Goal: Information Seeking & Learning: Learn about a topic

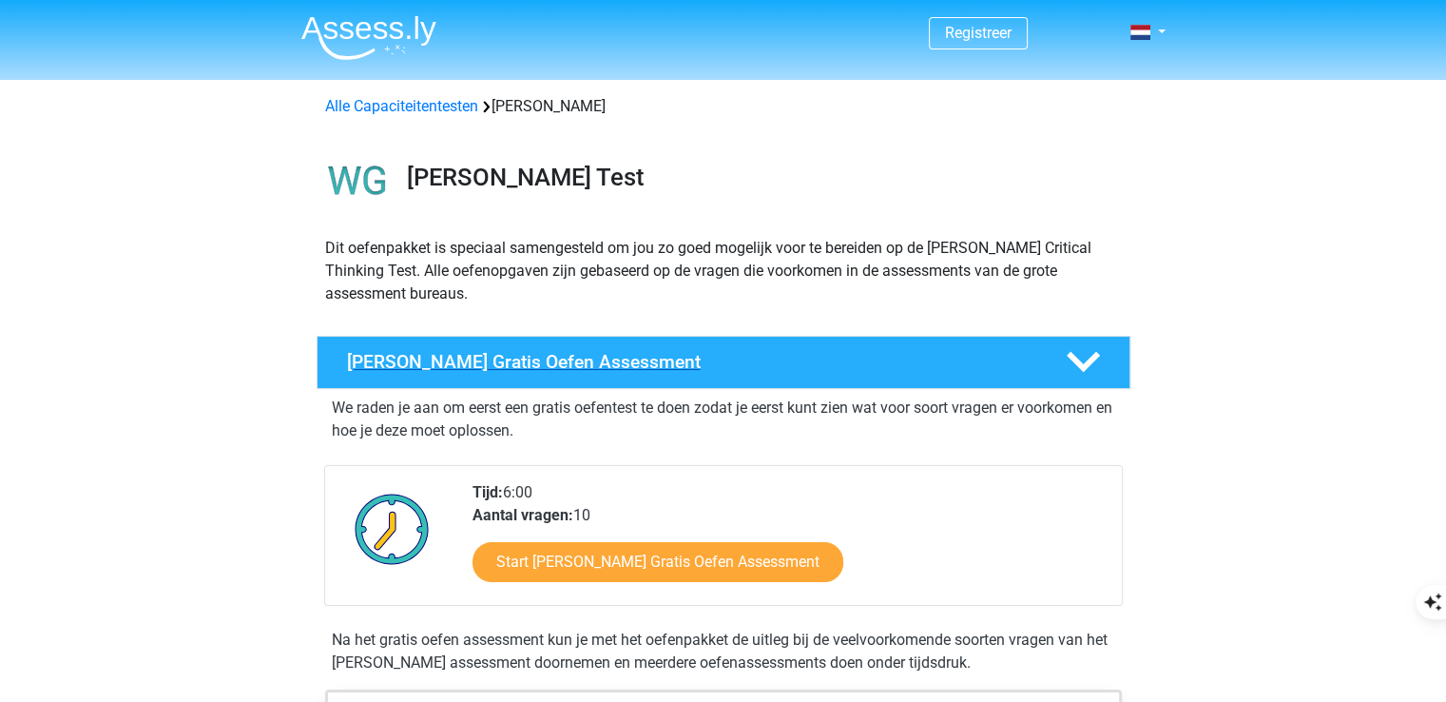
click at [538, 362] on h4 "Watson Glaser Gratis Oefen Assessment" at bounding box center [691, 362] width 688 height 22
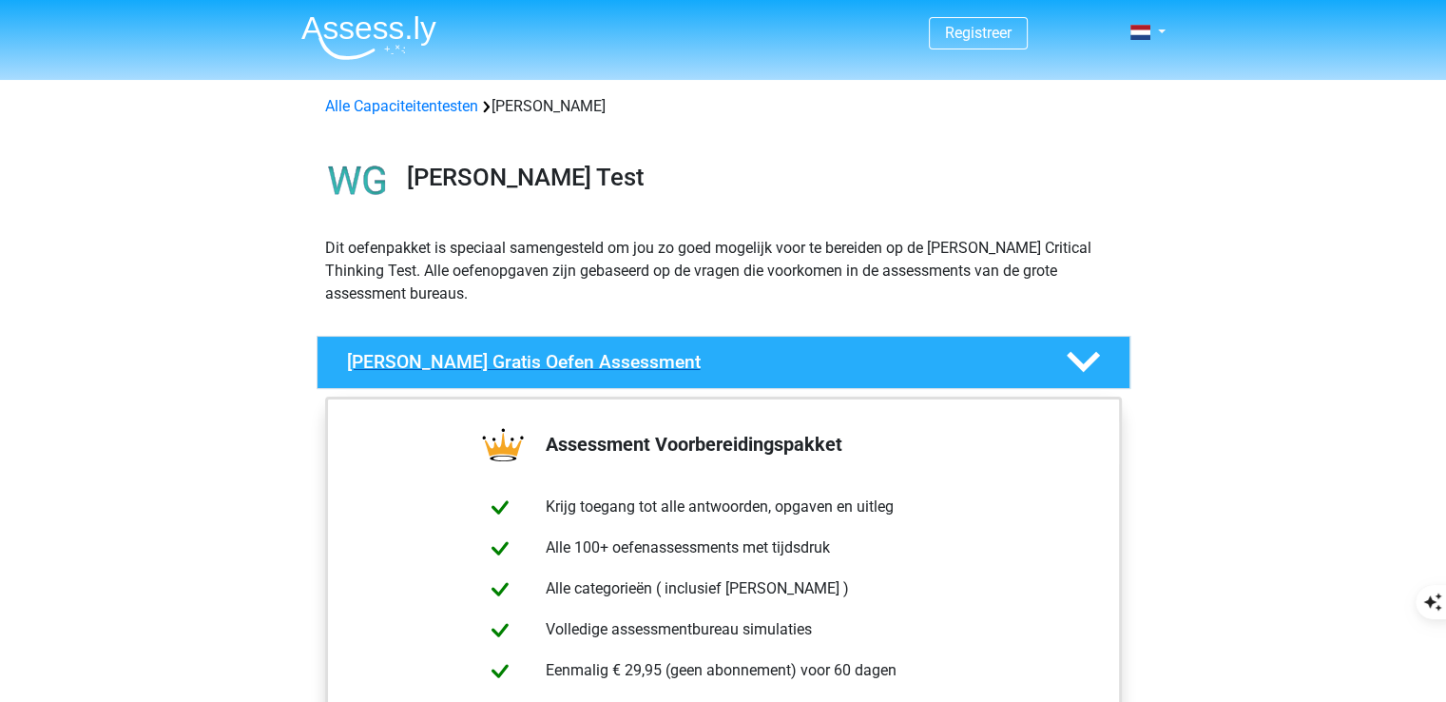
click at [538, 362] on h4 "[PERSON_NAME] [PERSON_NAME] Gratis Oefen Assessment" at bounding box center [691, 362] width 688 height 22
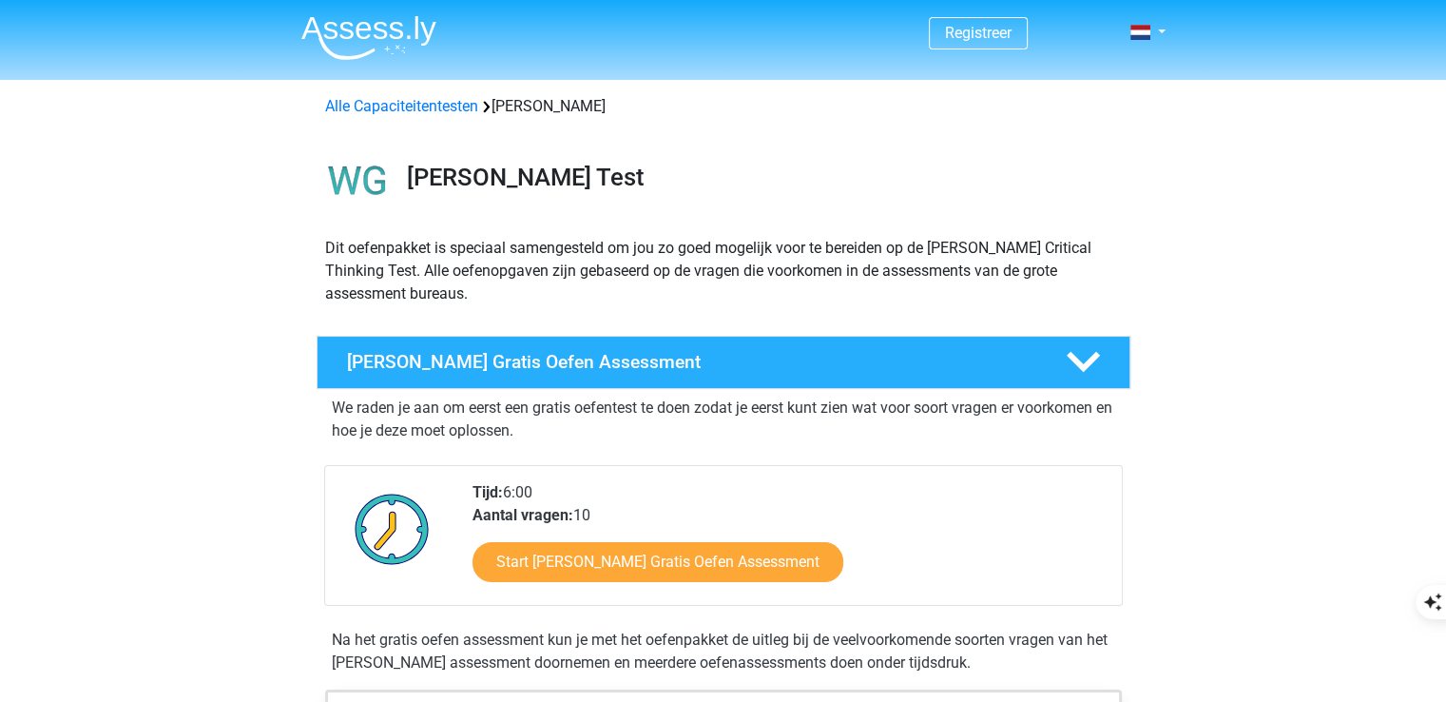
click at [509, 414] on p "We raden je aan om eerst een gratis oefentest te doen zodat je eerst kunt zien …" at bounding box center [723, 419] width 783 height 46
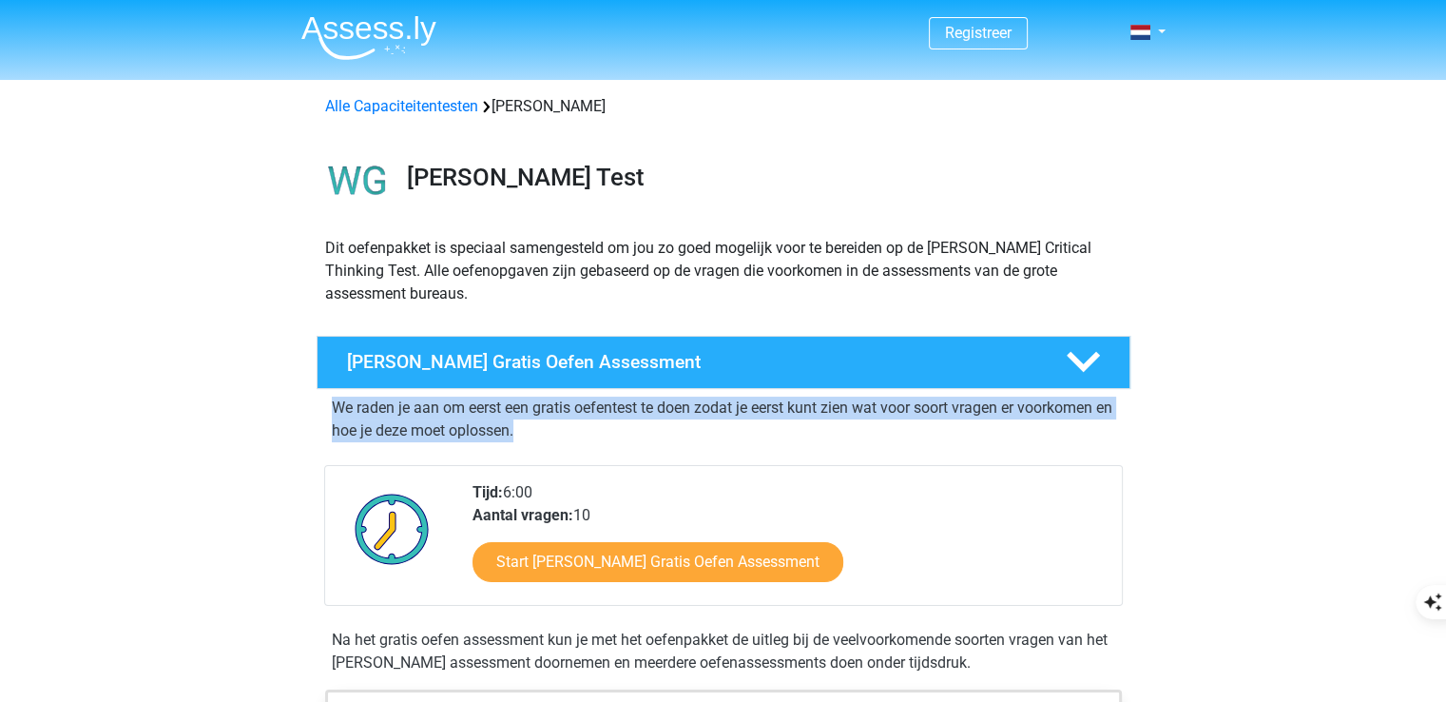
click at [509, 414] on p "We raden je aan om eerst een gratis oefentest te doen zodat je eerst kunt zien …" at bounding box center [723, 419] width 783 height 46
click at [528, 419] on p "We raden je aan om eerst een gratis oefentest te doen zodat je eerst kunt zien …" at bounding box center [723, 419] width 783 height 46
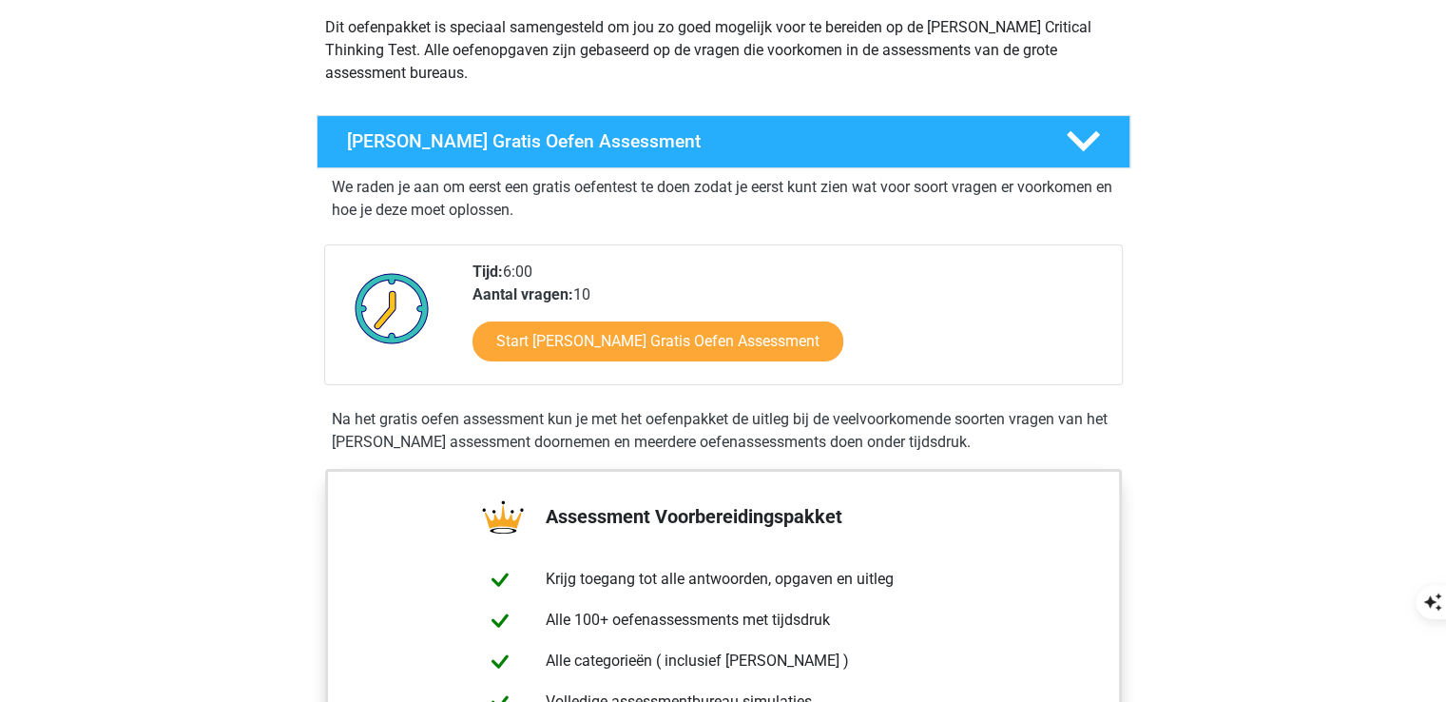
scroll to position [224, 0]
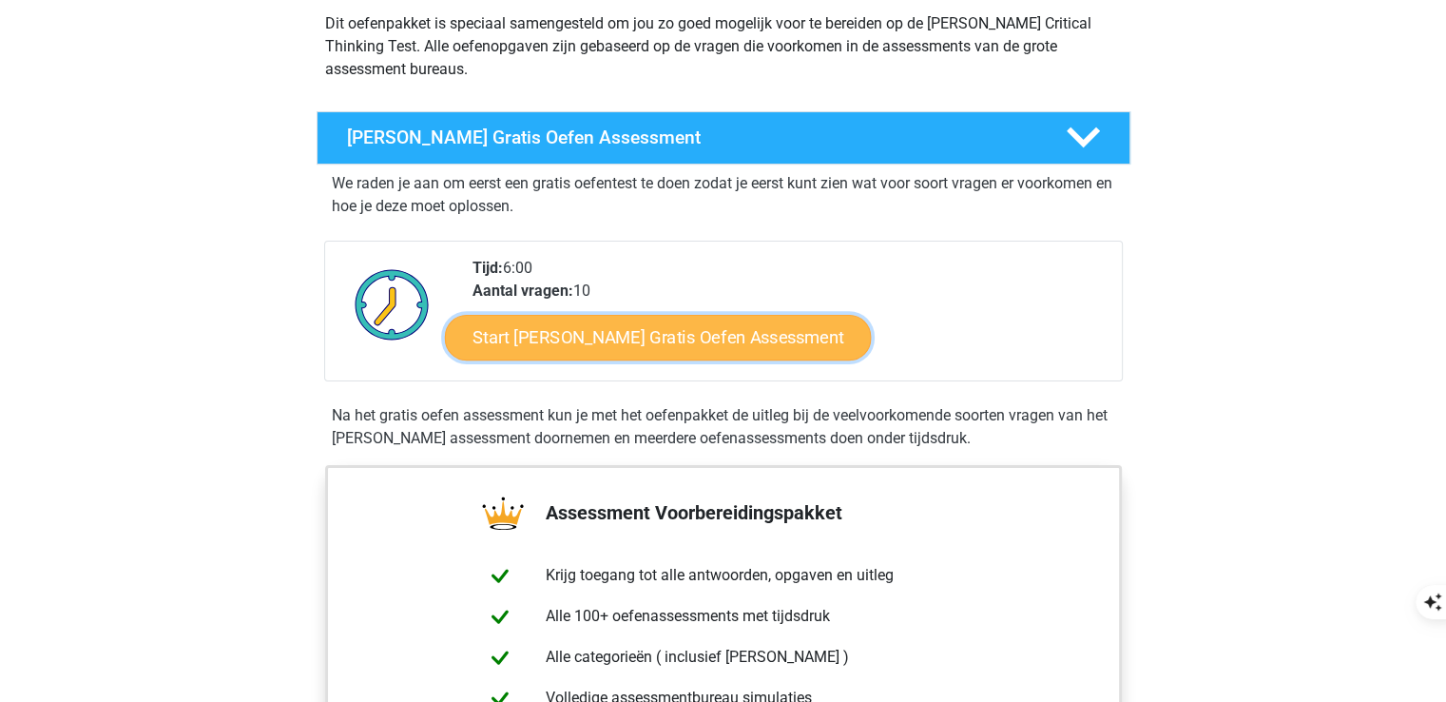
click at [615, 330] on link "Start [PERSON_NAME] [PERSON_NAME] Gratis Oefen Assessment" at bounding box center [658, 338] width 427 height 46
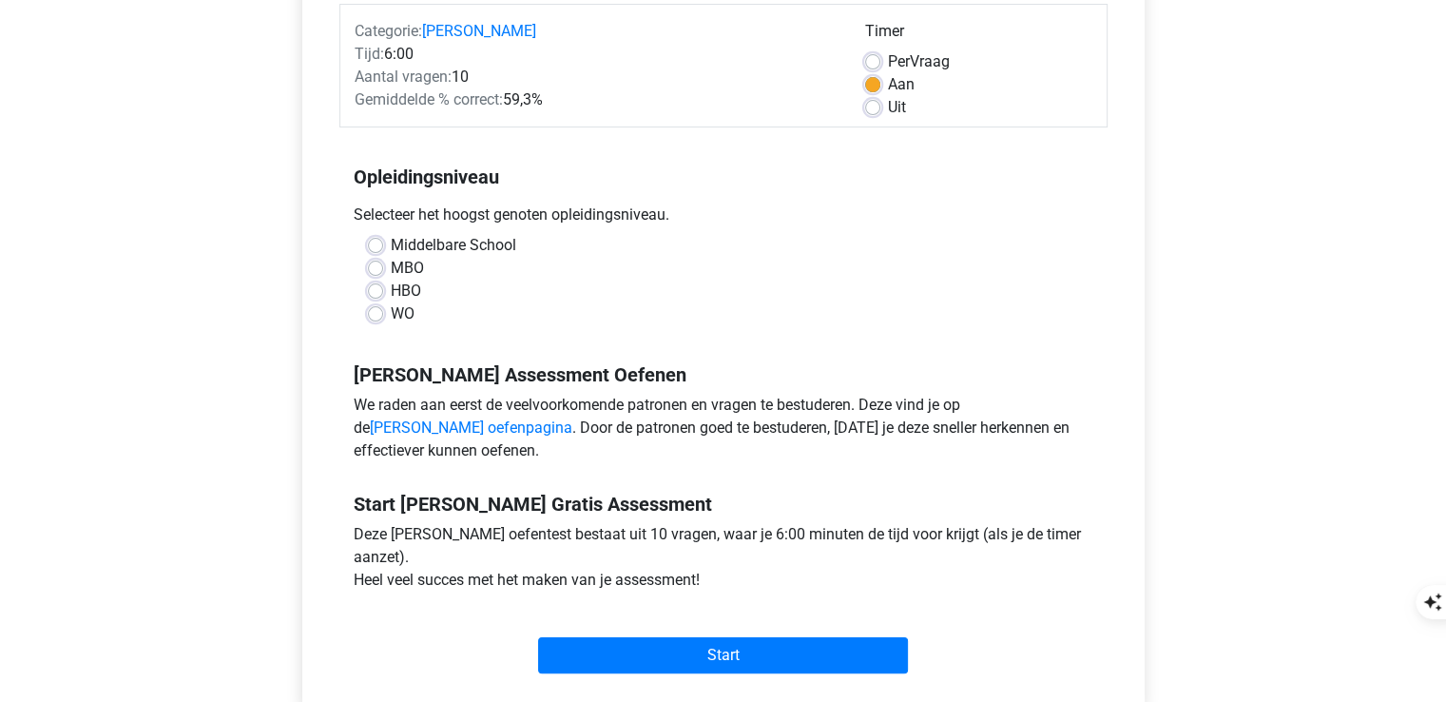
scroll to position [254, 0]
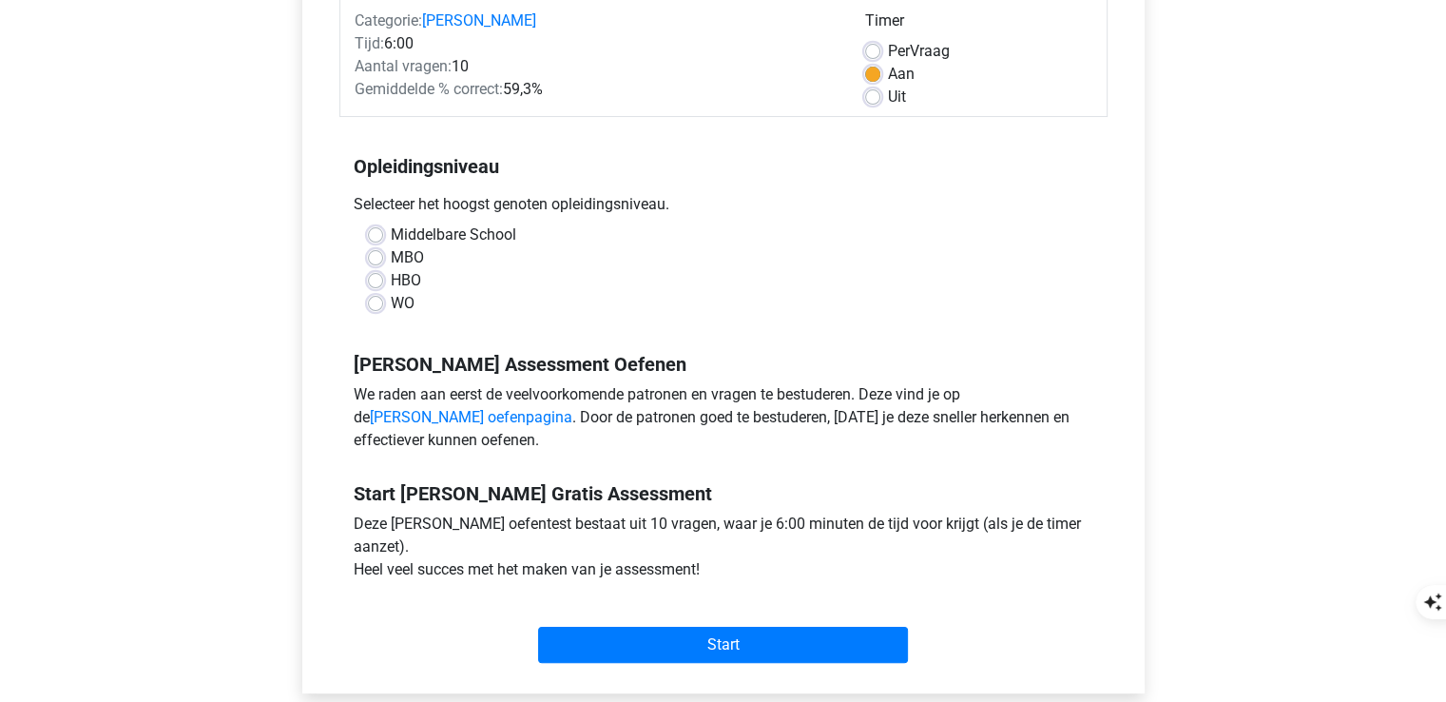
click at [391, 260] on label "MBO" at bounding box center [407, 257] width 33 height 23
click at [368, 260] on input "MBO" at bounding box center [375, 255] width 15 height 19
radio input "true"
click at [391, 277] on label "HBO" at bounding box center [406, 280] width 30 height 23
click at [368, 277] on input "HBO" at bounding box center [375, 278] width 15 height 19
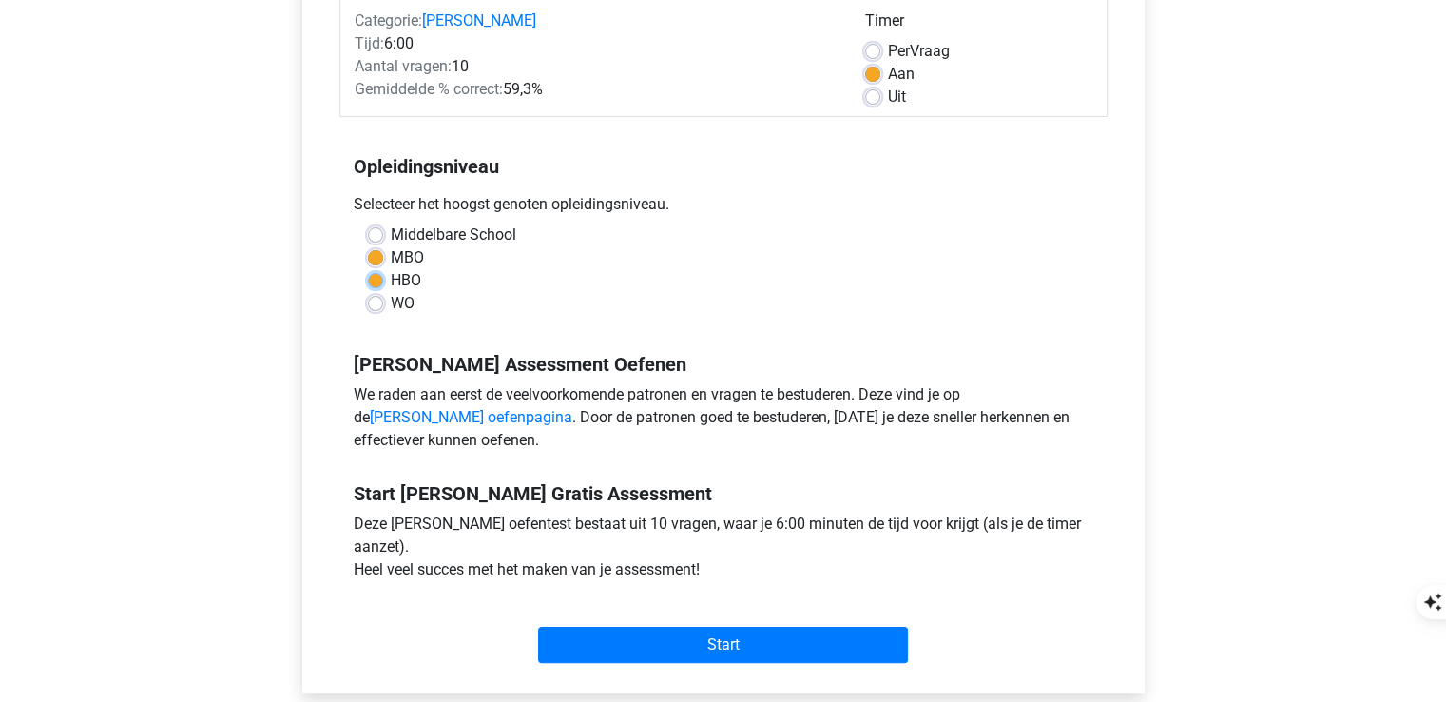
radio input "true"
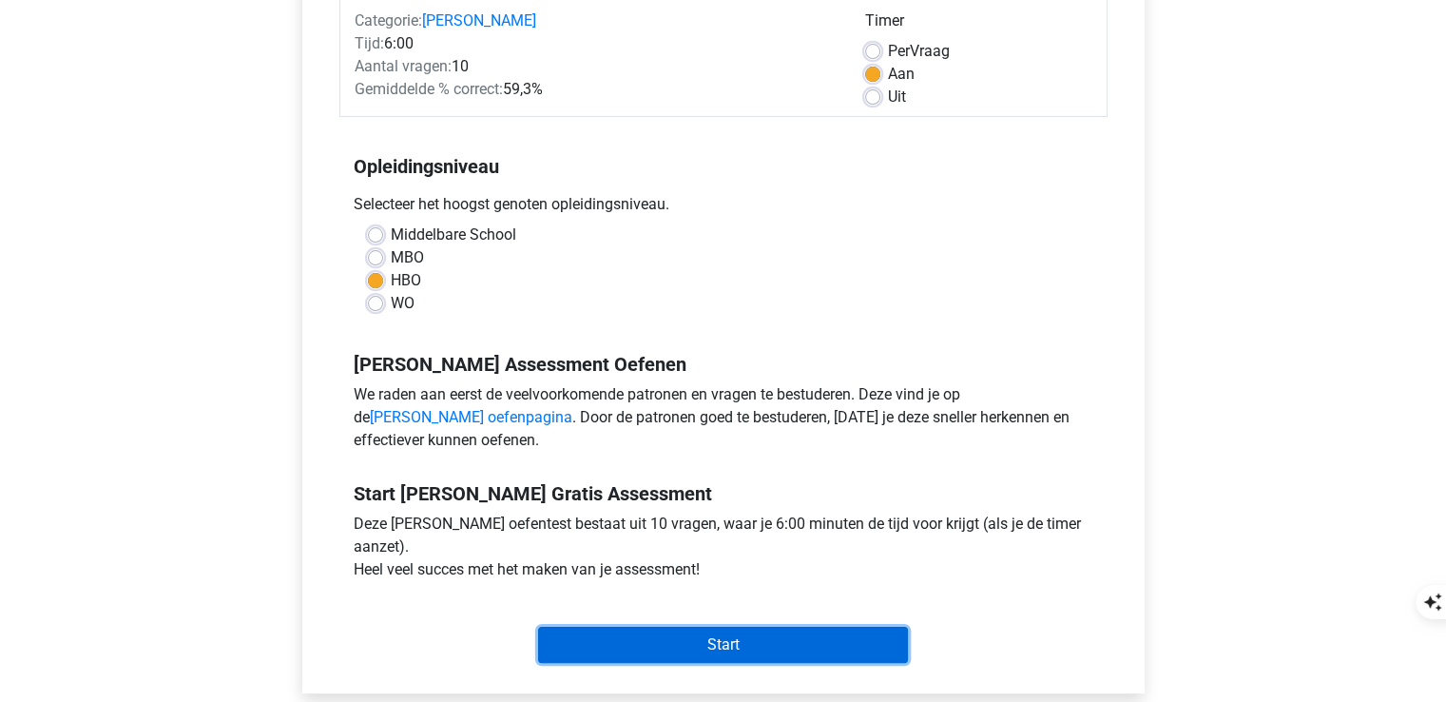
click at [682, 632] on input "Start" at bounding box center [723, 644] width 370 height 36
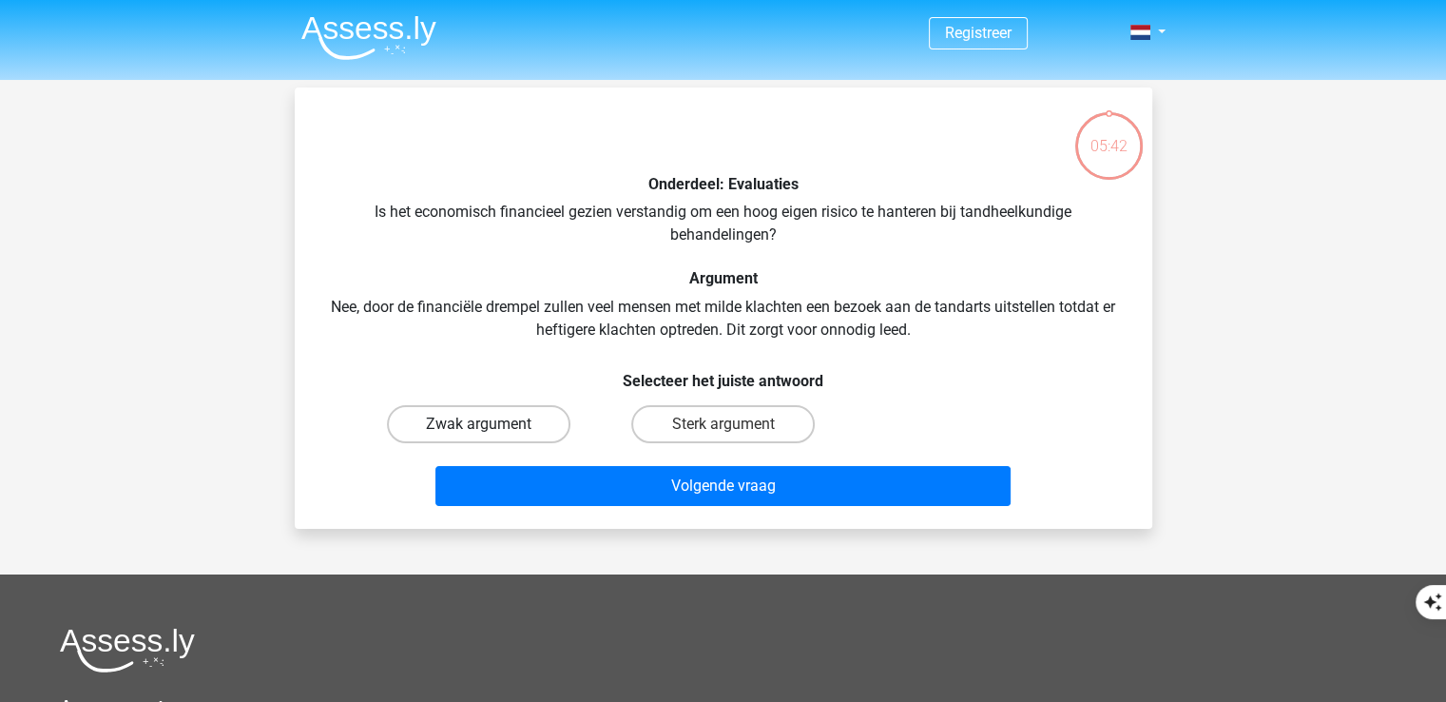
click at [498, 426] on label "Zwak argument" at bounding box center [478, 424] width 183 height 38
click at [490, 426] on input "Zwak argument" at bounding box center [484, 430] width 12 height 12
radio input "true"
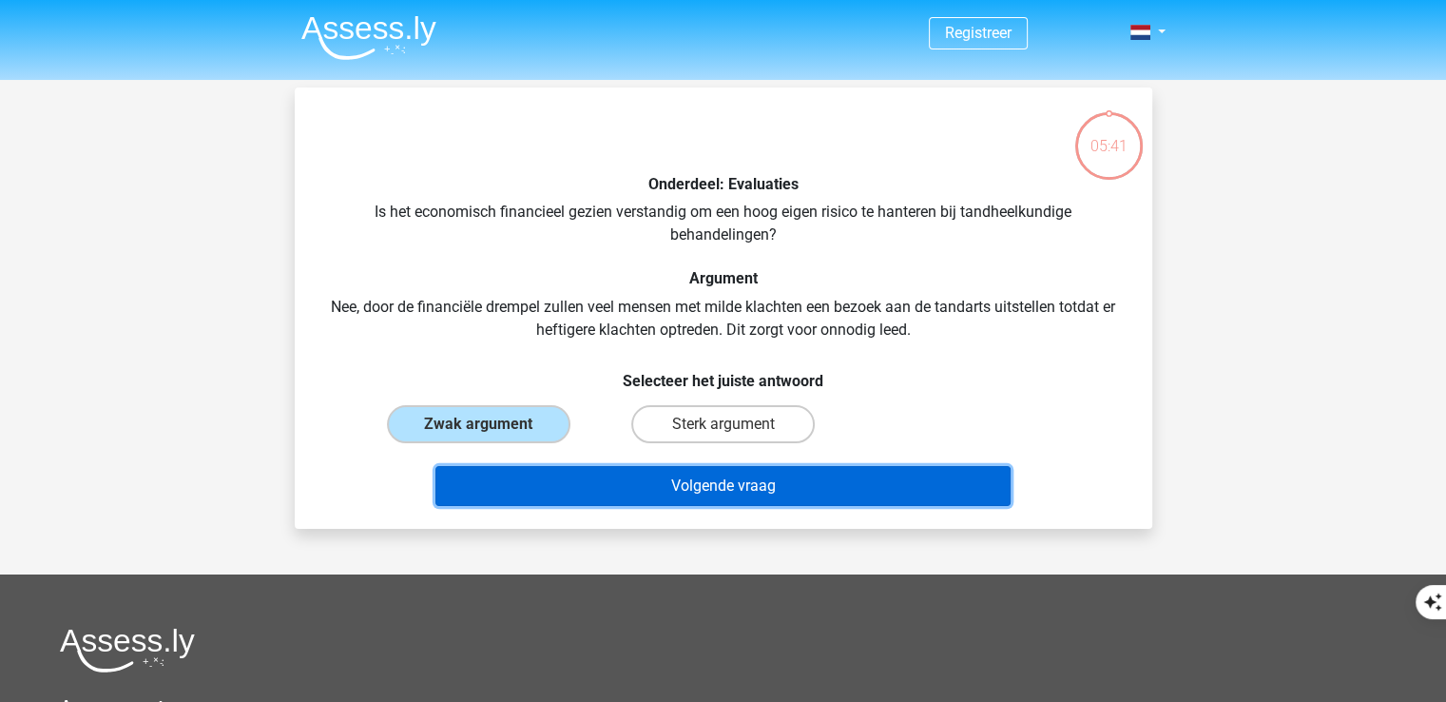
click at [555, 488] on button "Volgende vraag" at bounding box center [722, 486] width 575 height 40
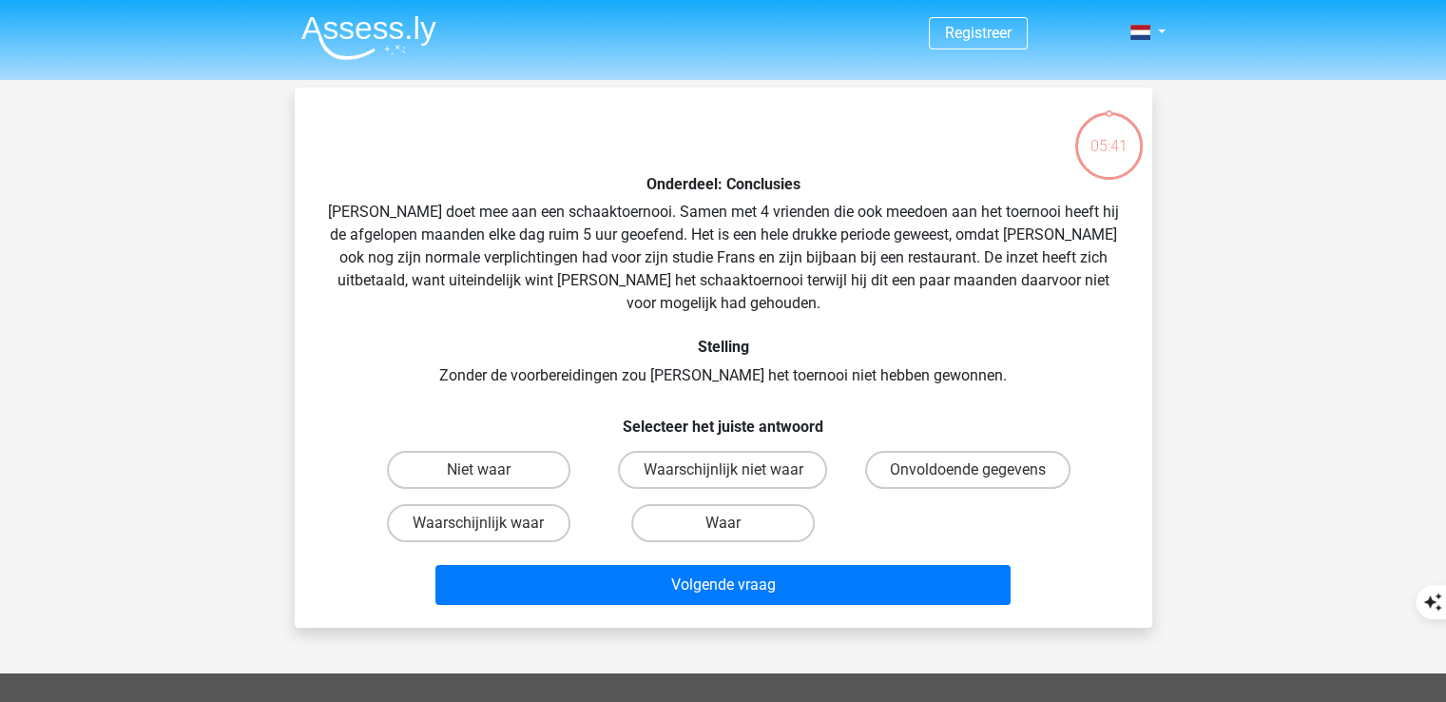
scroll to position [87, 0]
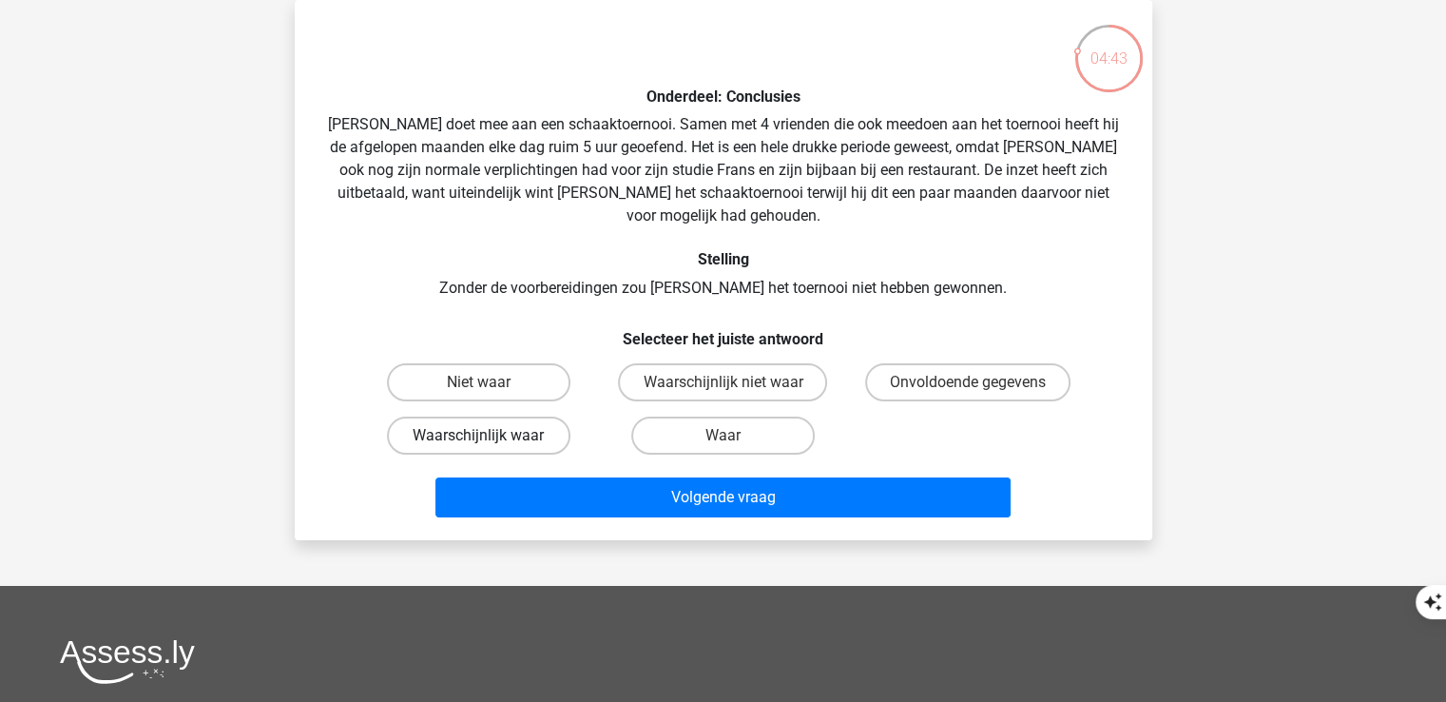
click at [540, 422] on label "Waarschijnlijk waar" at bounding box center [478, 435] width 183 height 38
click at [490, 435] on input "Waarschijnlijk waar" at bounding box center [484, 441] width 12 height 12
radio input "true"
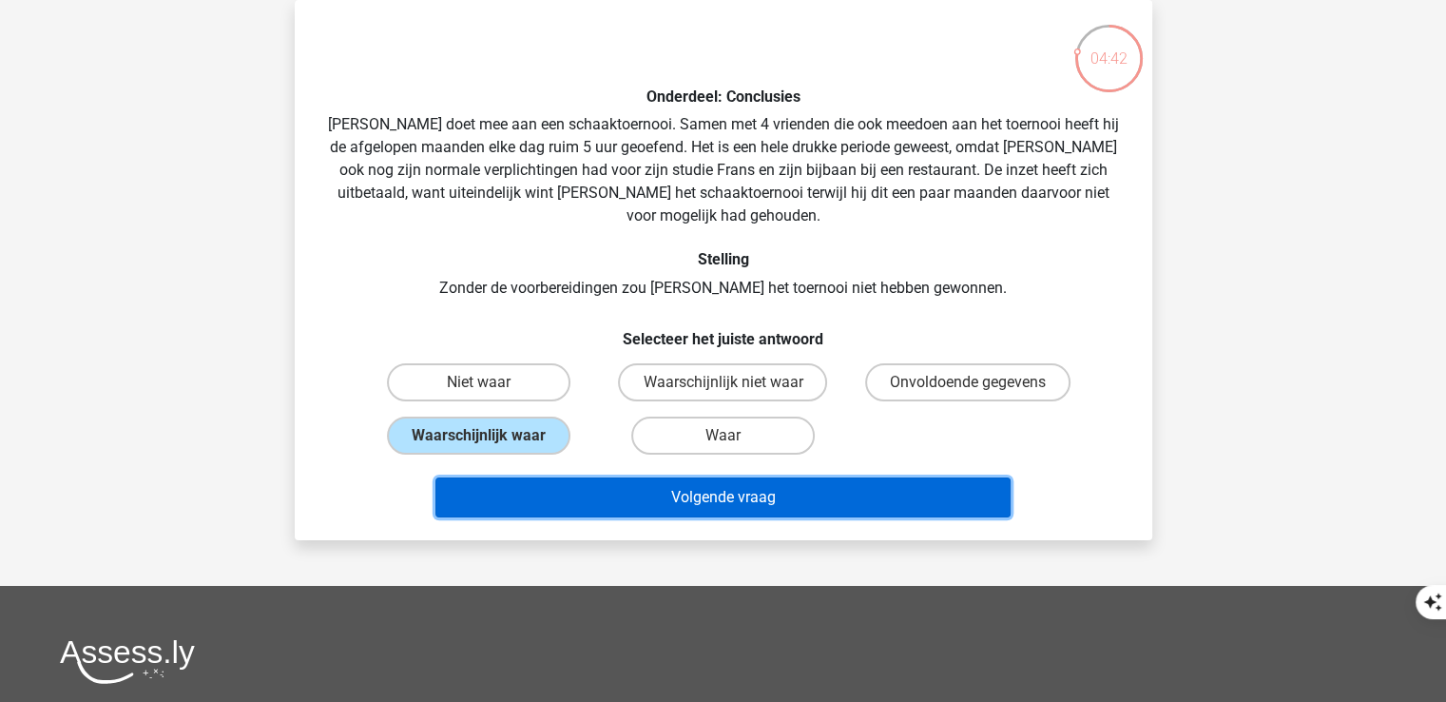
click at [586, 481] on button "Volgende vraag" at bounding box center [722, 497] width 575 height 40
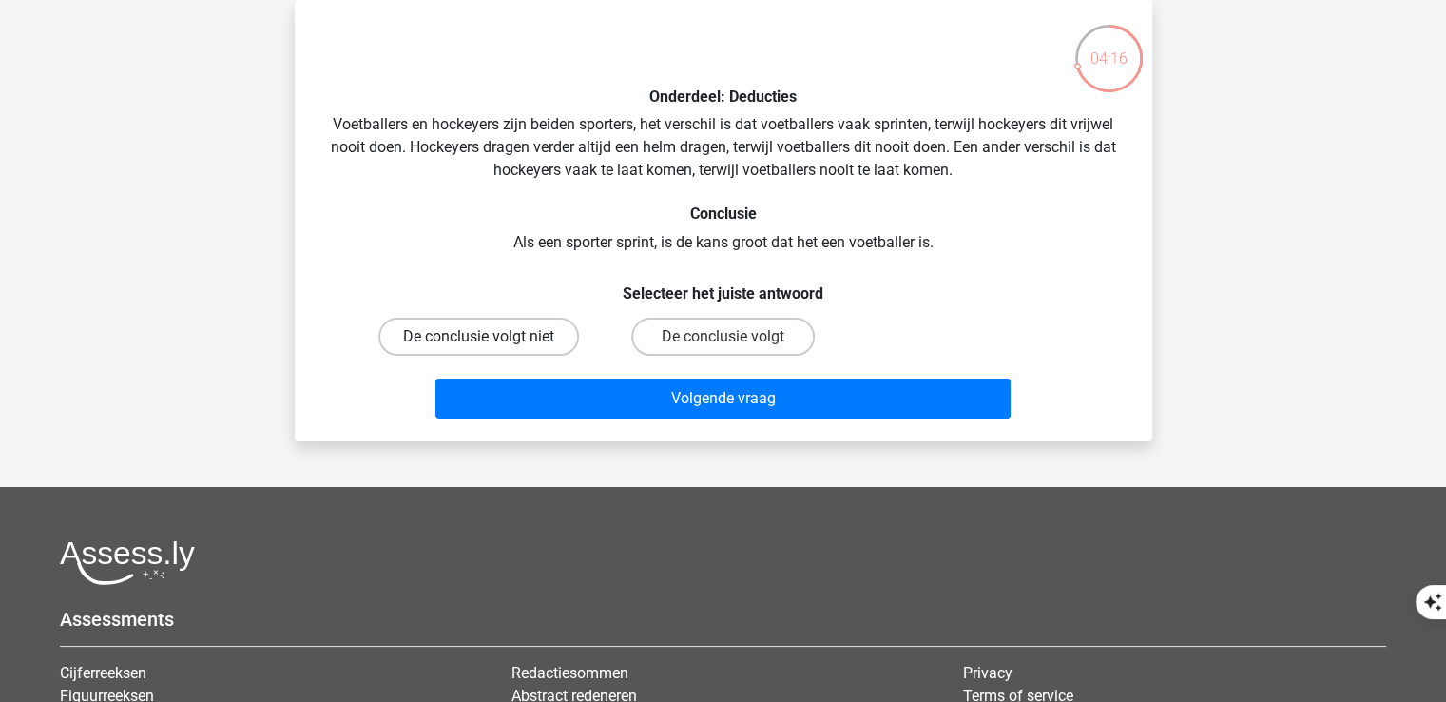
click at [517, 332] on label "De conclusie volgt niet" at bounding box center [478, 336] width 201 height 38
click at [490, 336] on input "De conclusie volgt niet" at bounding box center [484, 342] width 12 height 12
radio input "true"
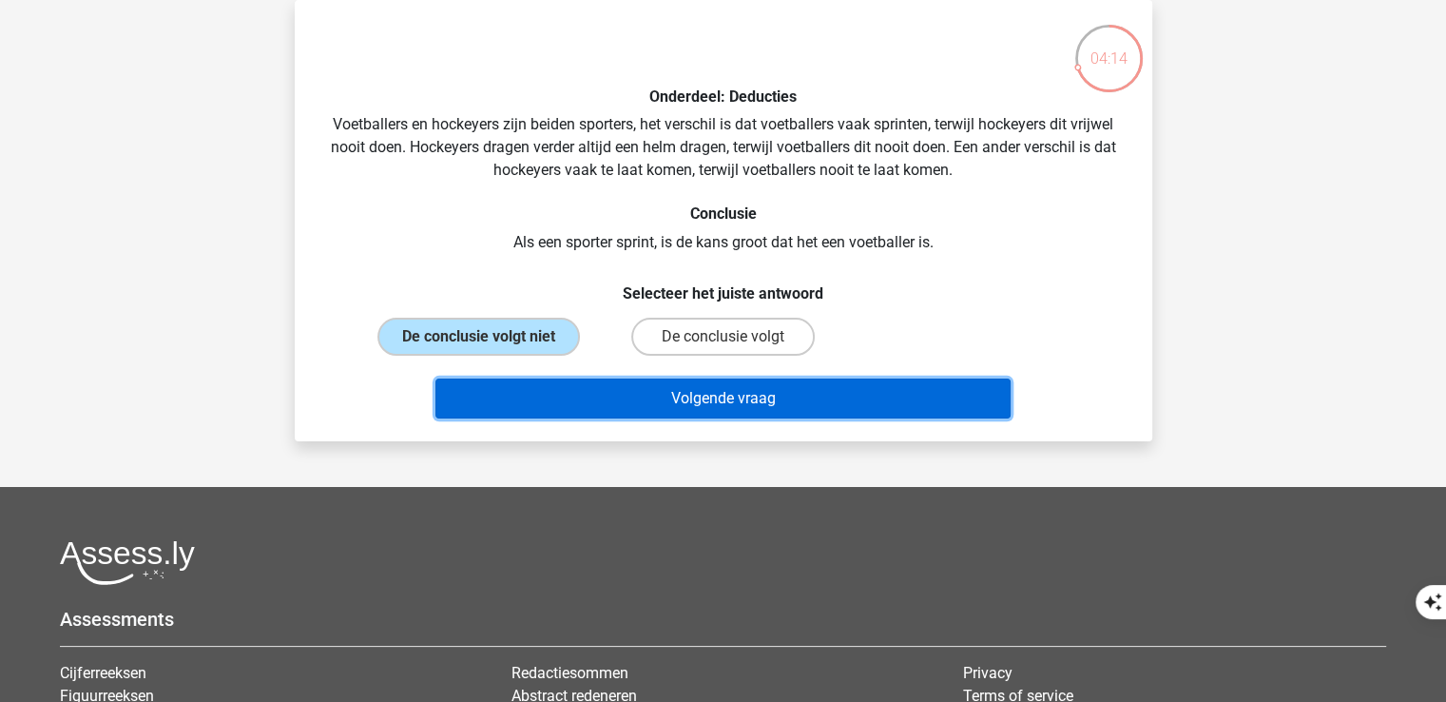
click at [554, 406] on button "Volgende vraag" at bounding box center [722, 398] width 575 height 40
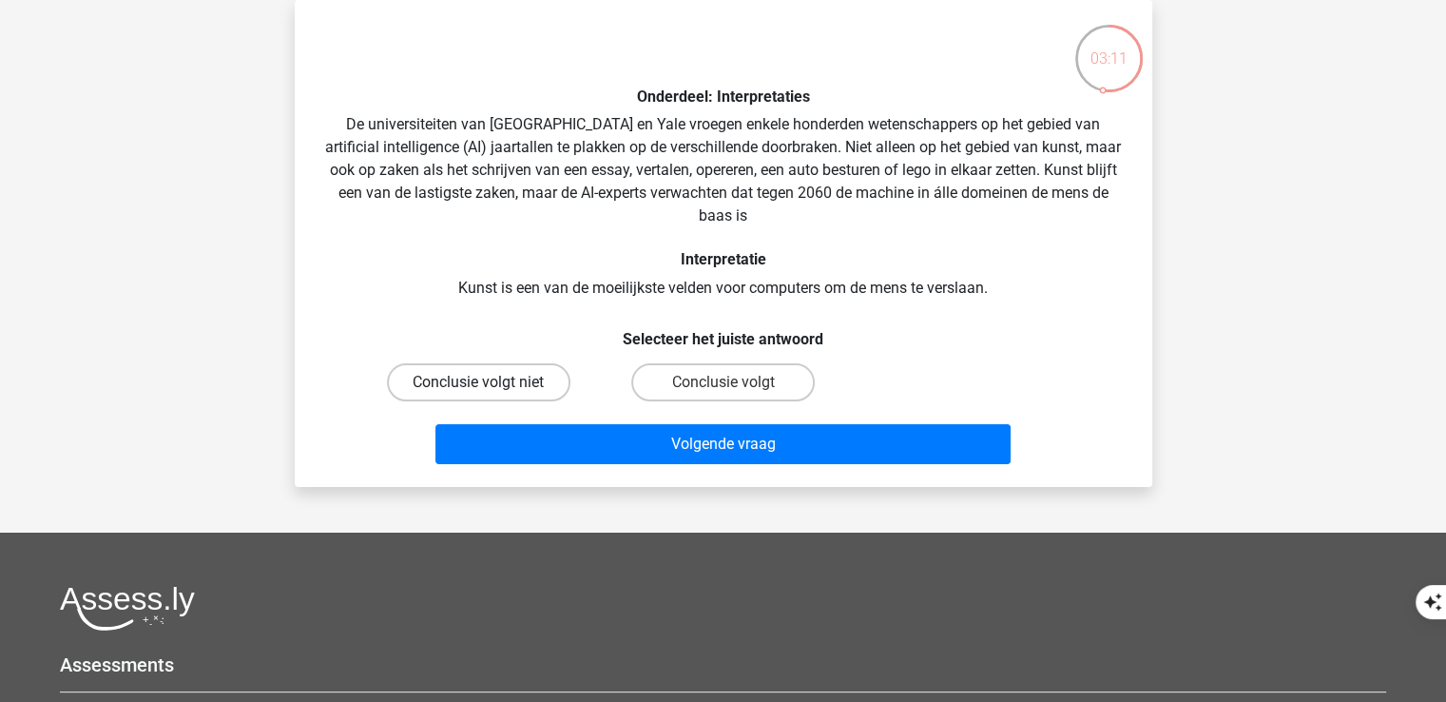
click at [471, 396] on label "Conclusie volgt niet" at bounding box center [478, 382] width 183 height 38
click at [478, 394] on input "Conclusie volgt niet" at bounding box center [484, 388] width 12 height 12
radio input "true"
click at [729, 381] on label "Conclusie volgt" at bounding box center [722, 382] width 183 height 38
click at [729, 382] on input "Conclusie volgt" at bounding box center [728, 388] width 12 height 12
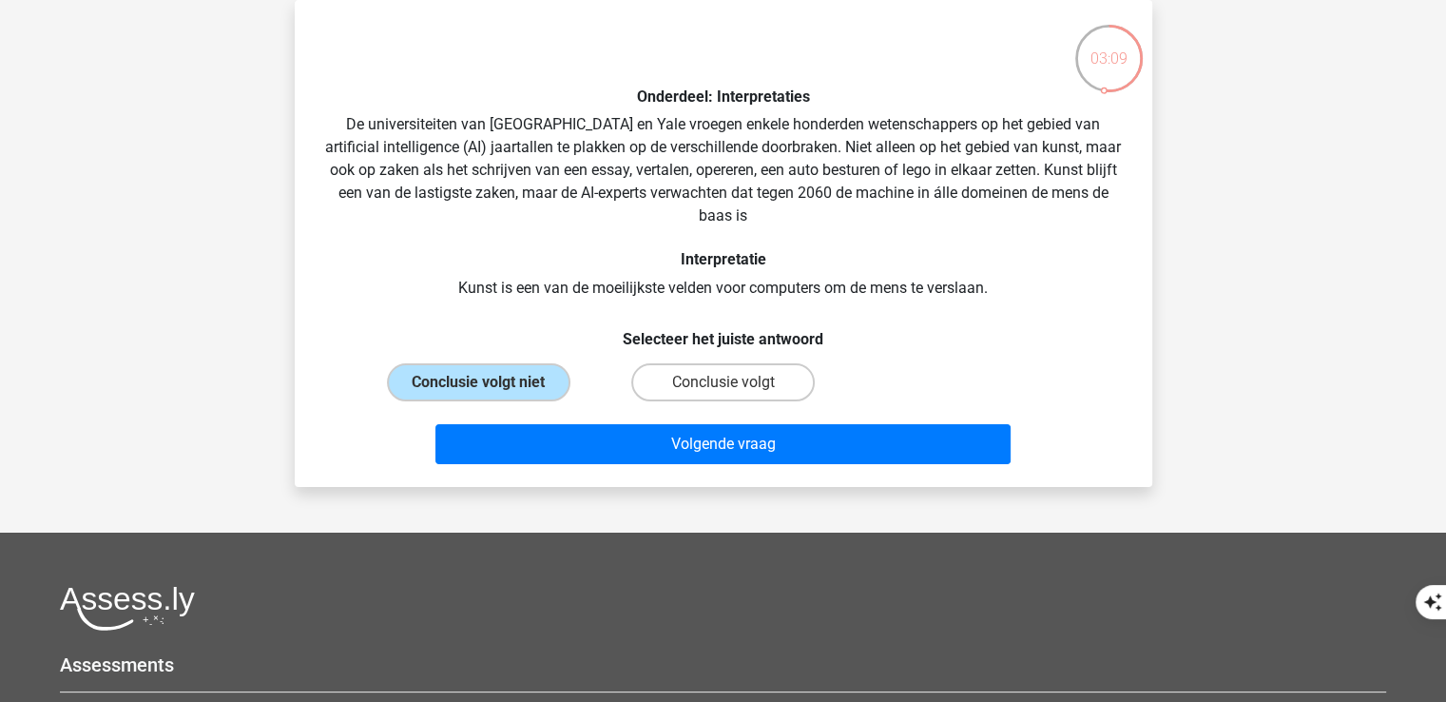
radio input "true"
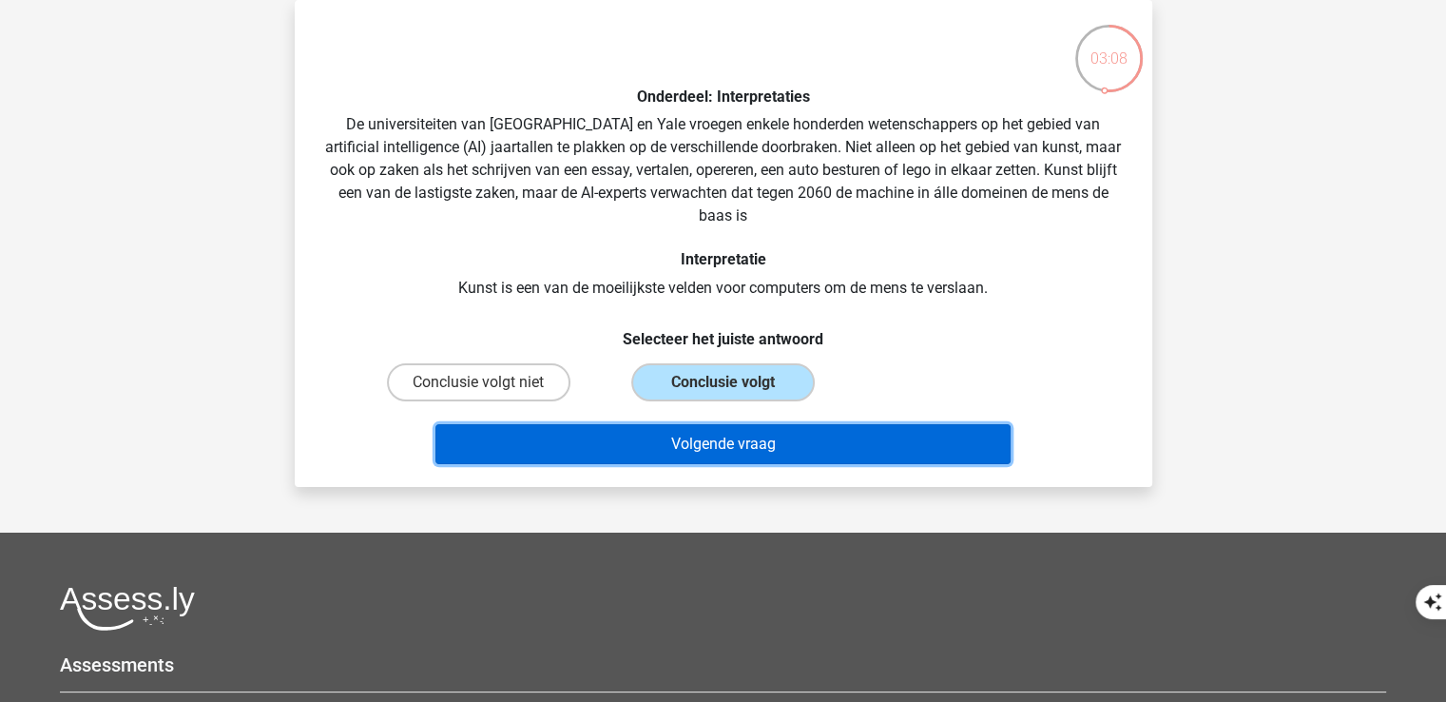
click at [796, 438] on button "Volgende vraag" at bounding box center [722, 444] width 575 height 40
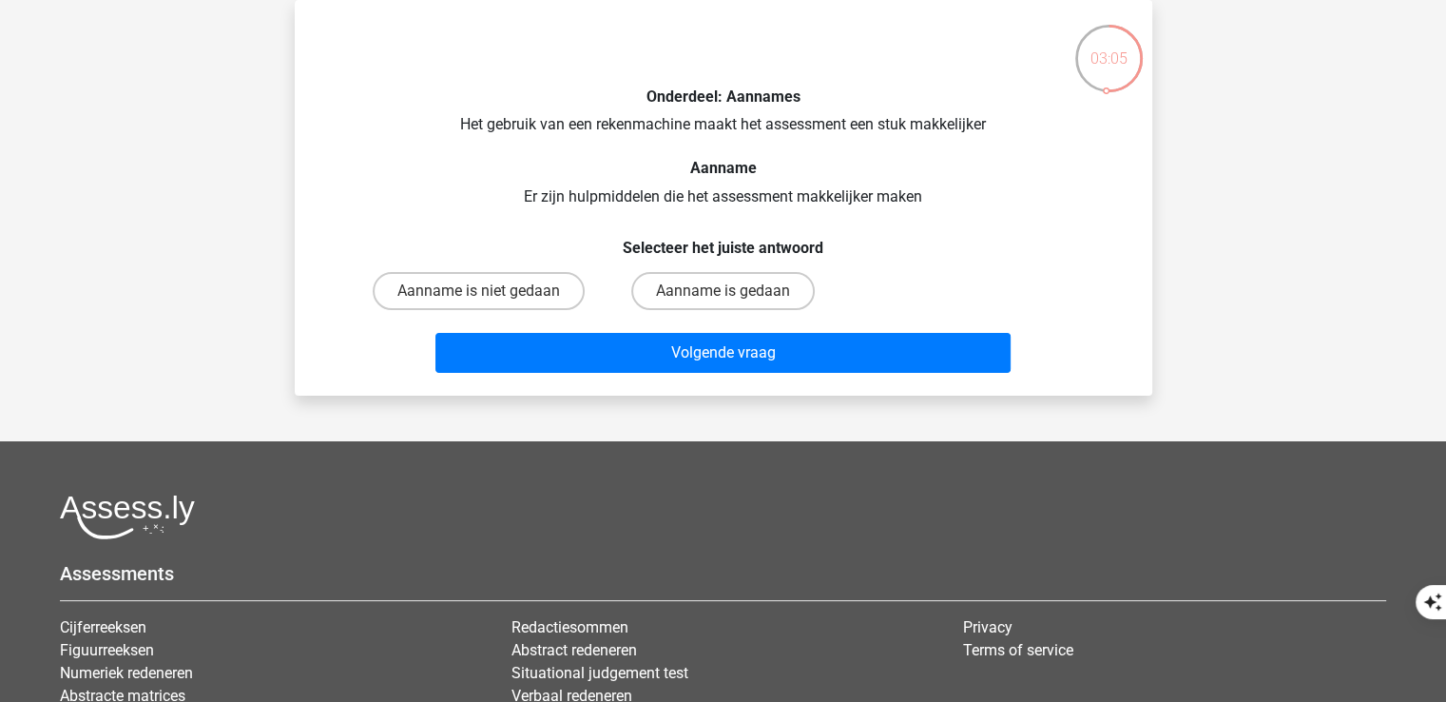
click at [868, 125] on div "Onderdeel: Aannames Het gebruik van een rekenmachine maakt het assessment een s…" at bounding box center [723, 197] width 842 height 365
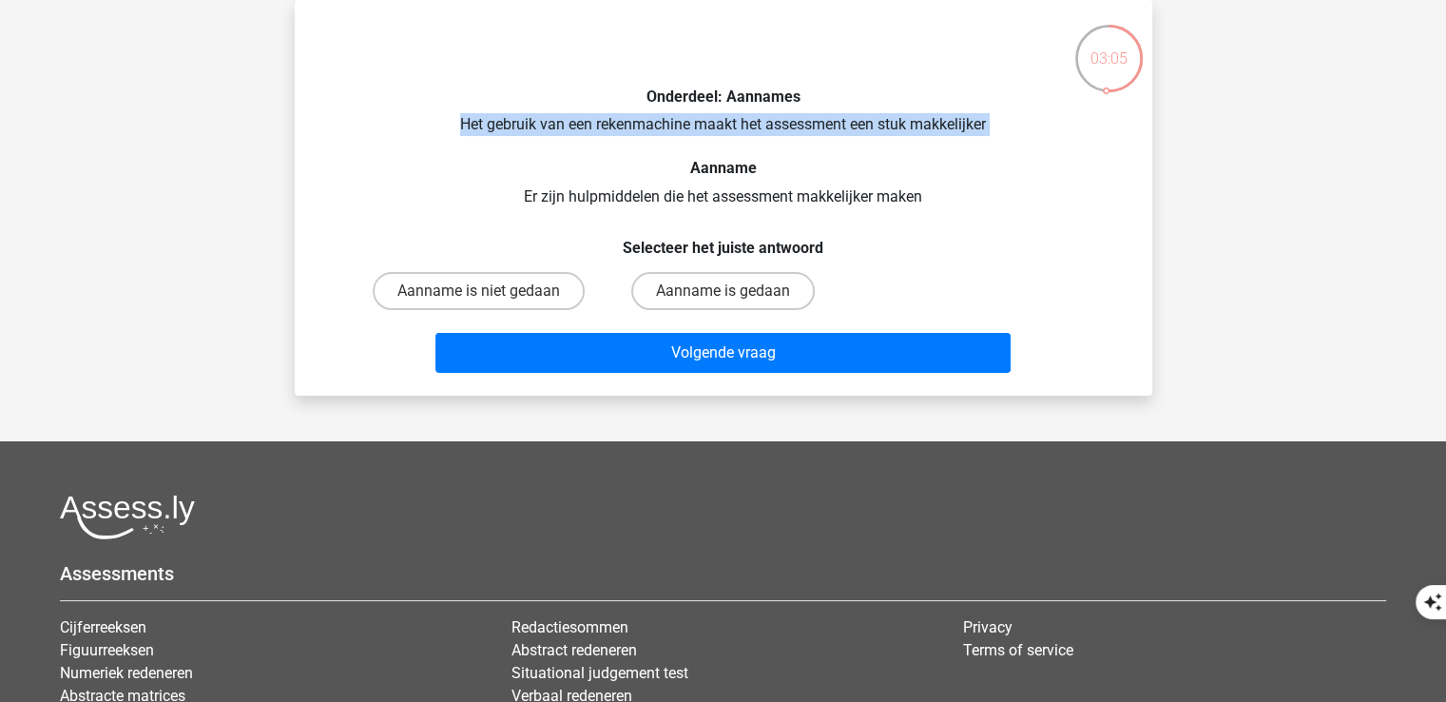
click at [868, 125] on div "Onderdeel: Aannames Het gebruik van een rekenmachine maakt het assessment een s…" at bounding box center [723, 197] width 842 height 365
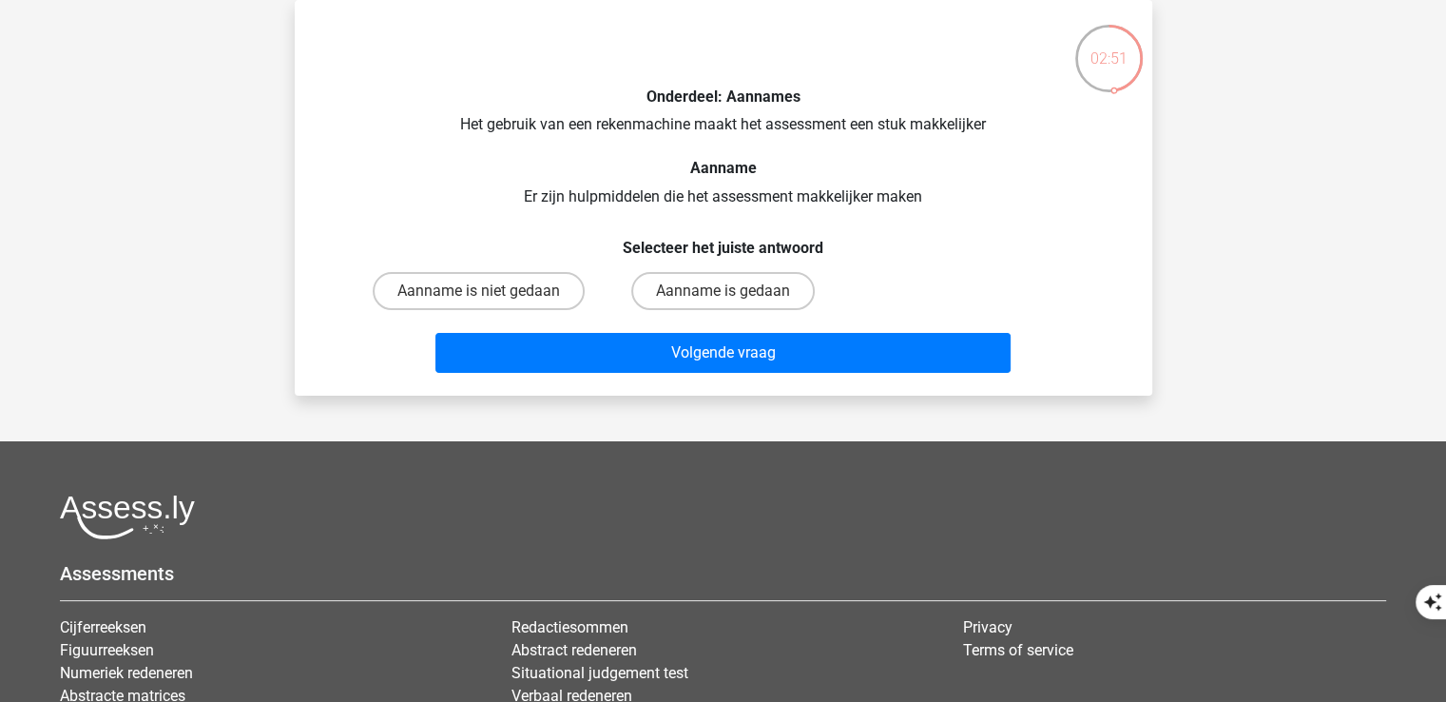
click at [749, 195] on div "Onderdeel: Aannames Het gebruik van een rekenmachine maakt het assessment een s…" at bounding box center [723, 197] width 842 height 365
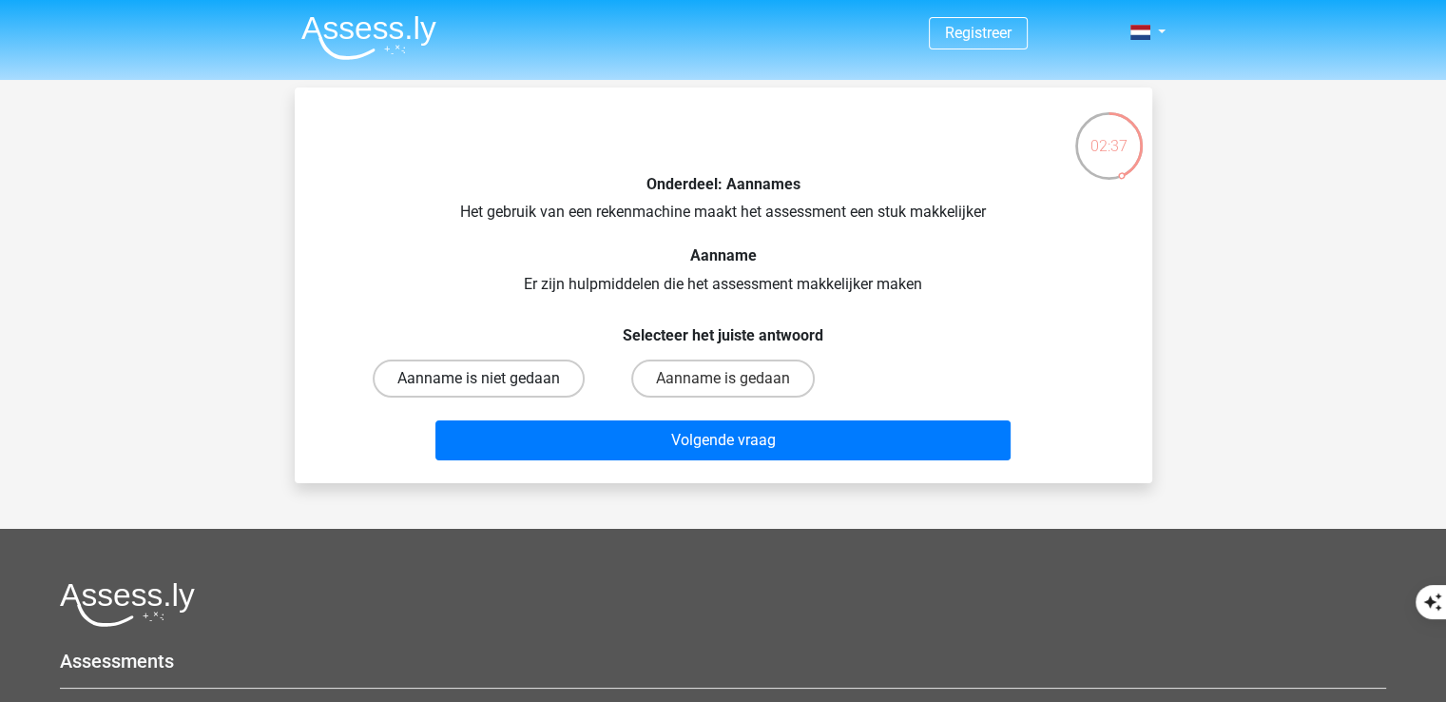
click at [565, 382] on label "Aanname is niet gedaan" at bounding box center [479, 378] width 212 height 38
click at [490, 382] on input "Aanname is niet gedaan" at bounding box center [484, 384] width 12 height 12
radio input "true"
drag, startPoint x: 651, startPoint y: 392, endPoint x: 740, endPoint y: 374, distance: 90.2
click at [740, 374] on label "Aanname is gedaan" at bounding box center [722, 378] width 183 height 38
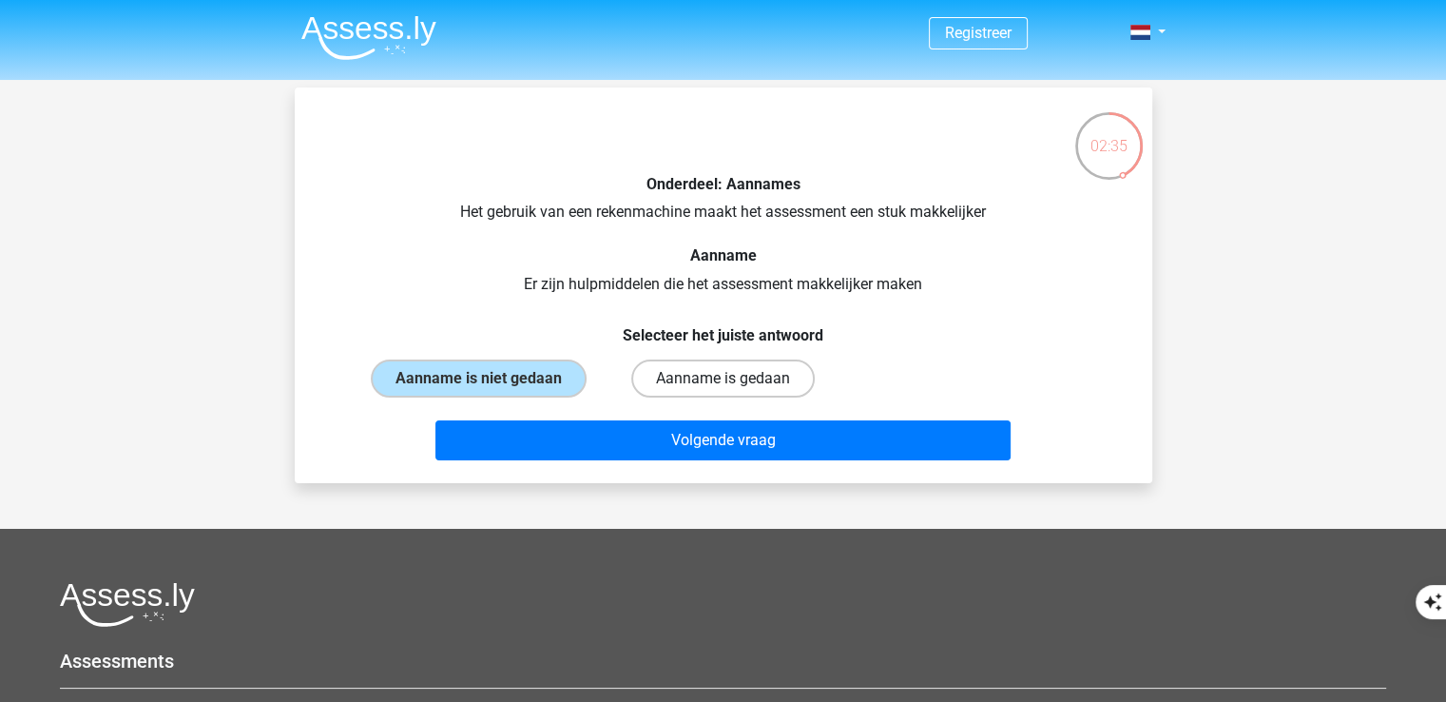
click at [735, 378] on input "Aanname is gedaan" at bounding box center [728, 384] width 12 height 12
radio input "true"
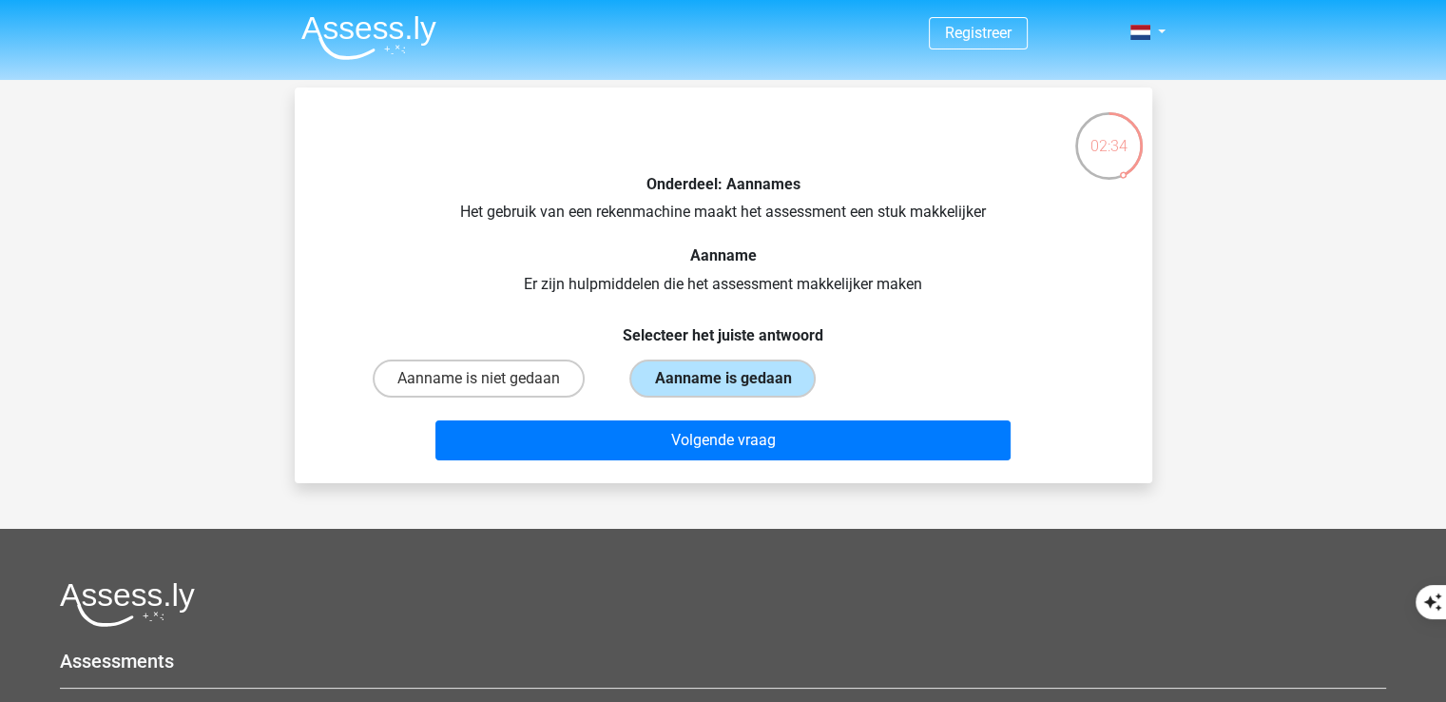
click at [740, 374] on label "Aanname is gedaan" at bounding box center [722, 378] width 186 height 38
click at [735, 378] on input "Aanname is gedaan" at bounding box center [728, 384] width 12 height 12
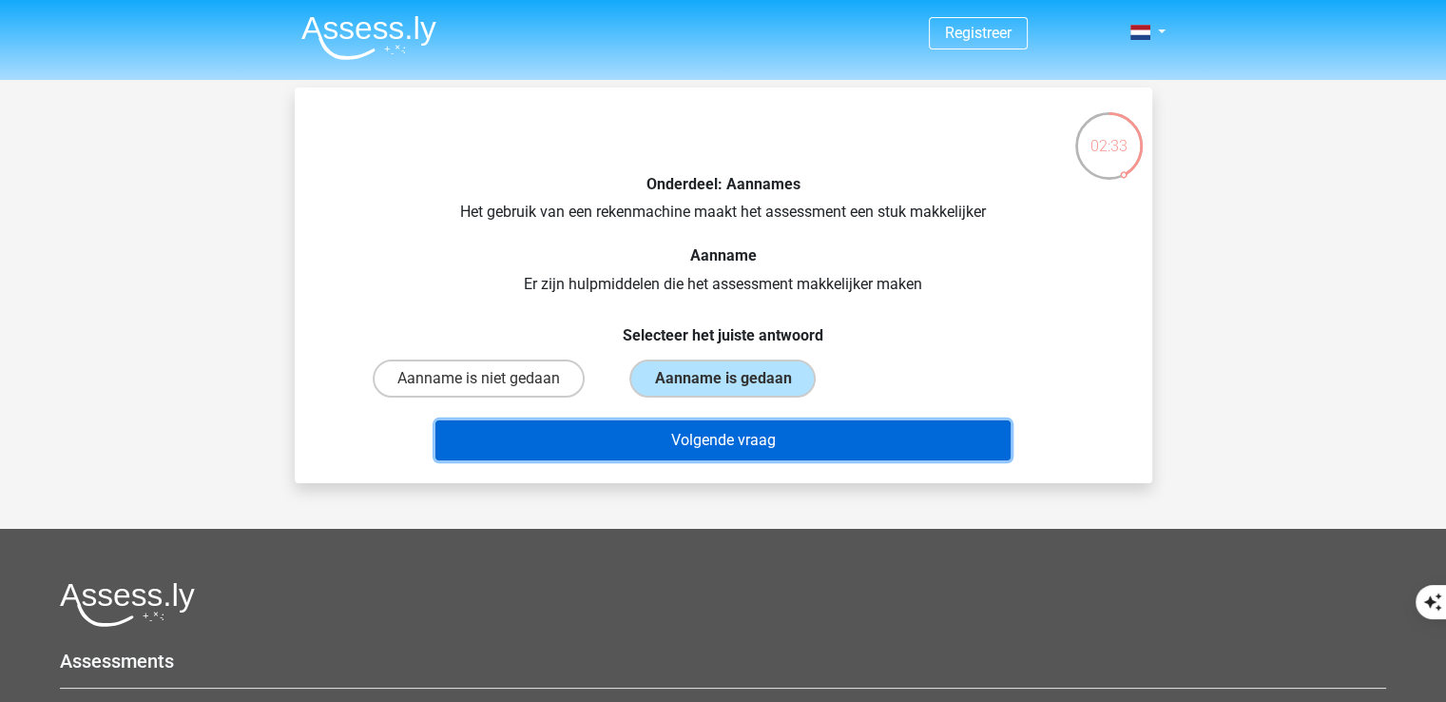
click at [776, 451] on button "Volgende vraag" at bounding box center [722, 440] width 575 height 40
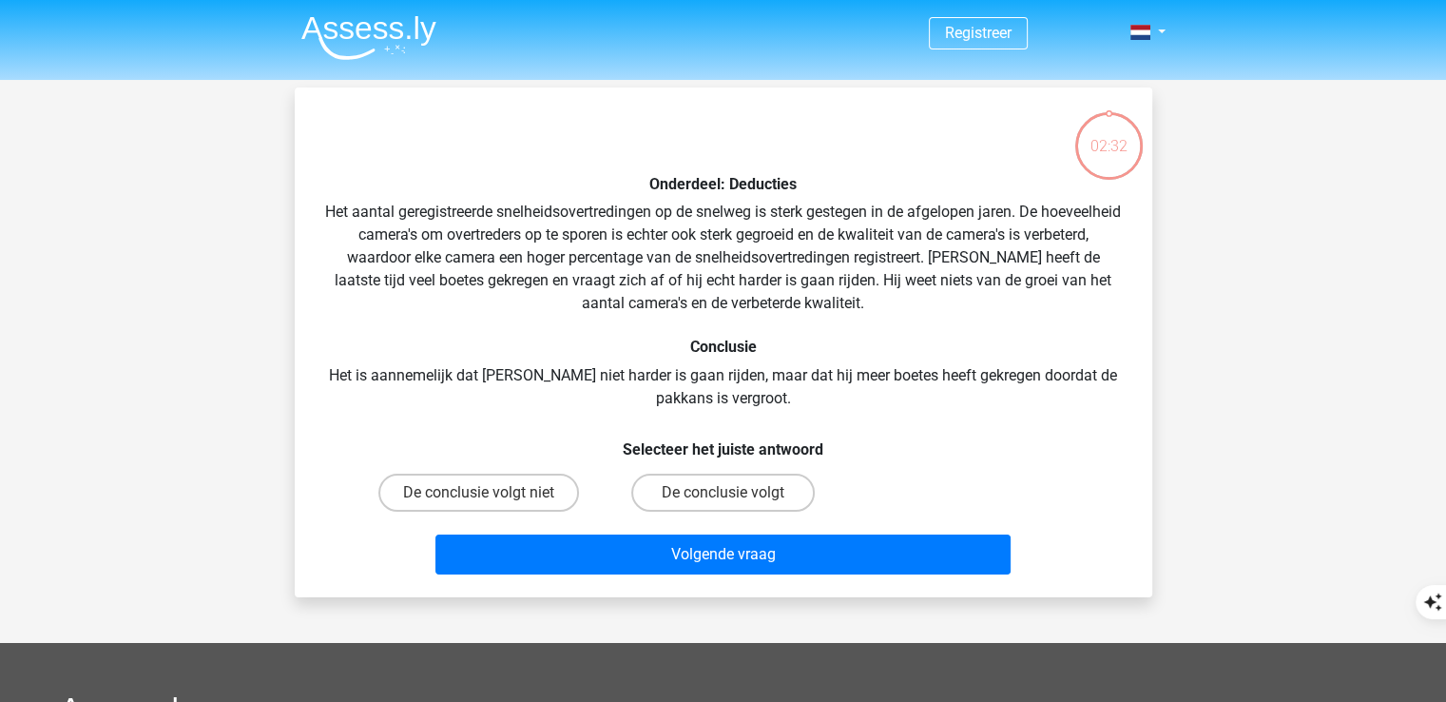
scroll to position [87, 0]
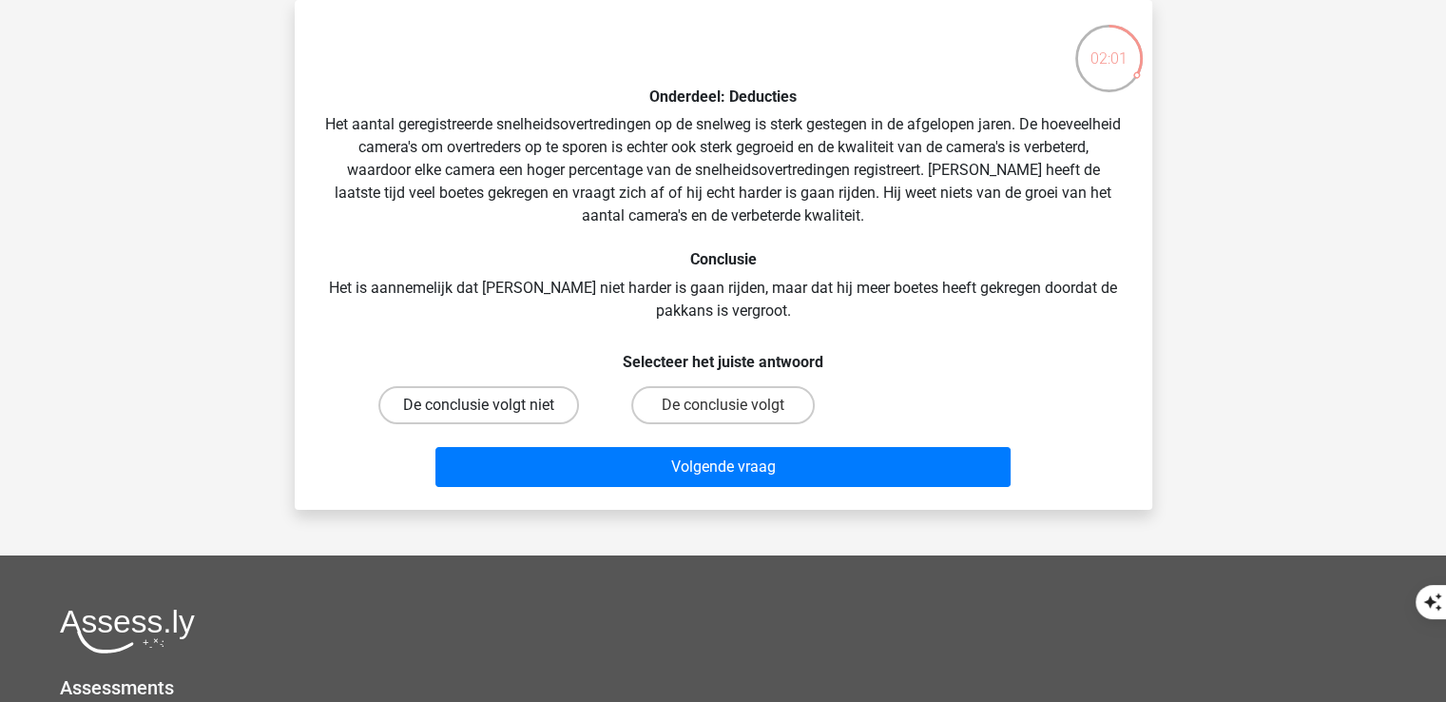
click at [547, 386] on label "De conclusie volgt niet" at bounding box center [478, 405] width 201 height 38
click at [490, 405] on input "De conclusie volgt niet" at bounding box center [484, 411] width 12 height 12
radio input "true"
click at [435, 447] on button "Volgende vraag" at bounding box center [722, 467] width 575 height 40
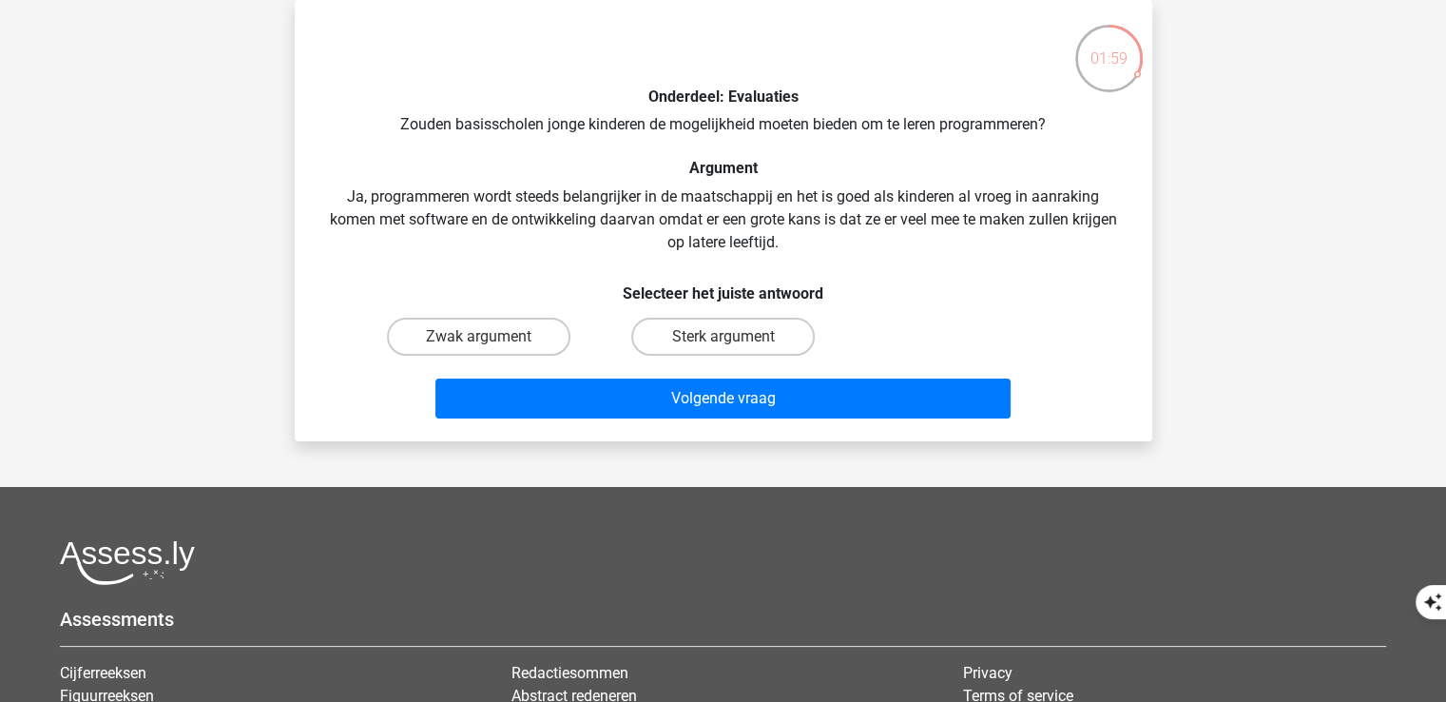
click at [722, 336] on input "Sterk argument" at bounding box center [728, 342] width 12 height 12
radio input "true"
click at [478, 336] on input "Zwak argument" at bounding box center [484, 342] width 12 height 12
radio input "true"
click at [722, 336] on input "Sterk argument" at bounding box center [728, 342] width 12 height 12
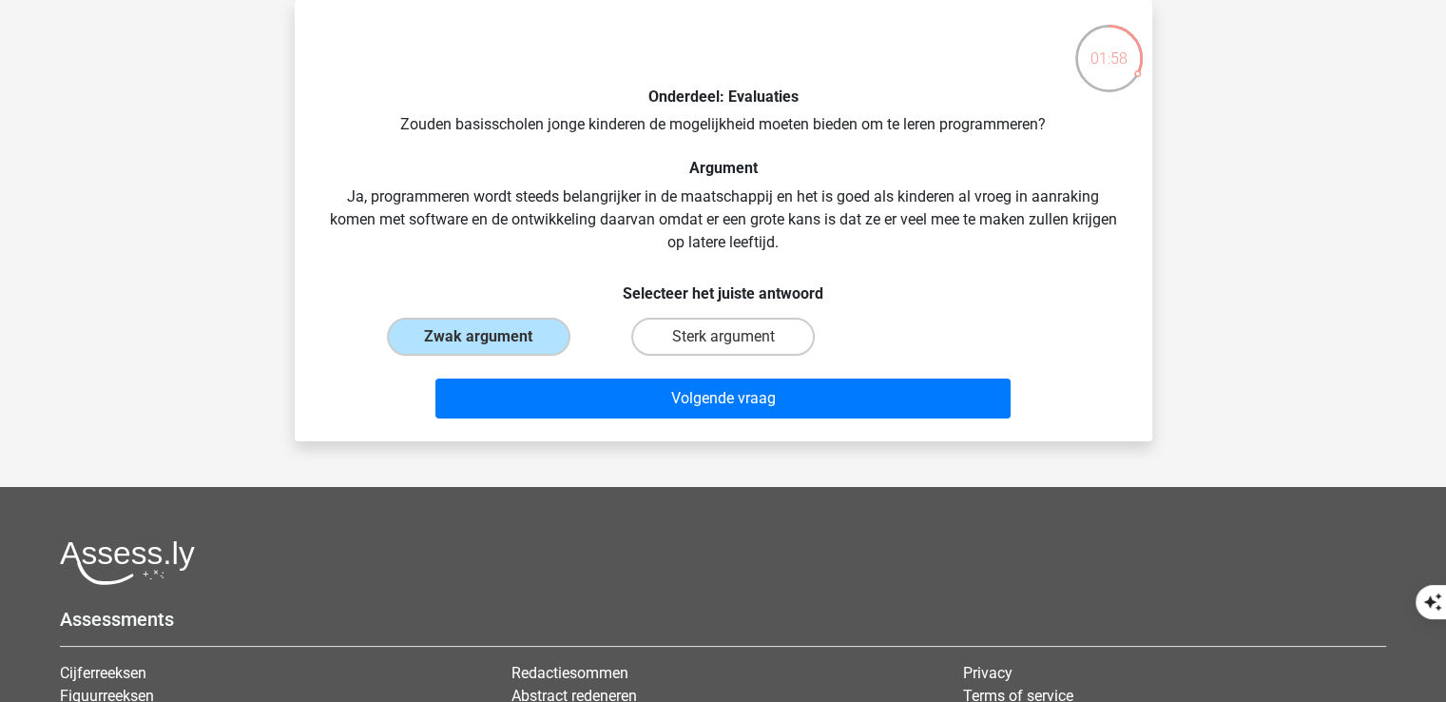
radio input "true"
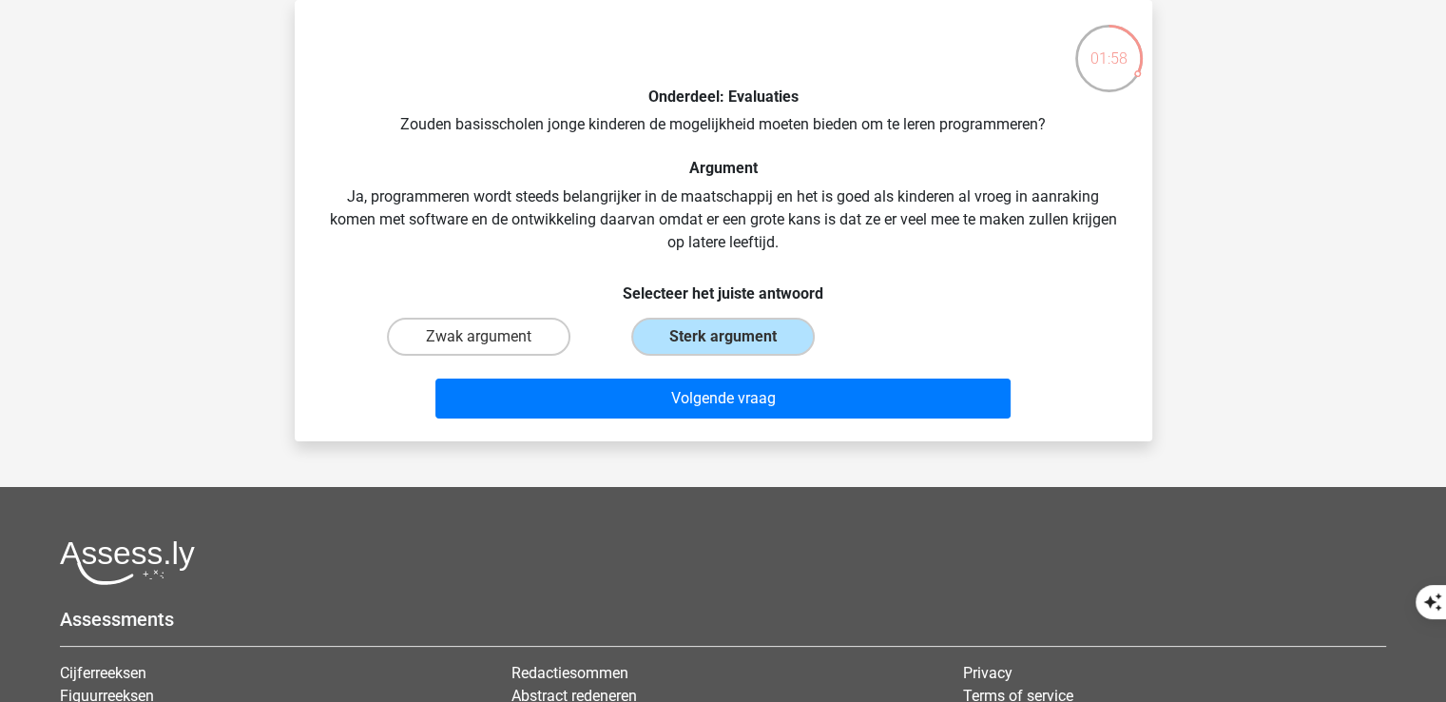
click at [478, 336] on input "Zwak argument" at bounding box center [484, 342] width 12 height 12
radio input "true"
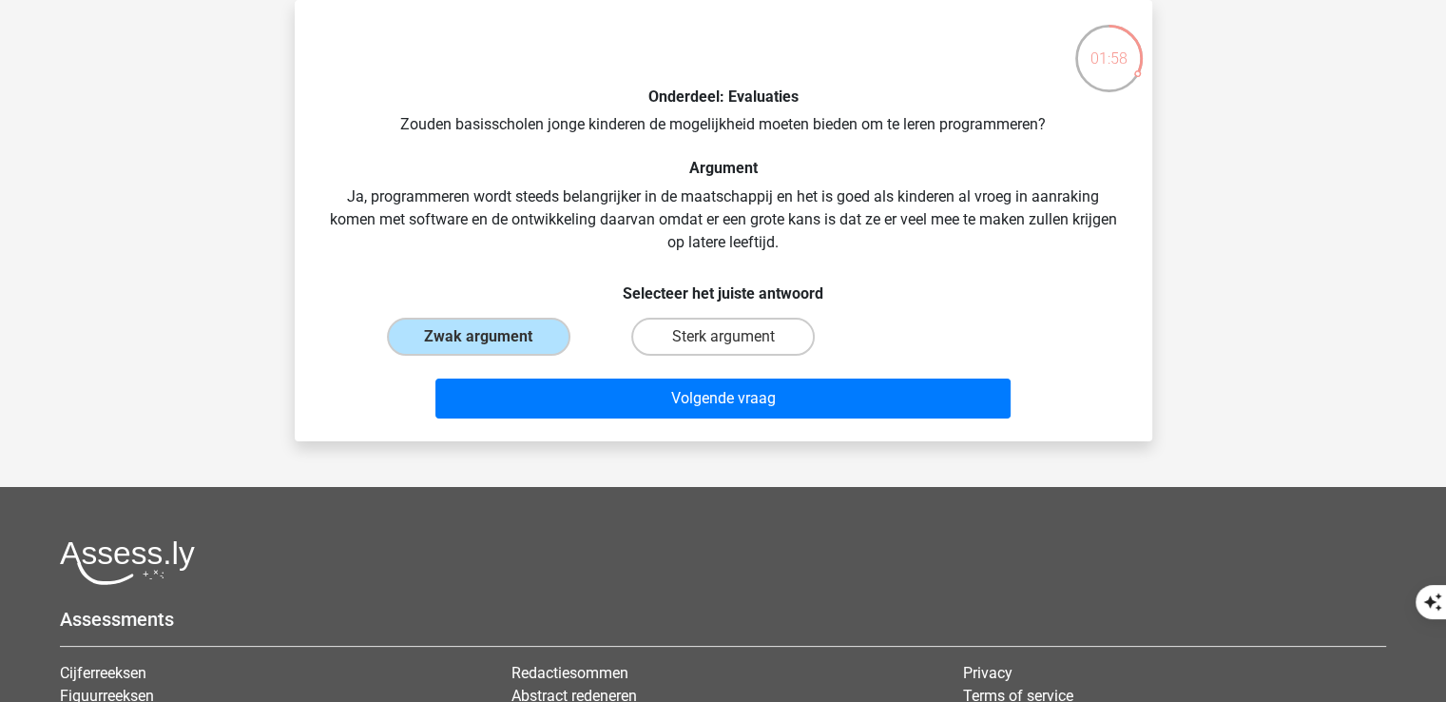
click at [722, 336] on input "Sterk argument" at bounding box center [728, 342] width 12 height 12
radio input "true"
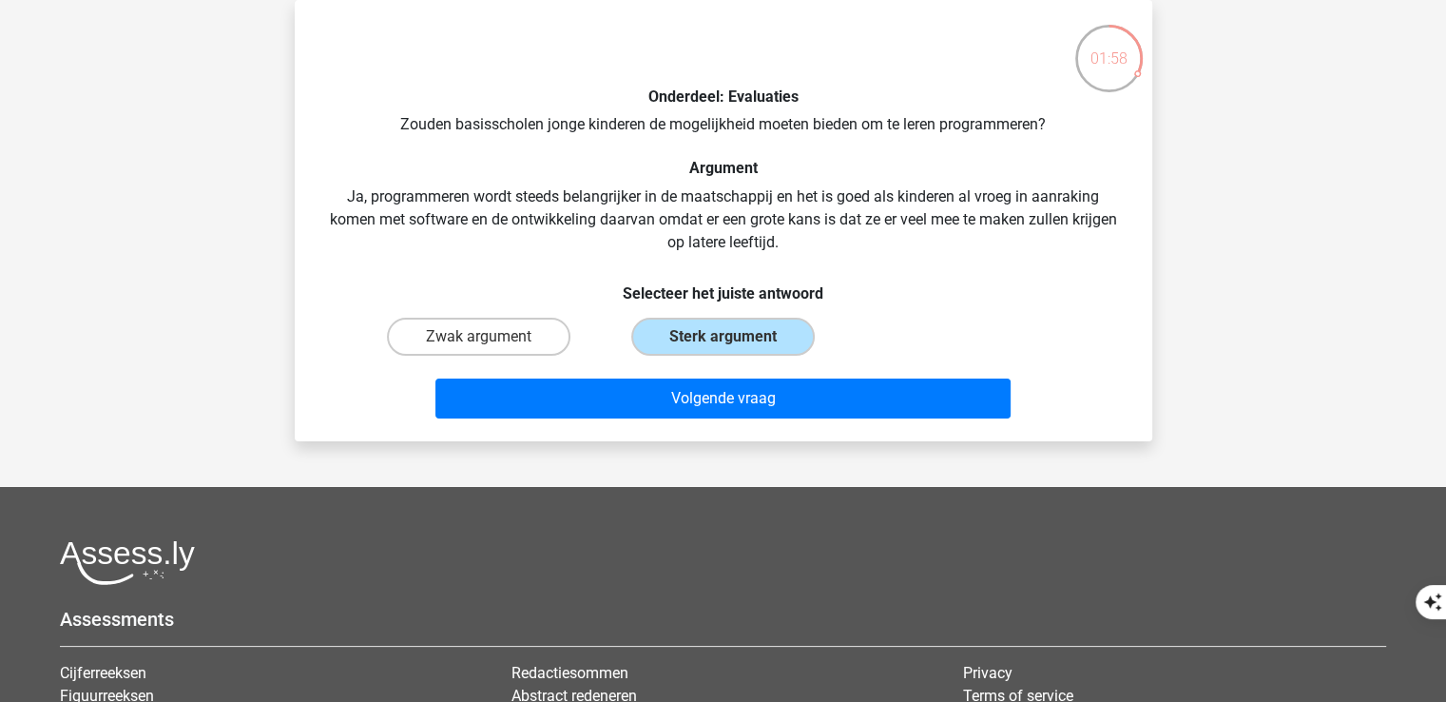
click at [478, 336] on input "Zwak argument" at bounding box center [484, 342] width 12 height 12
radio input "true"
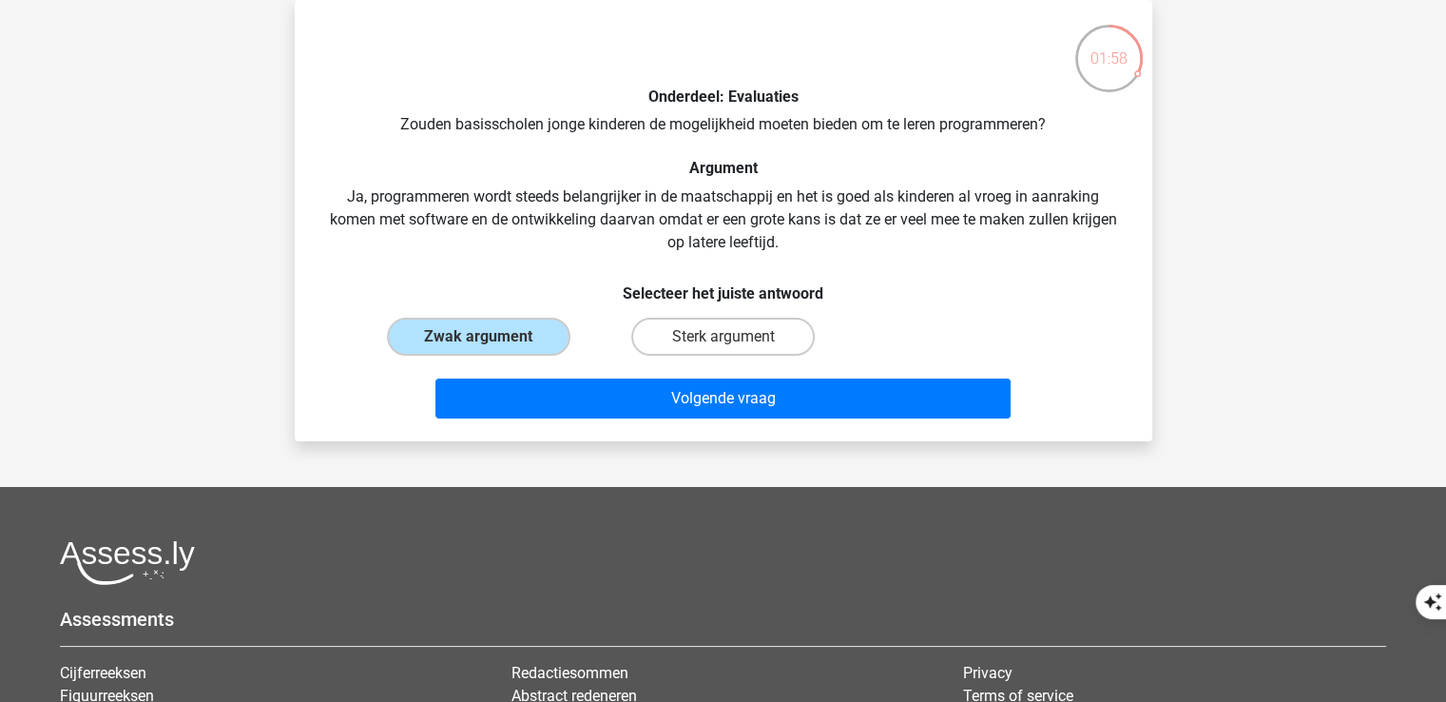
click at [722, 336] on input "Sterk argument" at bounding box center [728, 342] width 12 height 12
radio input "true"
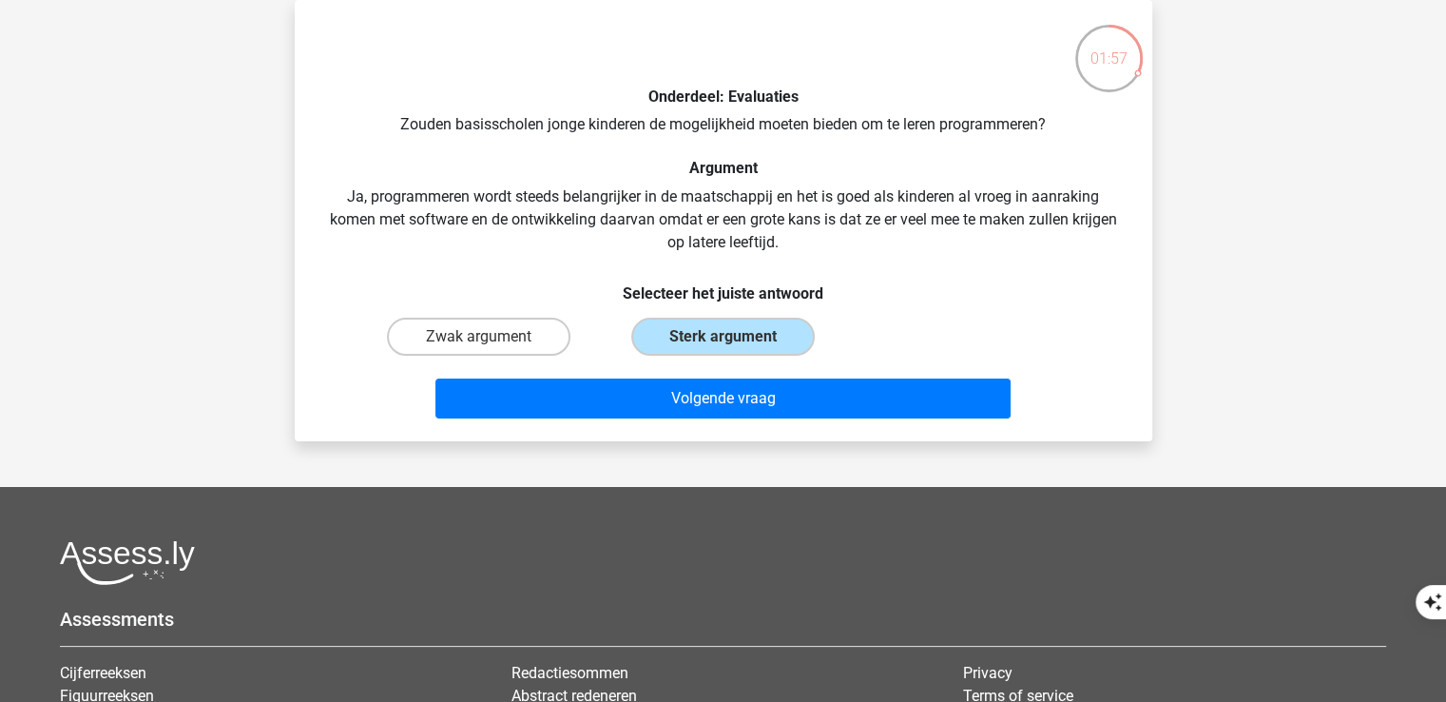
click at [478, 336] on input "Zwak argument" at bounding box center [484, 342] width 12 height 12
radio input "true"
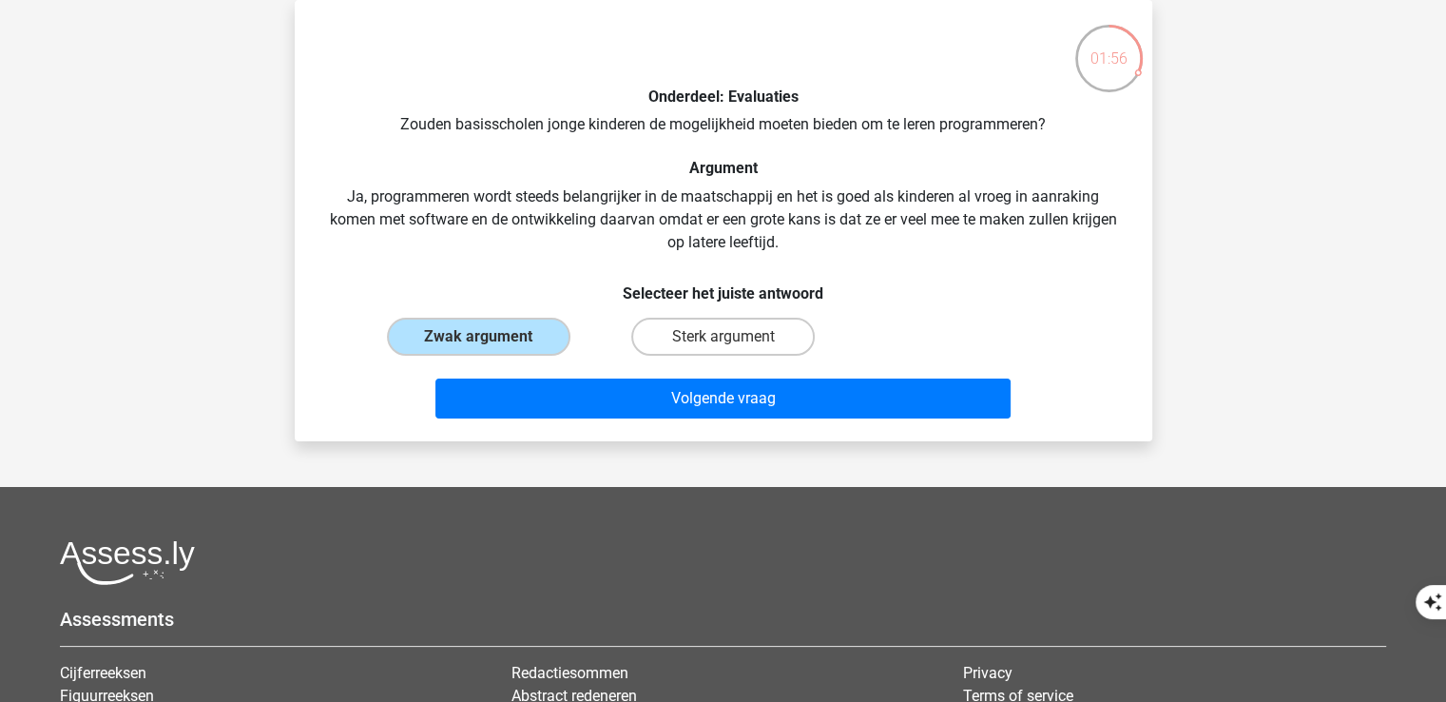
click at [722, 336] on input "Sterk argument" at bounding box center [728, 342] width 12 height 12
radio input "true"
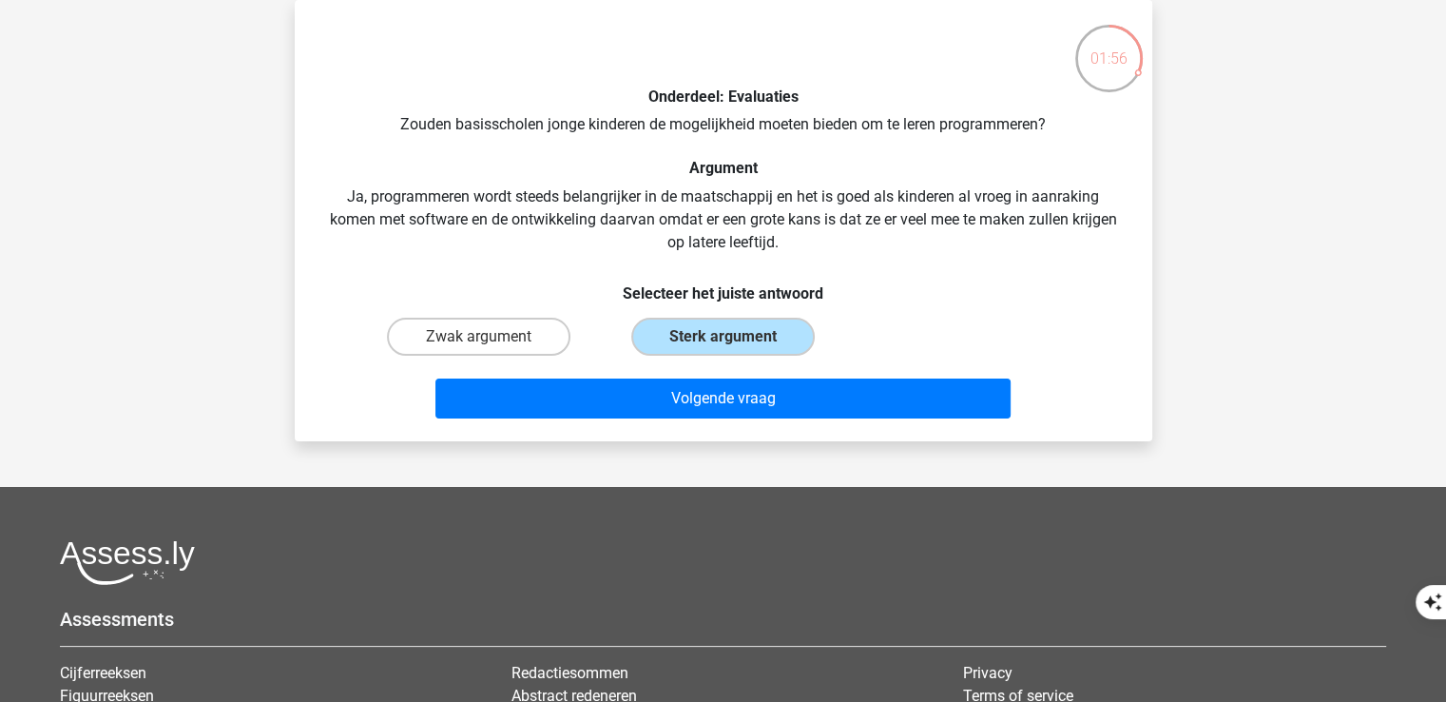
click at [478, 336] on input "Zwak argument" at bounding box center [484, 342] width 12 height 12
radio input "true"
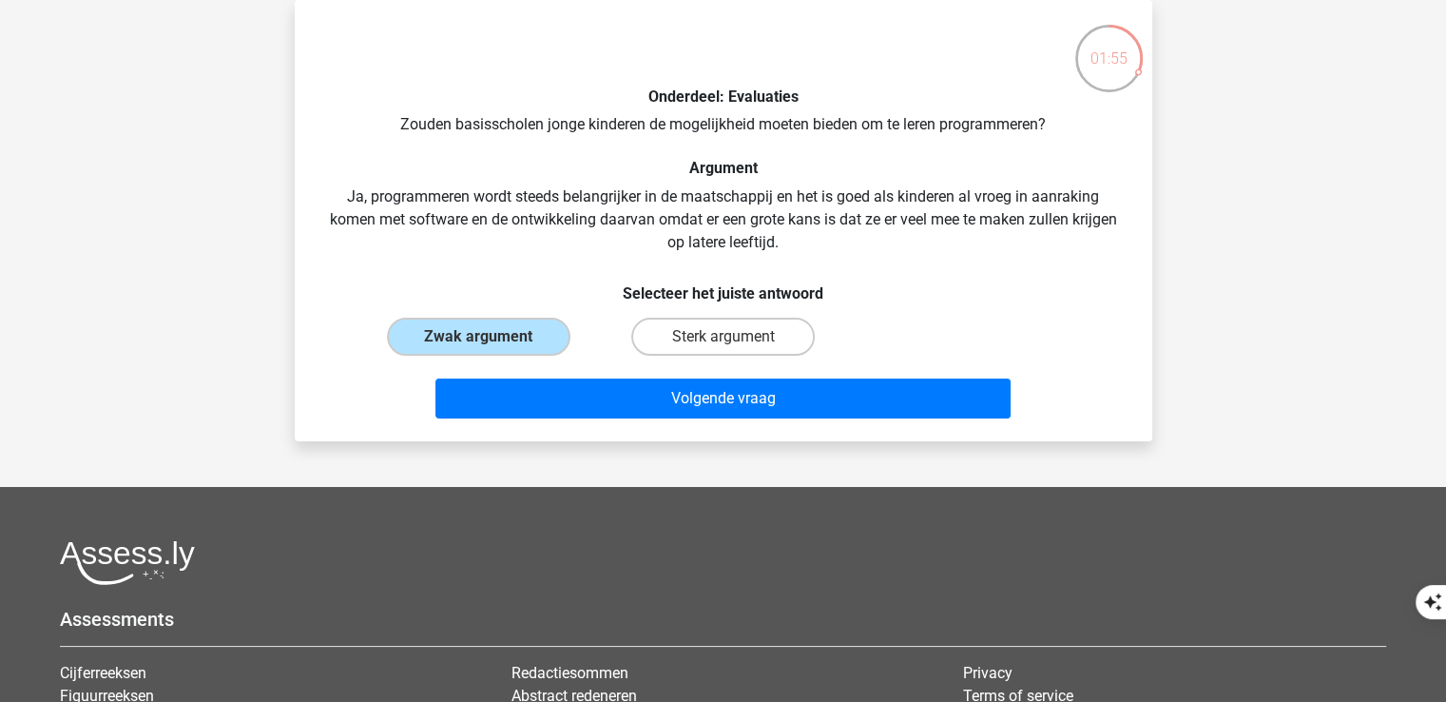
click at [722, 336] on input "Sterk argument" at bounding box center [728, 342] width 12 height 12
radio input "true"
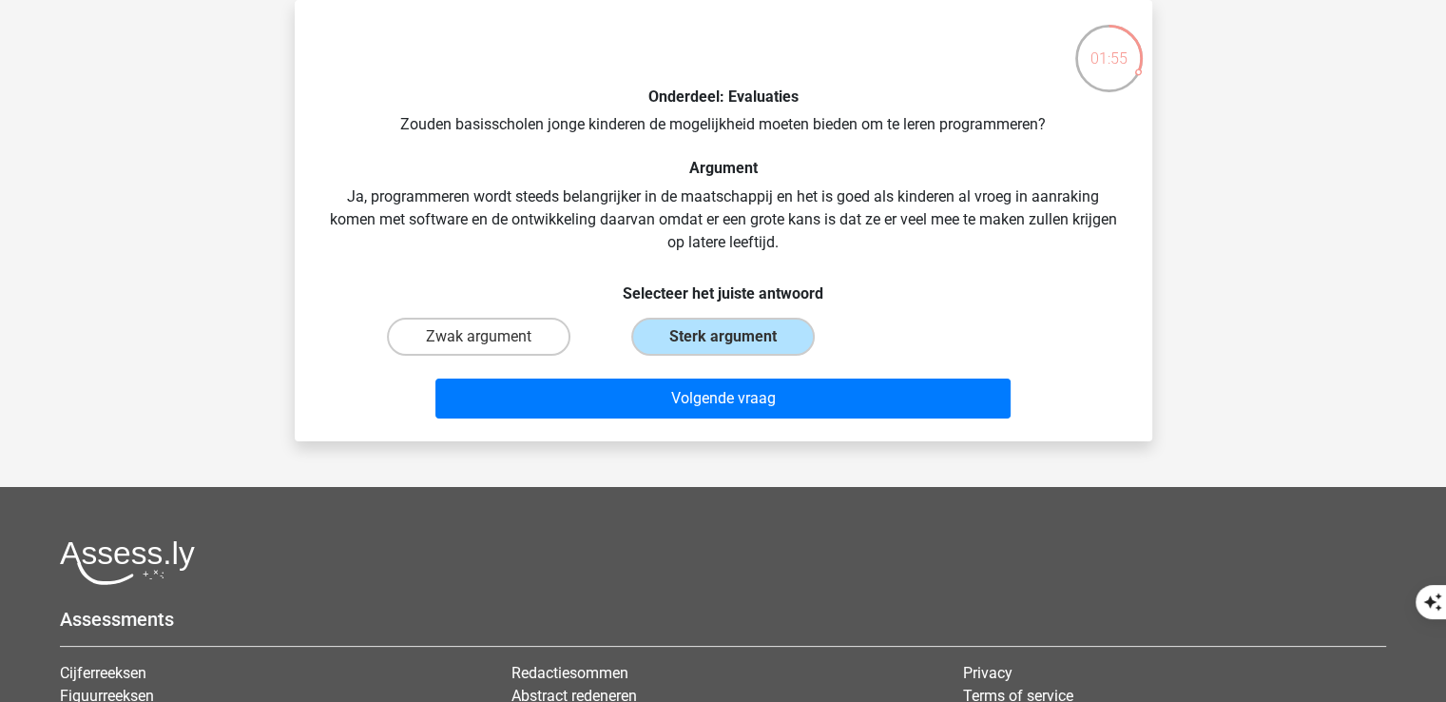
click at [478, 336] on input "Zwak argument" at bounding box center [484, 342] width 12 height 12
radio input "true"
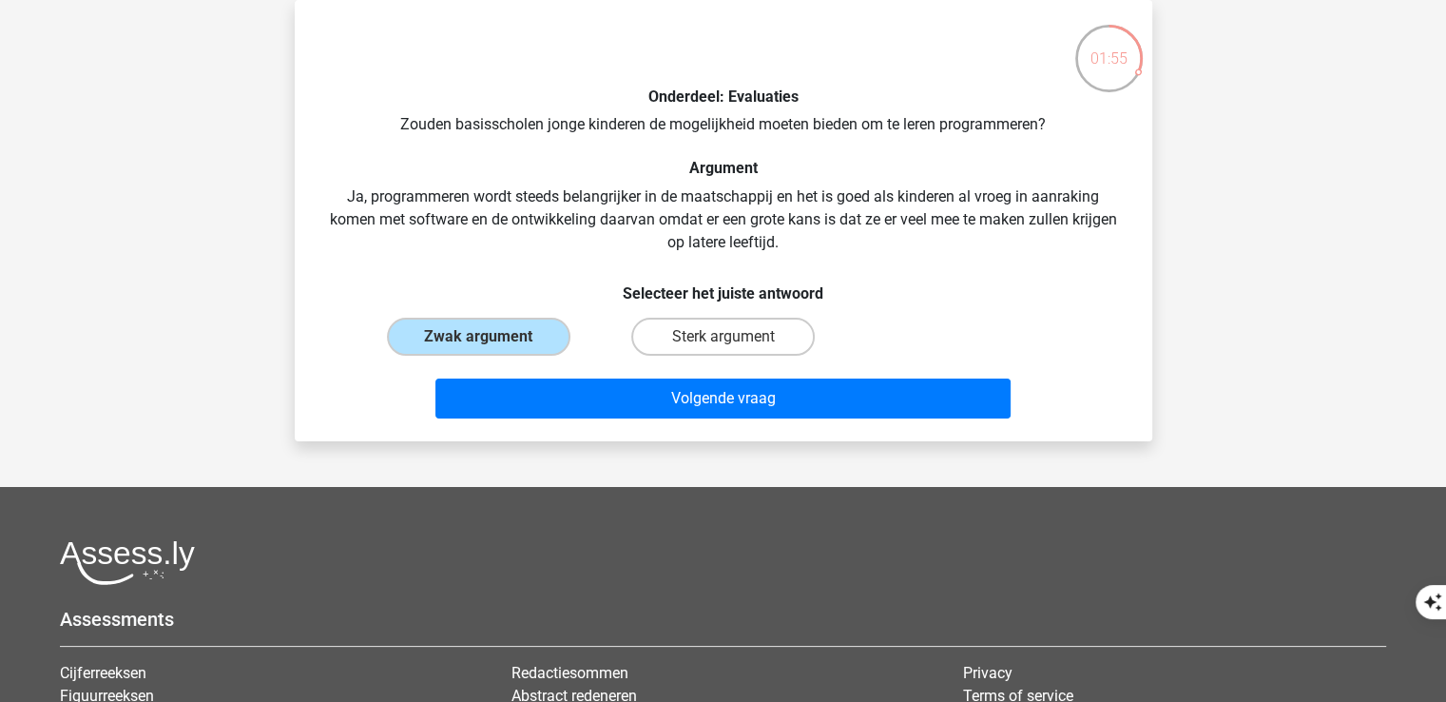
click at [722, 336] on input "Sterk argument" at bounding box center [728, 342] width 12 height 12
radio input "true"
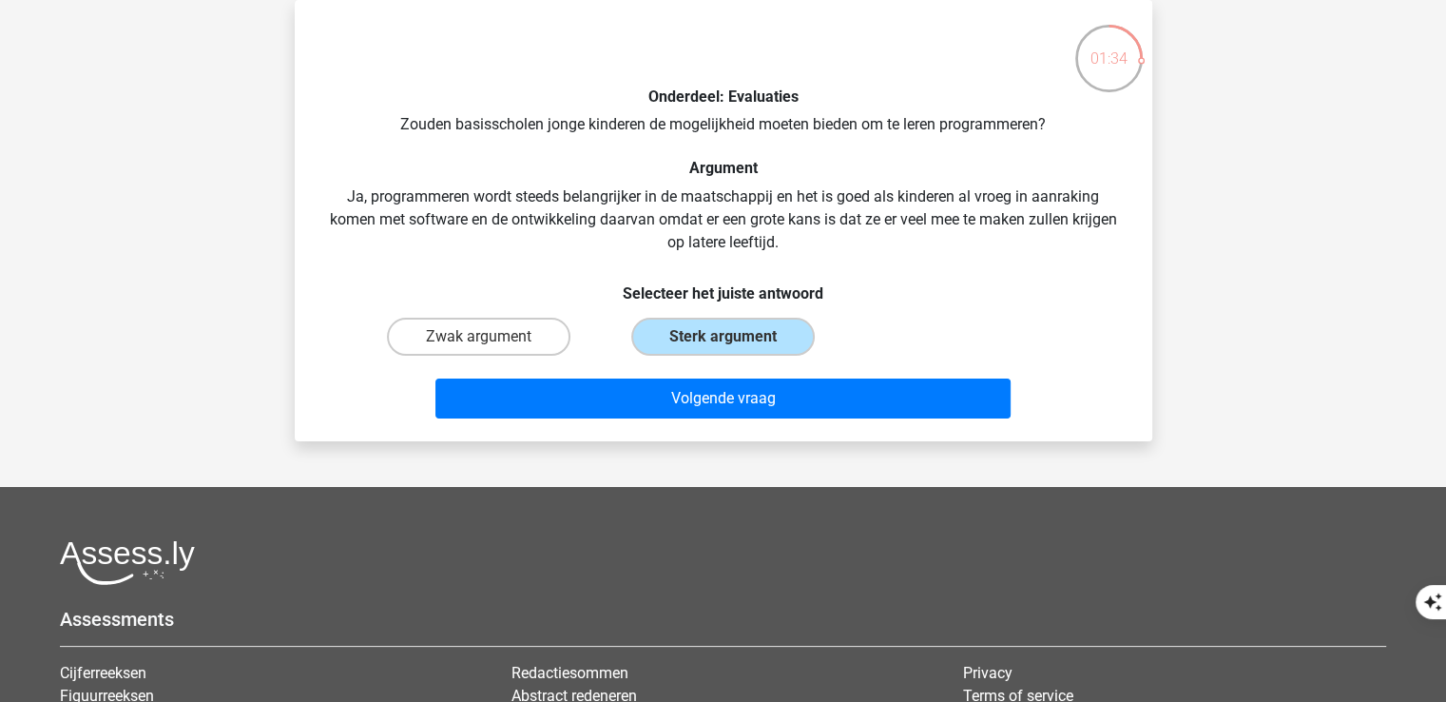
click at [435, 378] on button "Volgende vraag" at bounding box center [722, 398] width 575 height 40
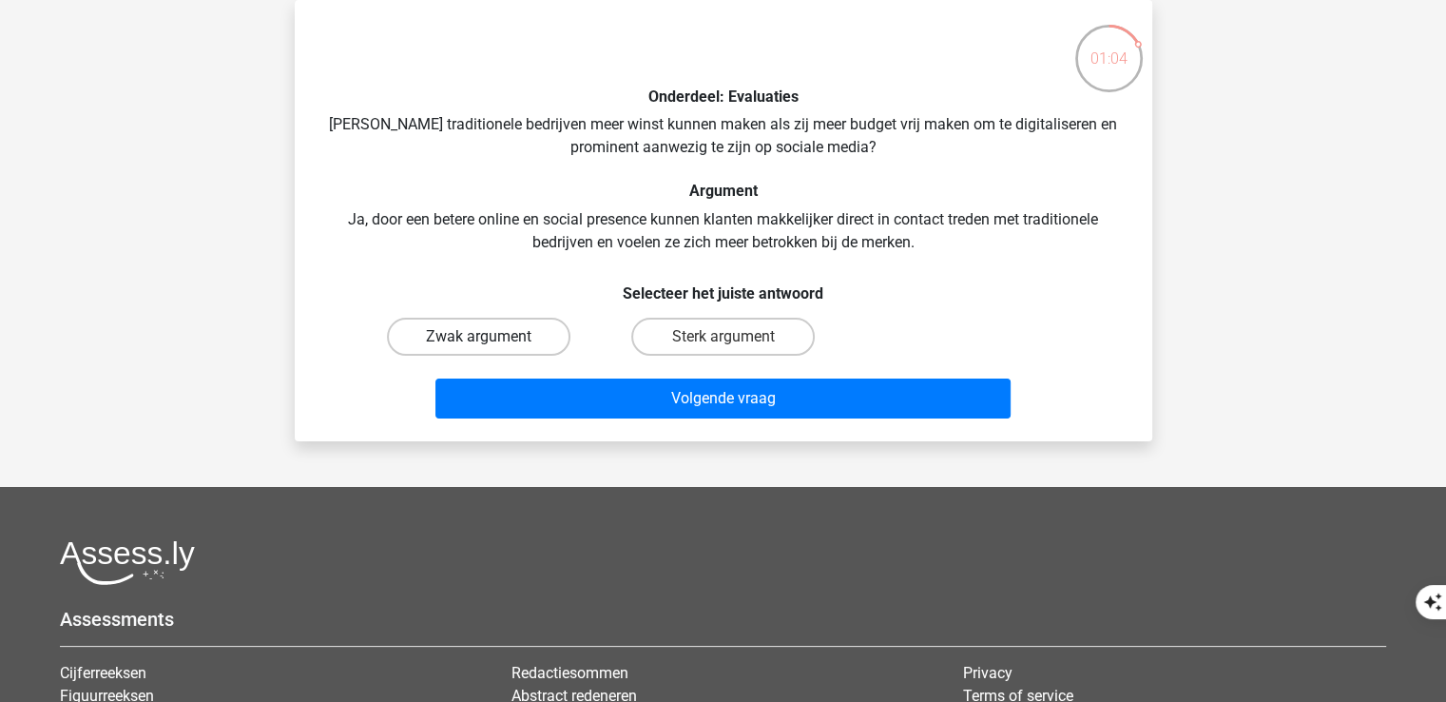
click at [498, 348] on label "Zwak argument" at bounding box center [478, 336] width 183 height 38
click at [490, 348] on input "Zwak argument" at bounding box center [484, 342] width 12 height 12
radio input "true"
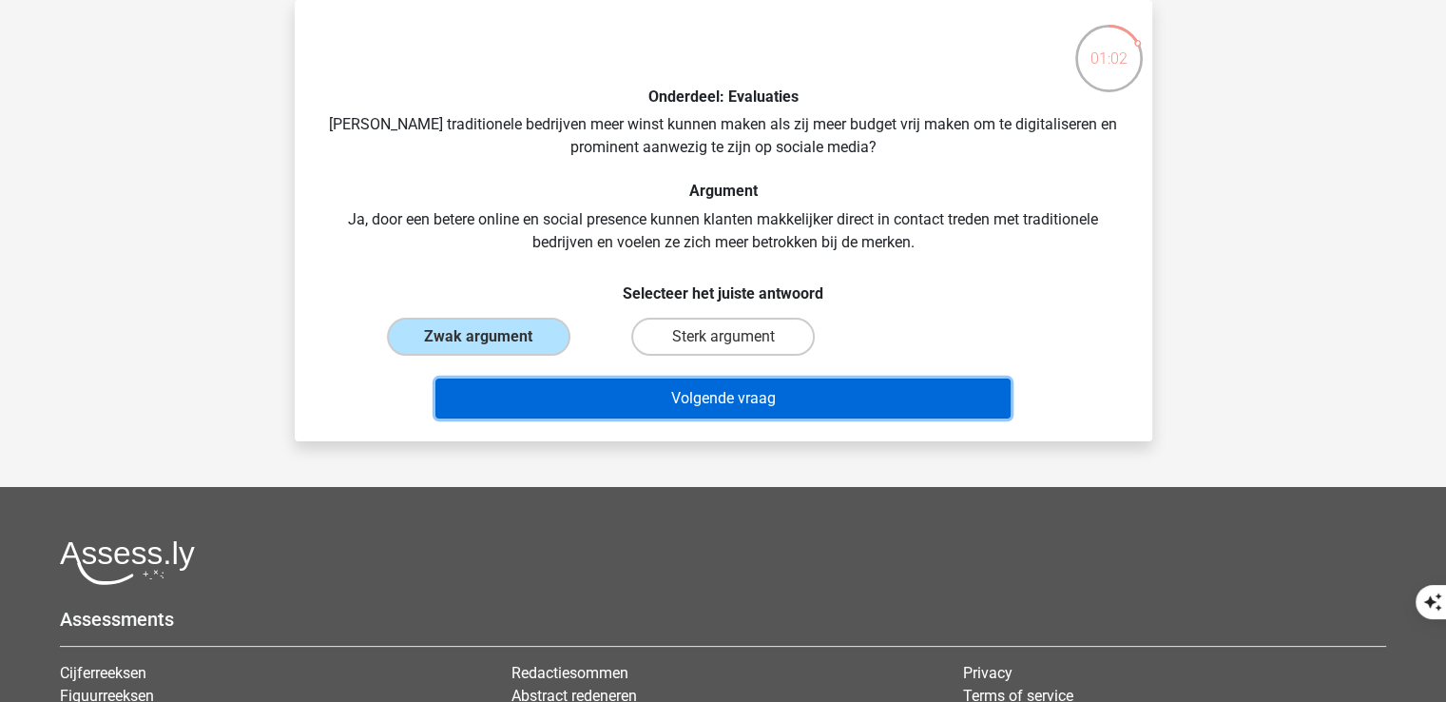
click at [556, 392] on button "Volgende vraag" at bounding box center [722, 398] width 575 height 40
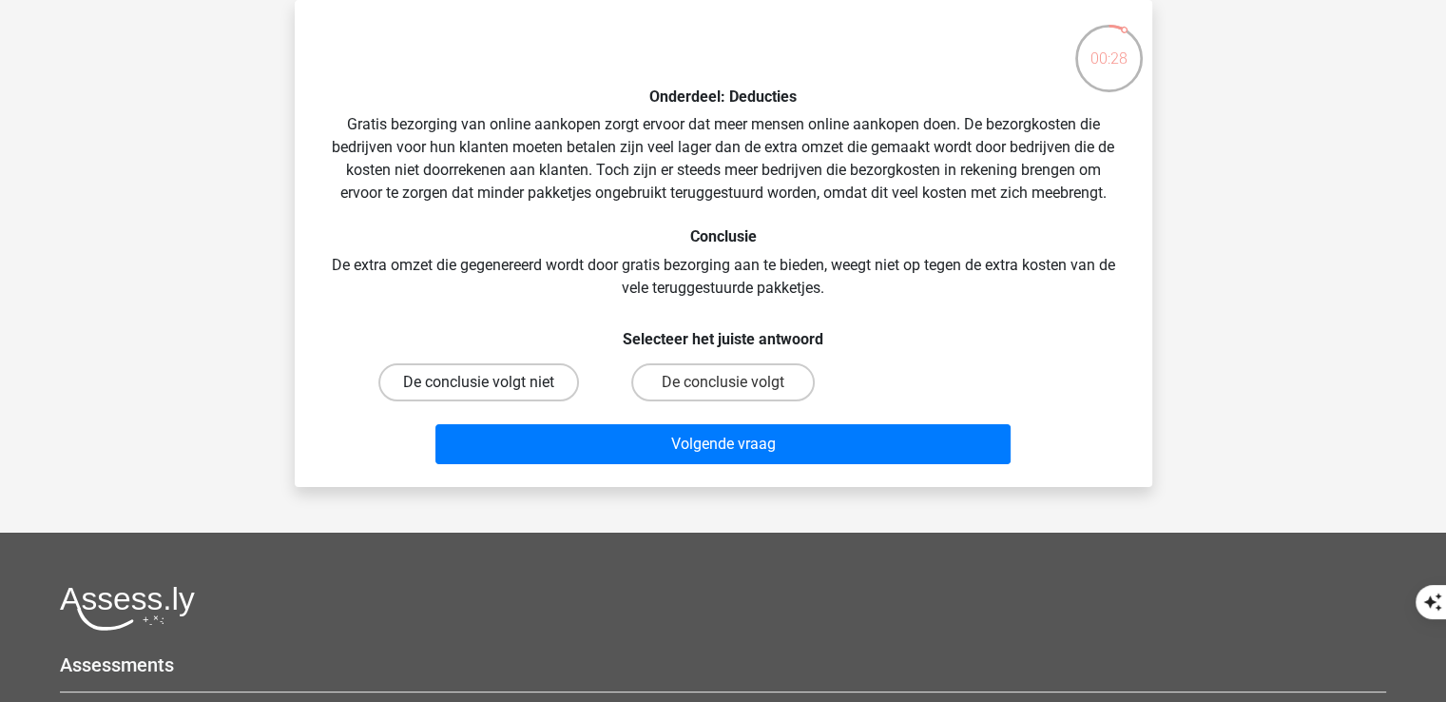
click at [502, 391] on label "De conclusie volgt niet" at bounding box center [478, 382] width 201 height 38
click at [490, 391] on input "De conclusie volgt niet" at bounding box center [484, 388] width 12 height 12
radio input "true"
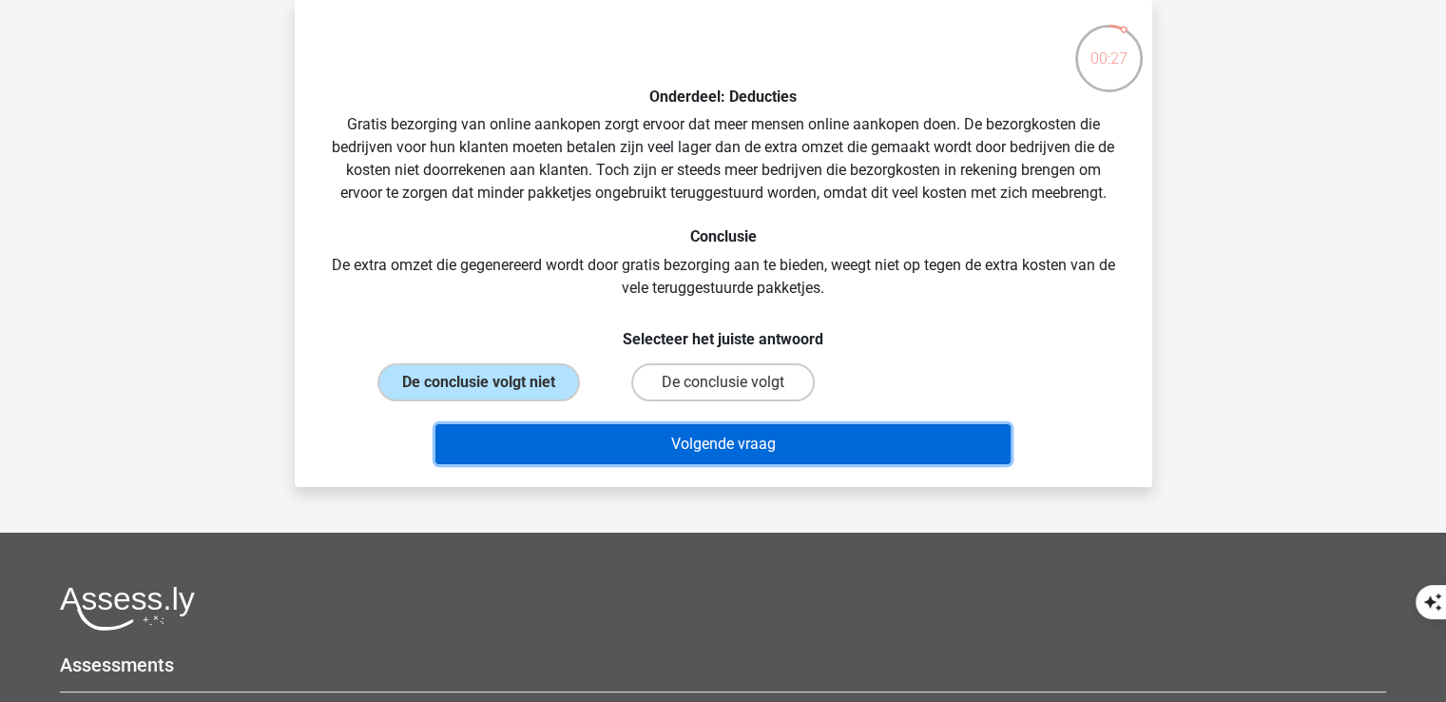
click at [567, 446] on button "Volgende vraag" at bounding box center [722, 444] width 575 height 40
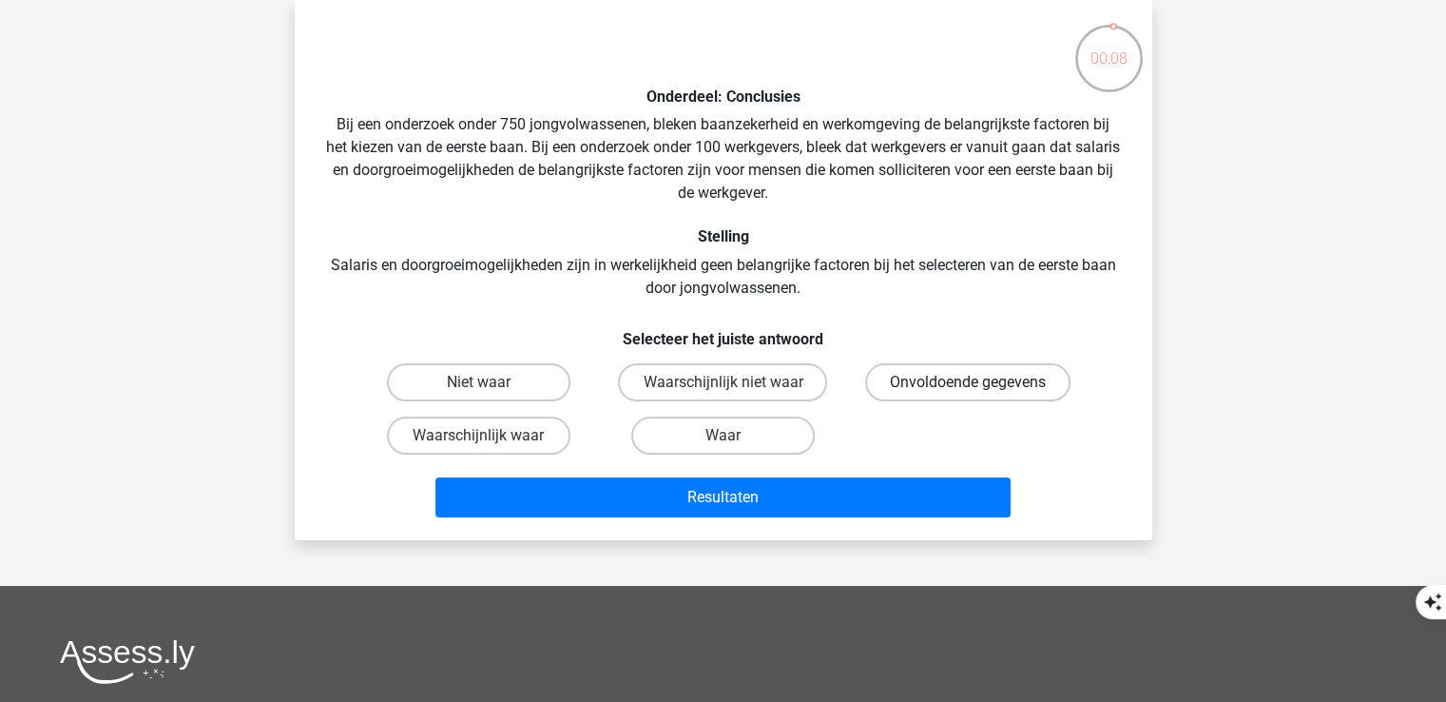
click at [920, 377] on label "Onvoldoende gegevens" at bounding box center [967, 382] width 205 height 38
click at [968, 382] on input "Onvoldoende gegevens" at bounding box center [974, 388] width 12 height 12
radio input "true"
click at [435, 477] on button "Resultaten" at bounding box center [722, 497] width 575 height 40
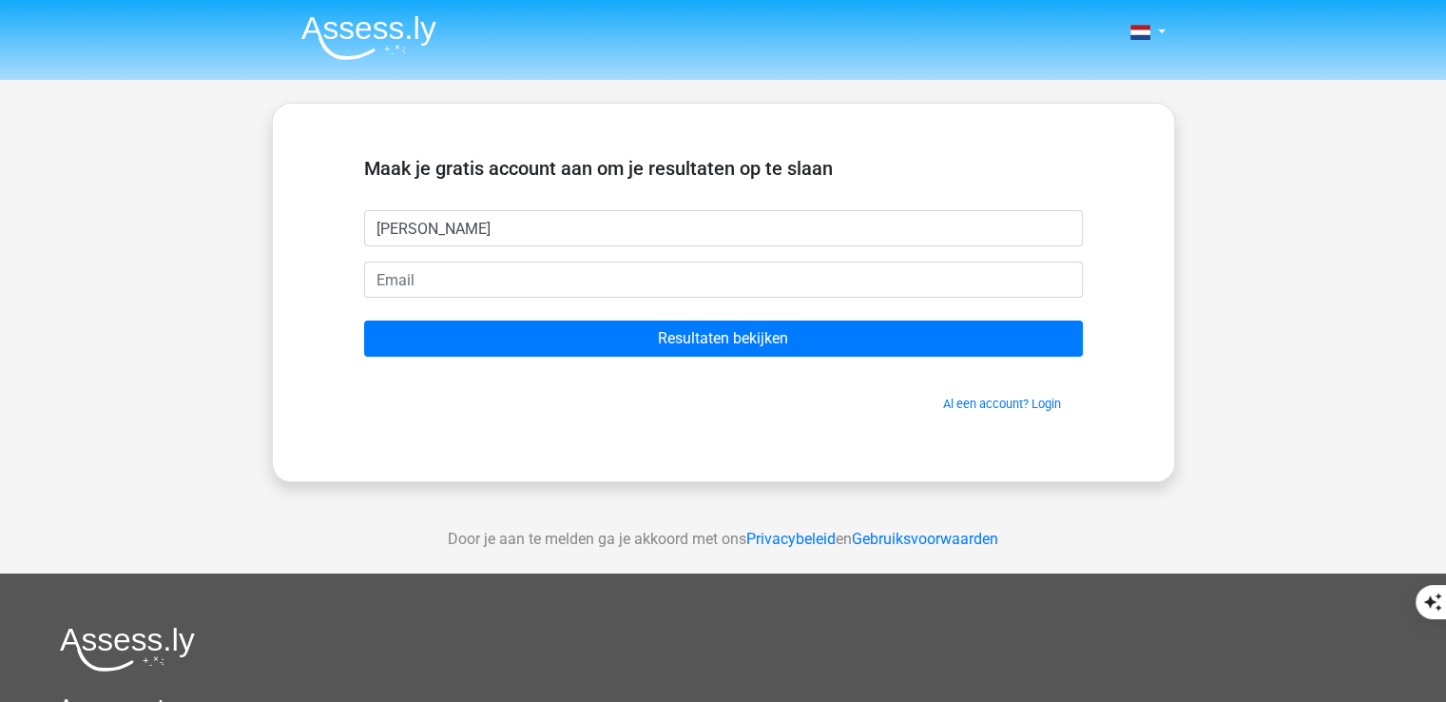
type input "Dennis"
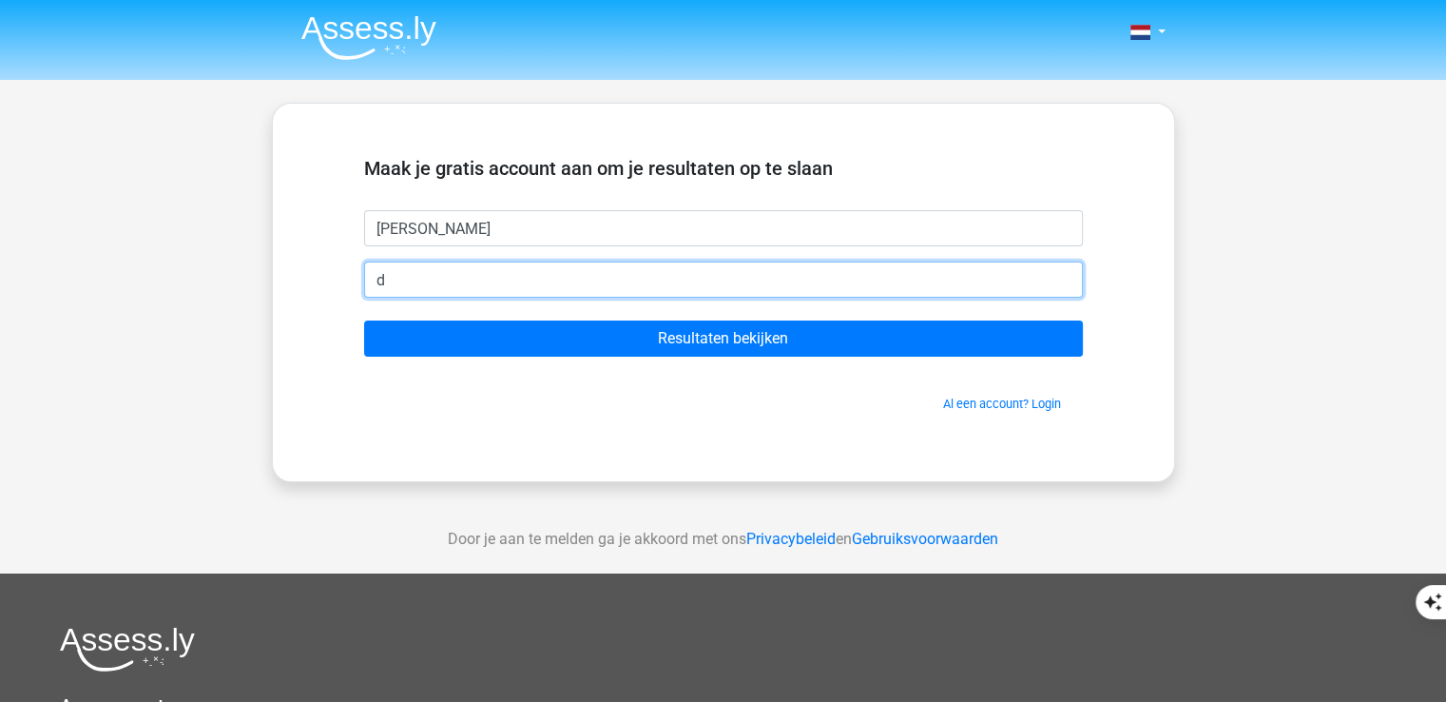
click at [788, 275] on input "d" at bounding box center [723, 279] width 719 height 36
type input "dennisdeboer1412@gmail.com"
click at [364, 320] on input "Resultaten bekijken" at bounding box center [723, 338] width 719 height 36
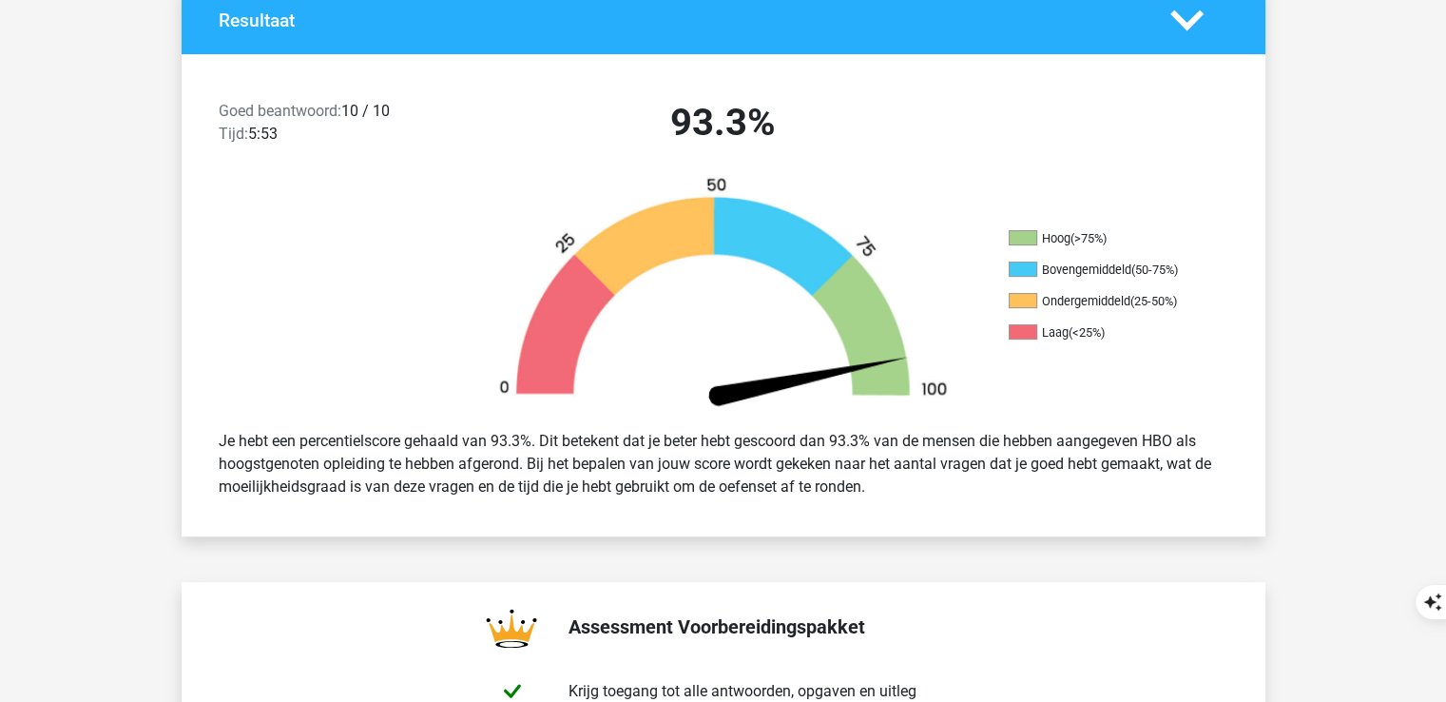
scroll to position [428, 0]
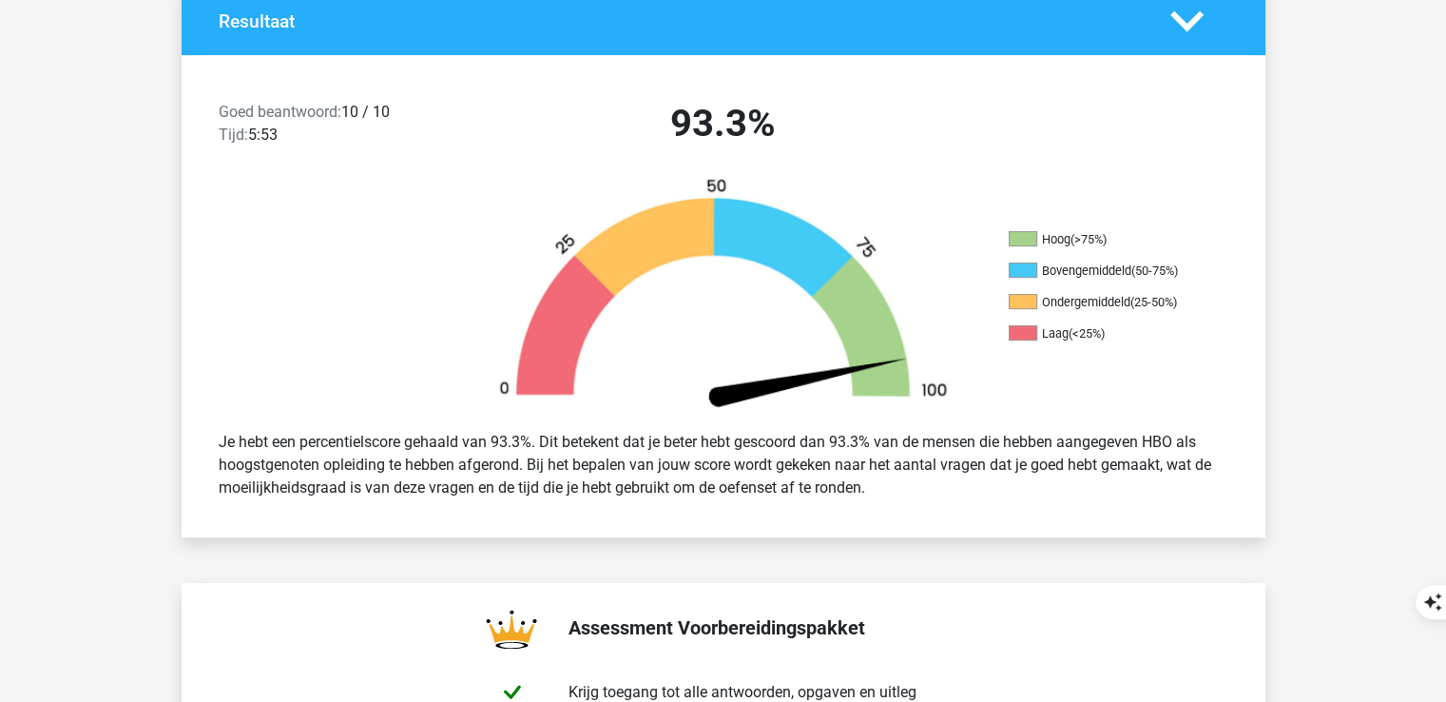
click at [971, 481] on div "Je hebt een percentielscore gehaald van 93.3%. Dit betekent dat je beter hebt g…" at bounding box center [723, 465] width 1038 height 84
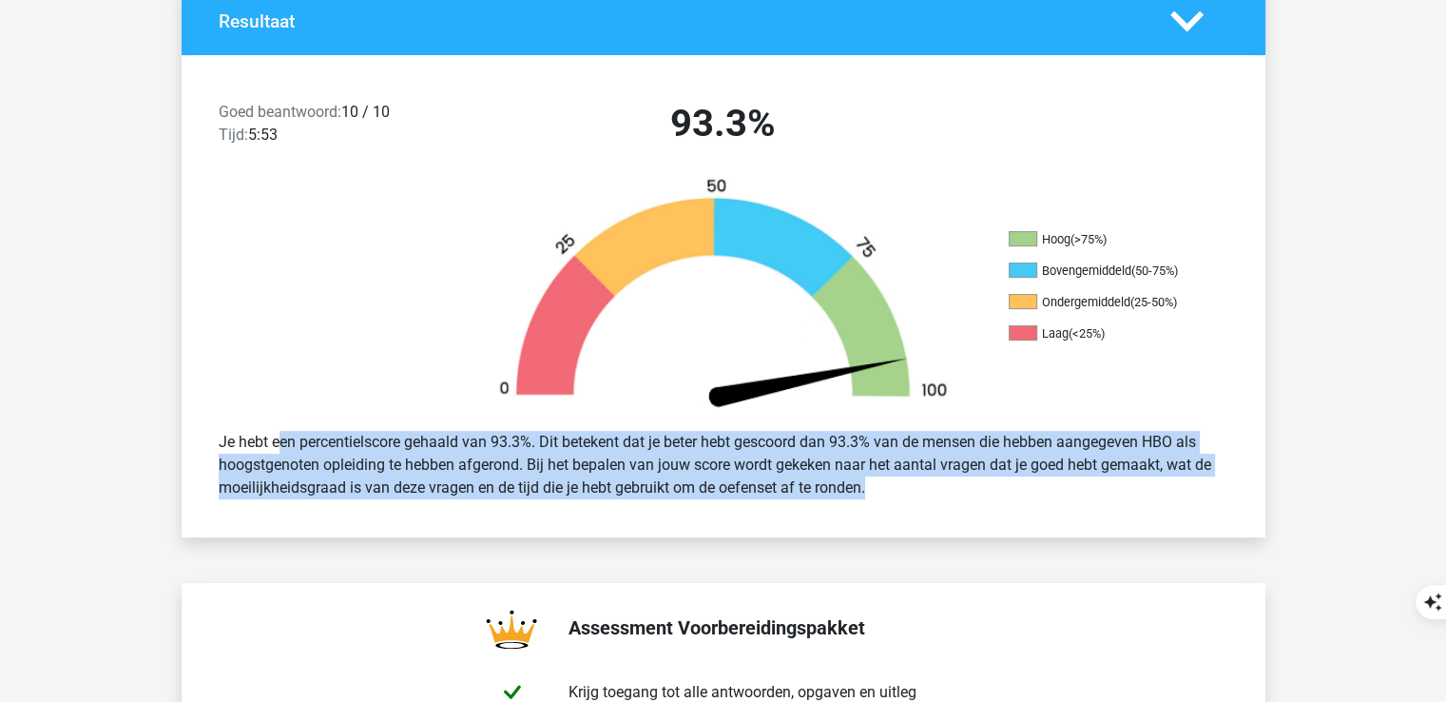
click at [971, 481] on div "Je hebt een percentielscore gehaald van 93.3%. Dit betekent dat je beter hebt g…" at bounding box center [723, 465] width 1038 height 84
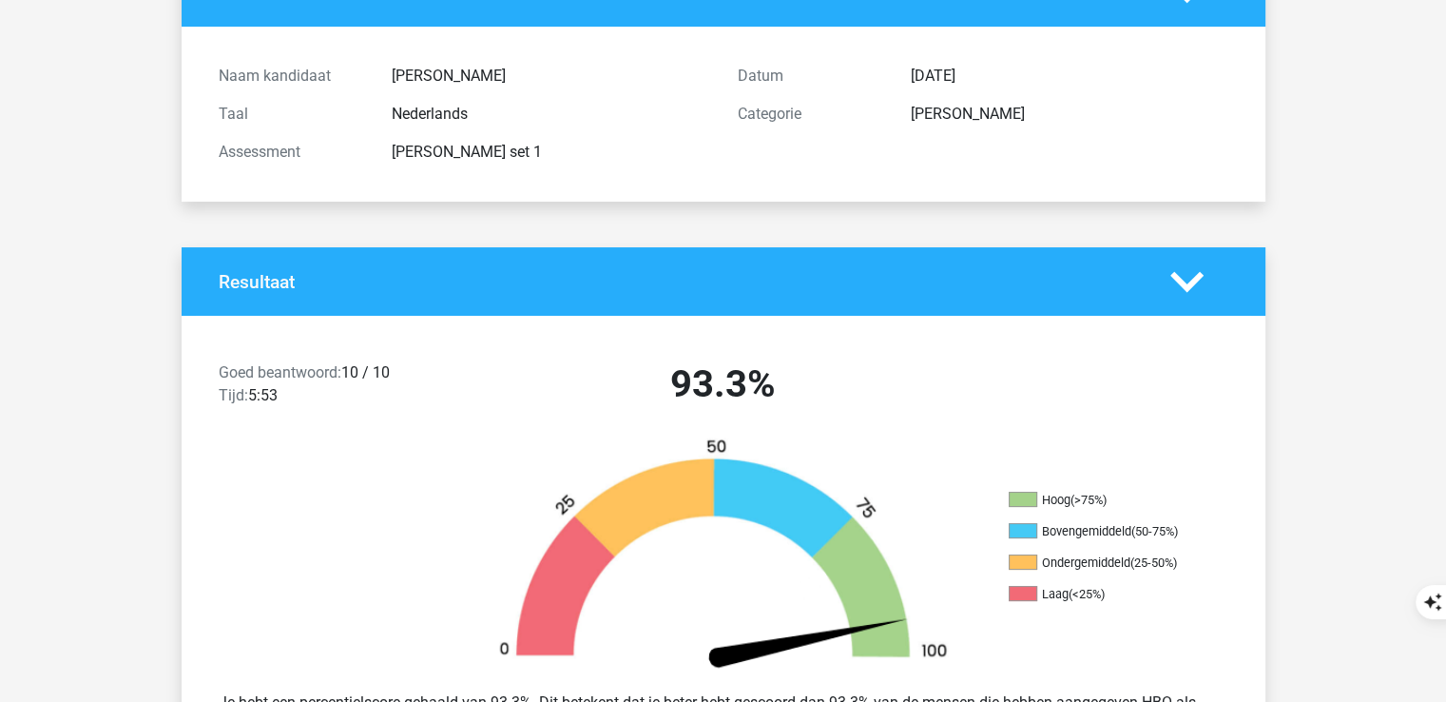
scroll to position [169, 0]
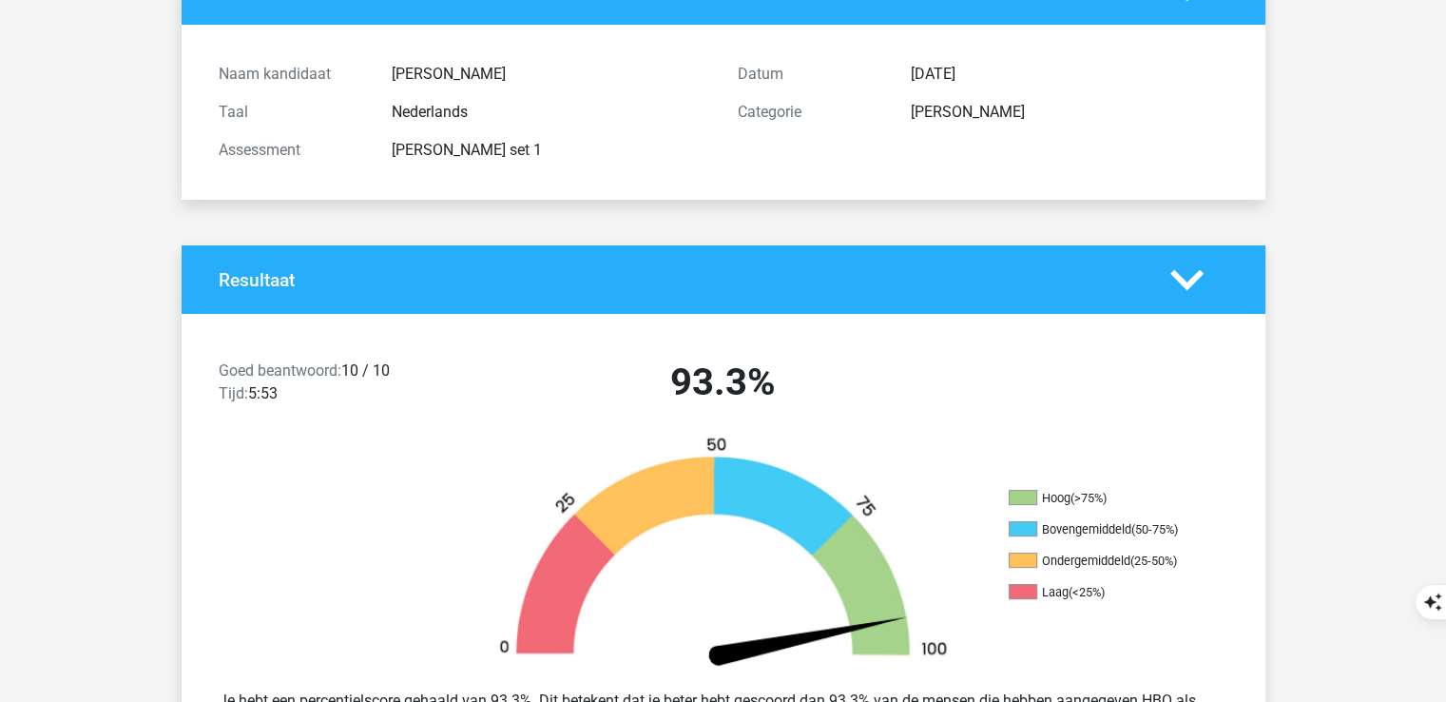
click at [1192, 282] on polygon at bounding box center [1186, 279] width 33 height 21
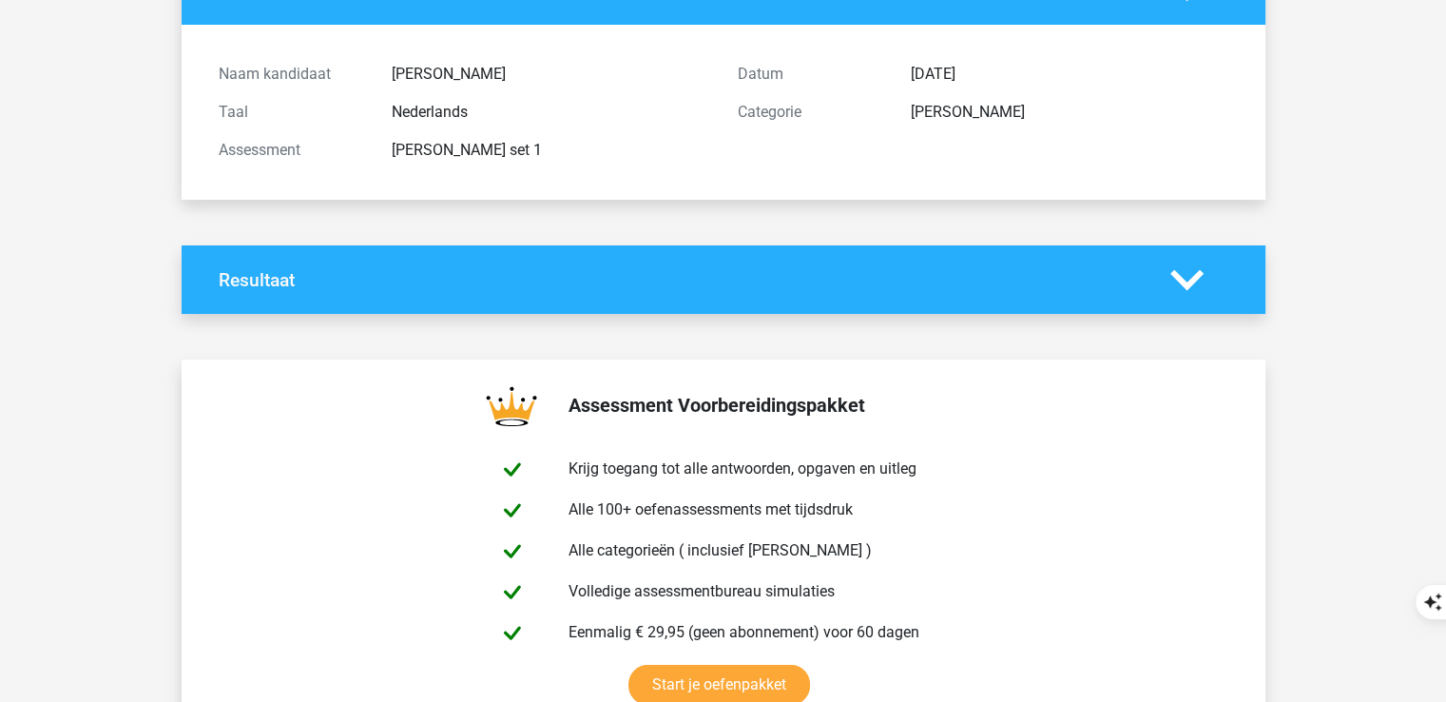
click at [1192, 282] on polygon at bounding box center [1186, 279] width 33 height 21
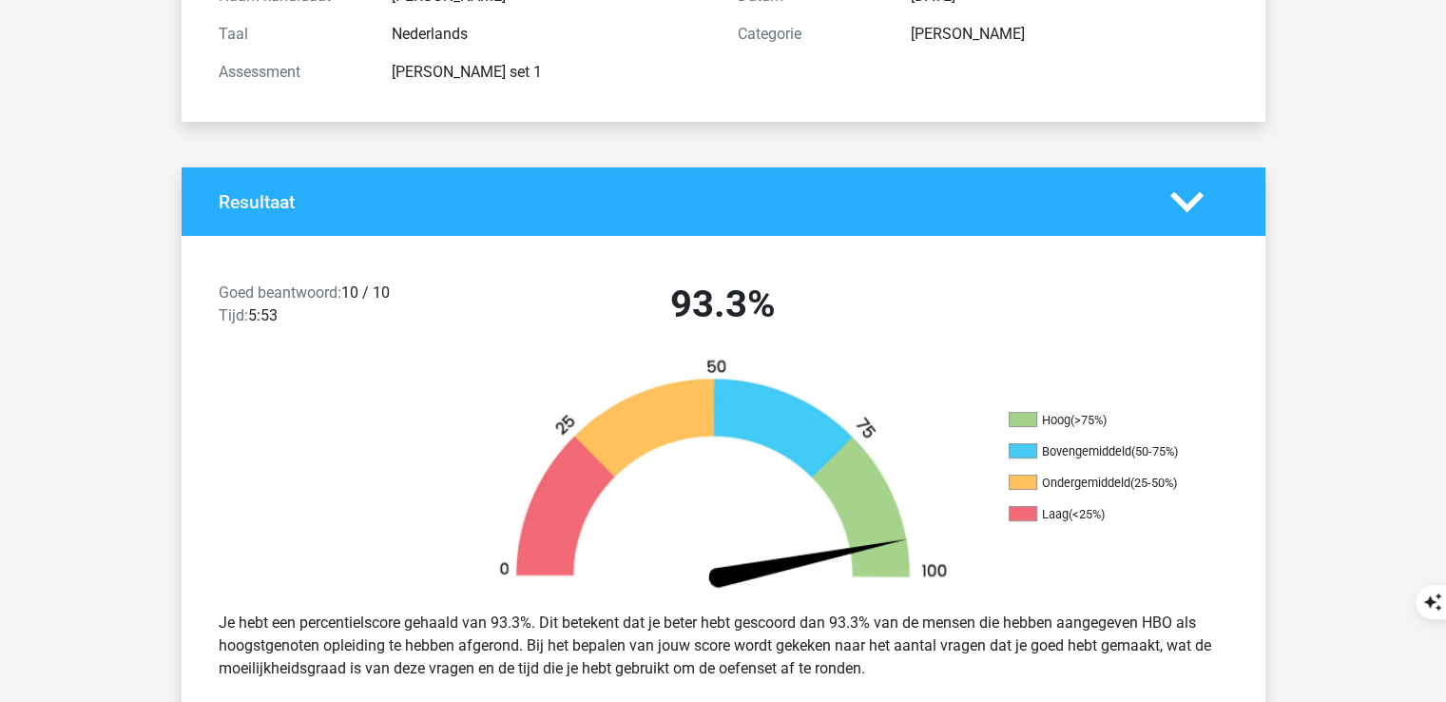
scroll to position [0, 0]
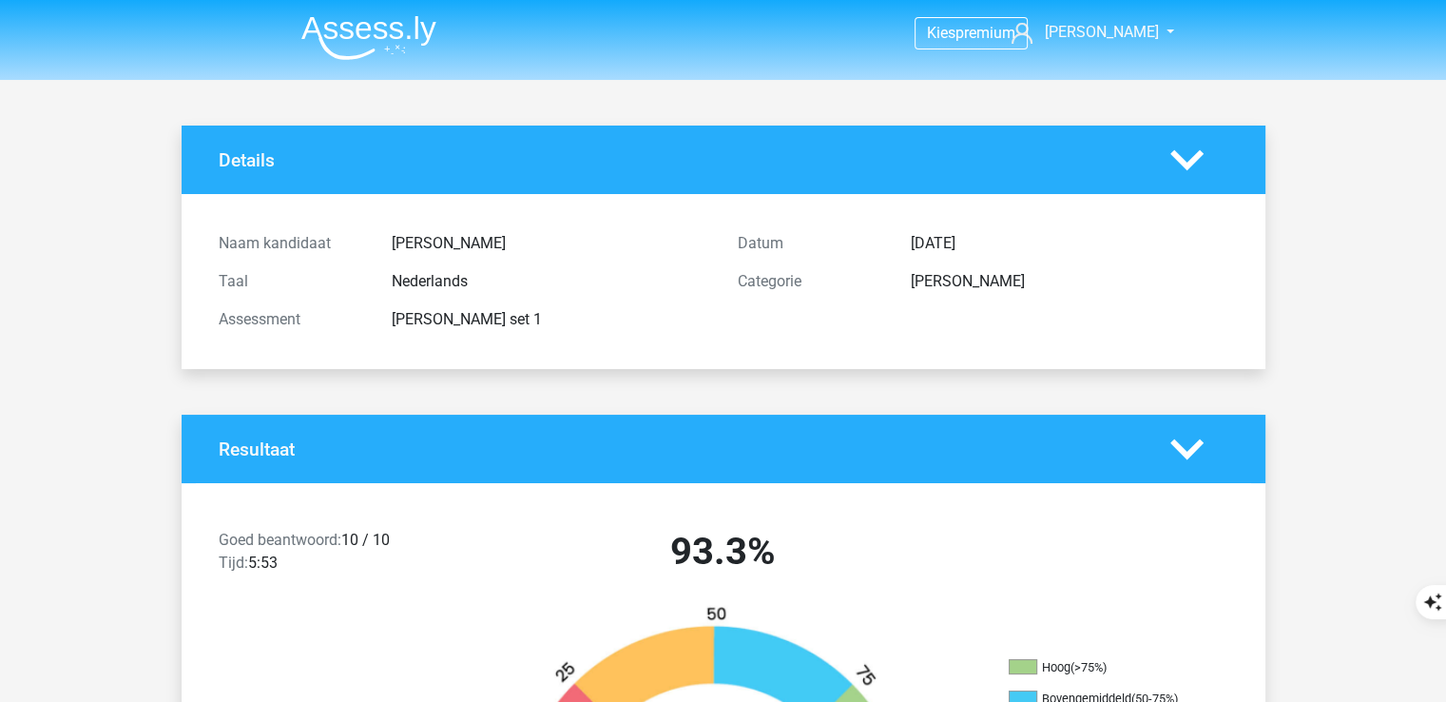
click at [1194, 469] on div "Resultaat" at bounding box center [724, 448] width 1084 height 68
click at [1194, 457] on icon at bounding box center [1186, 449] width 33 height 33
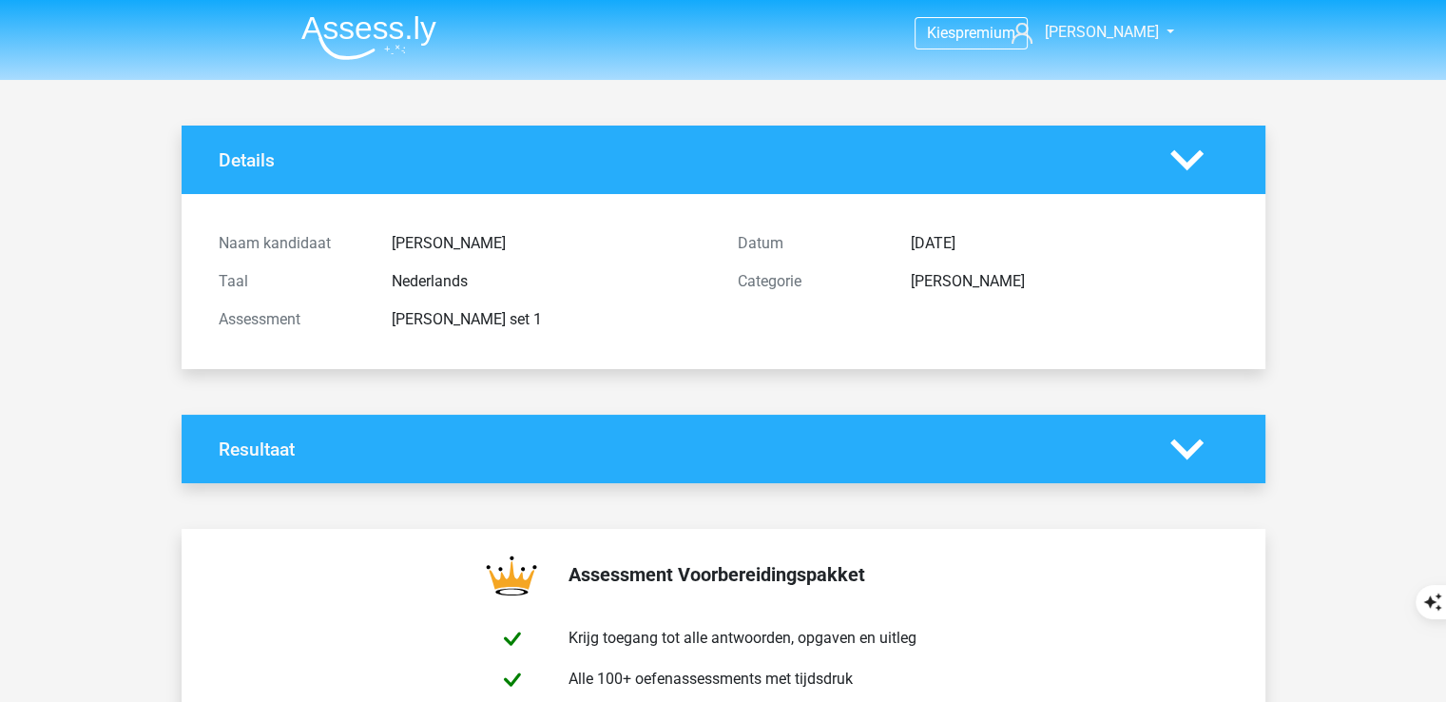
click at [1194, 457] on icon at bounding box center [1186, 449] width 33 height 33
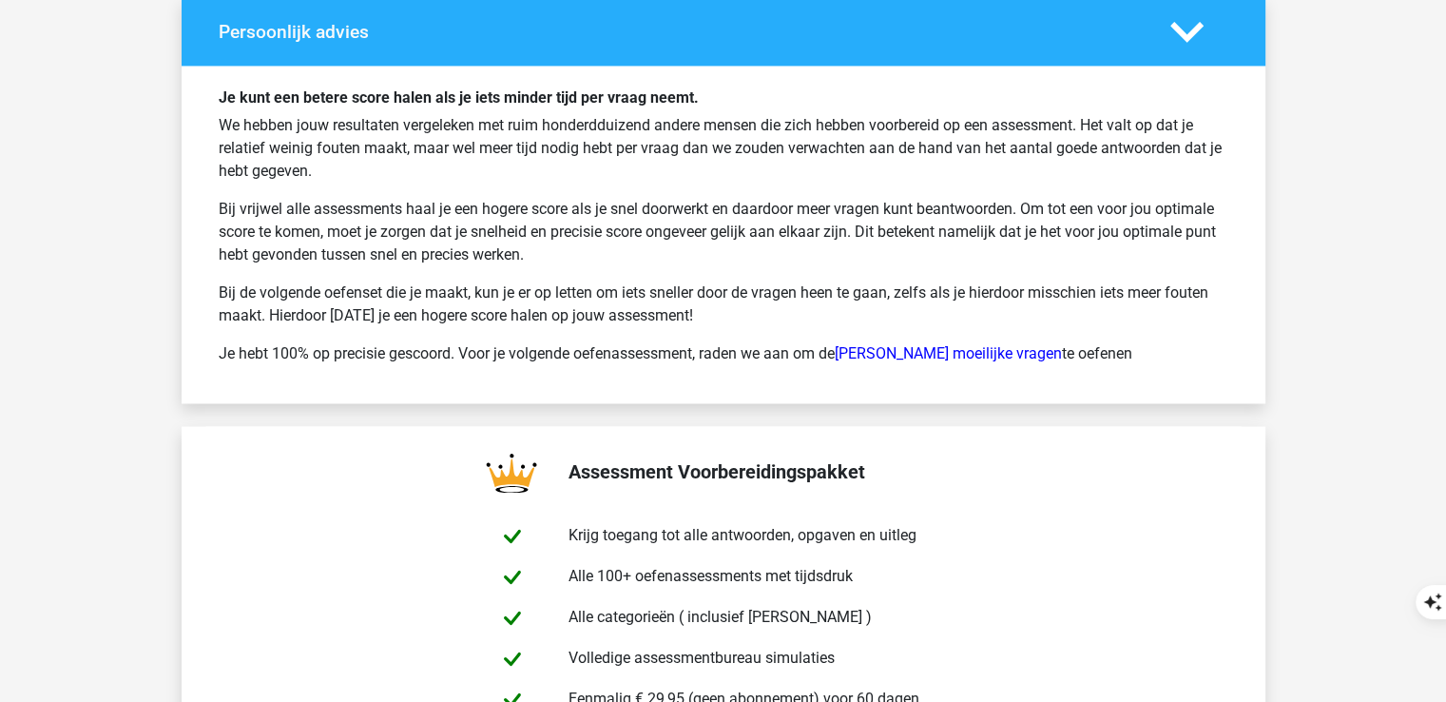
scroll to position [2870, 0]
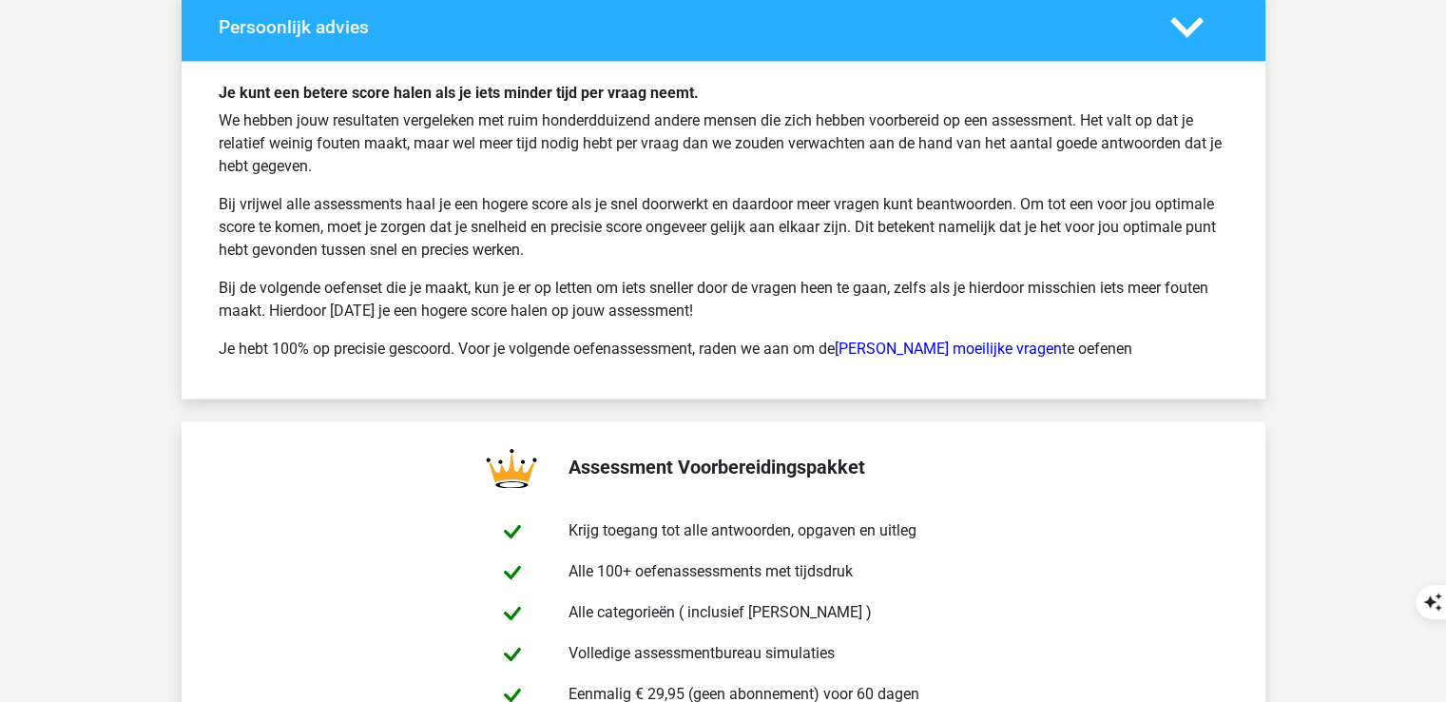
click at [662, 157] on p "We hebben jouw resultaten vergeleken met ruim honderdduizend andere mensen die …" at bounding box center [723, 143] width 1009 height 68
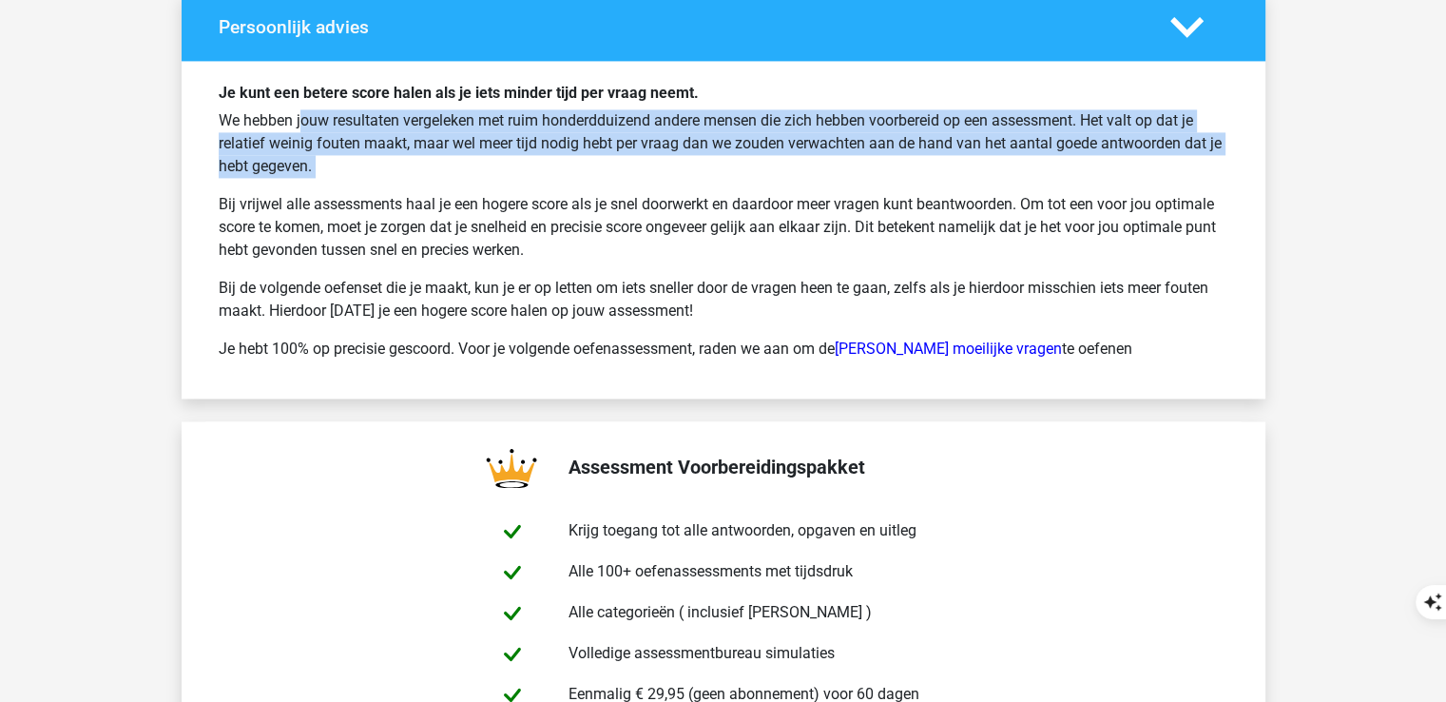
click at [662, 157] on p "We hebben jouw resultaten vergeleken met ruim honderdduizend andere mensen die …" at bounding box center [723, 143] width 1009 height 68
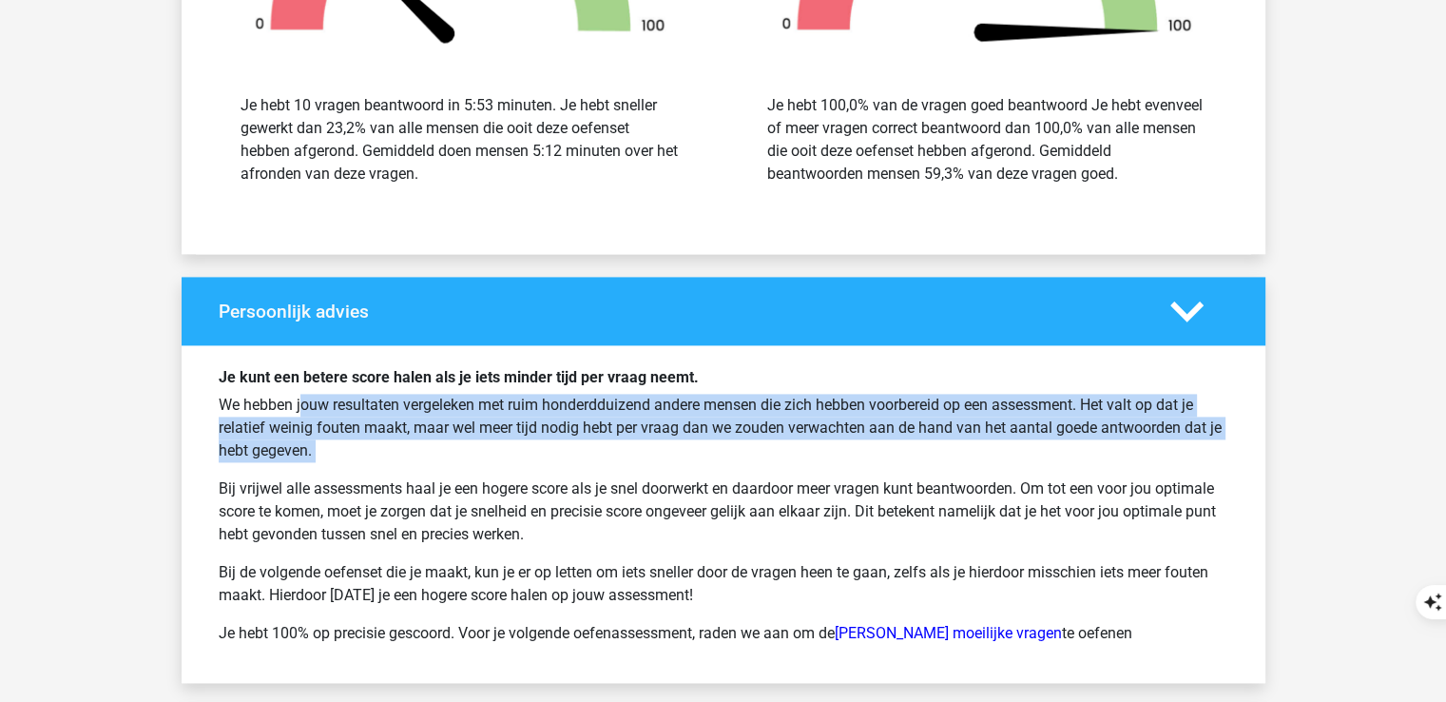
scroll to position [2561, 0]
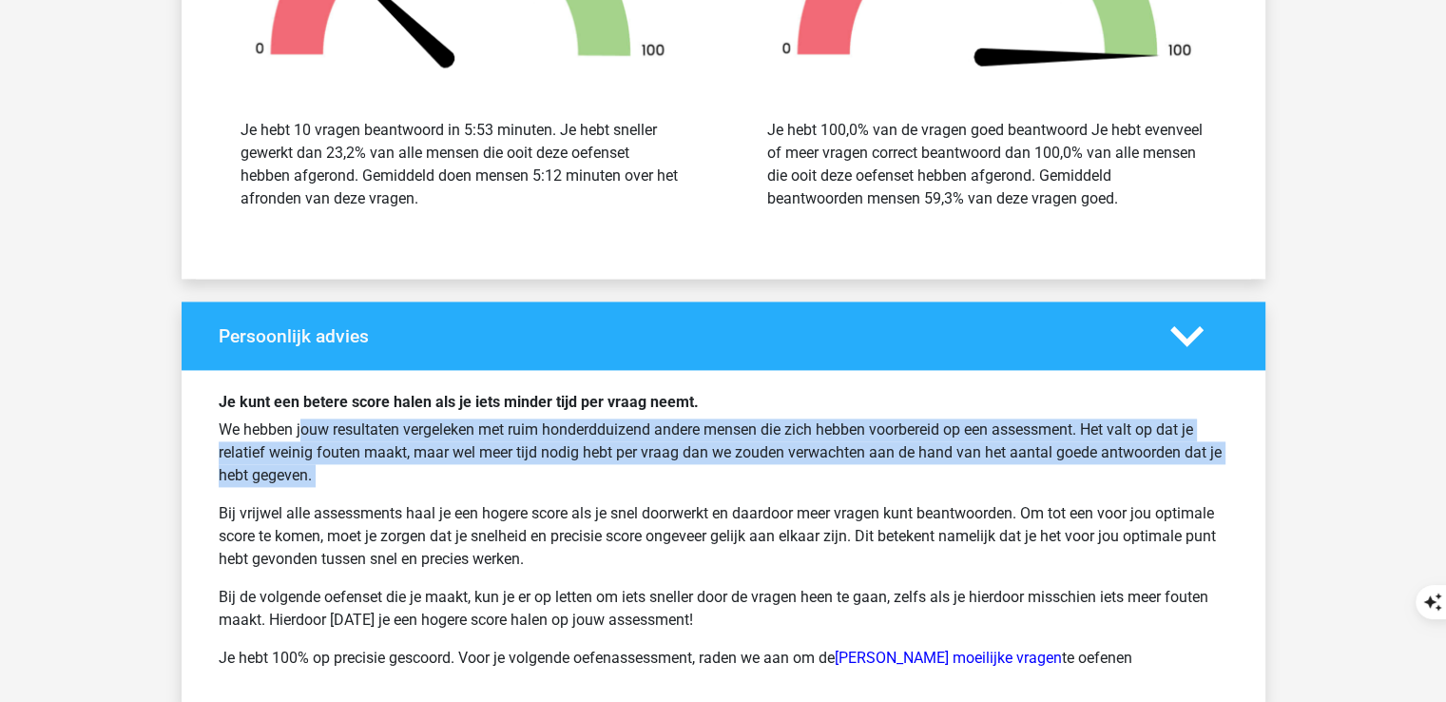
click at [741, 440] on p "We hebben jouw resultaten vergeleken met ruim honderdduizend andere mensen die …" at bounding box center [723, 452] width 1009 height 68
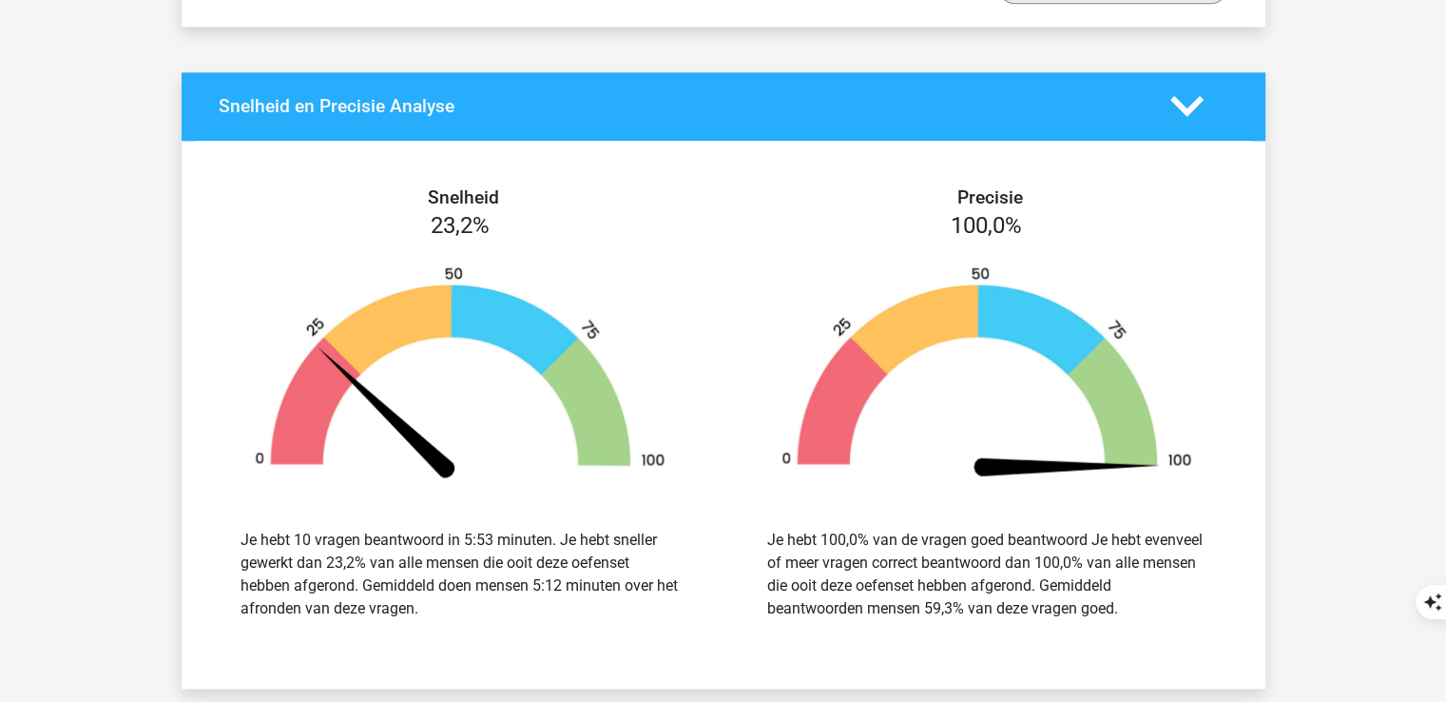
scroll to position [2148, 0]
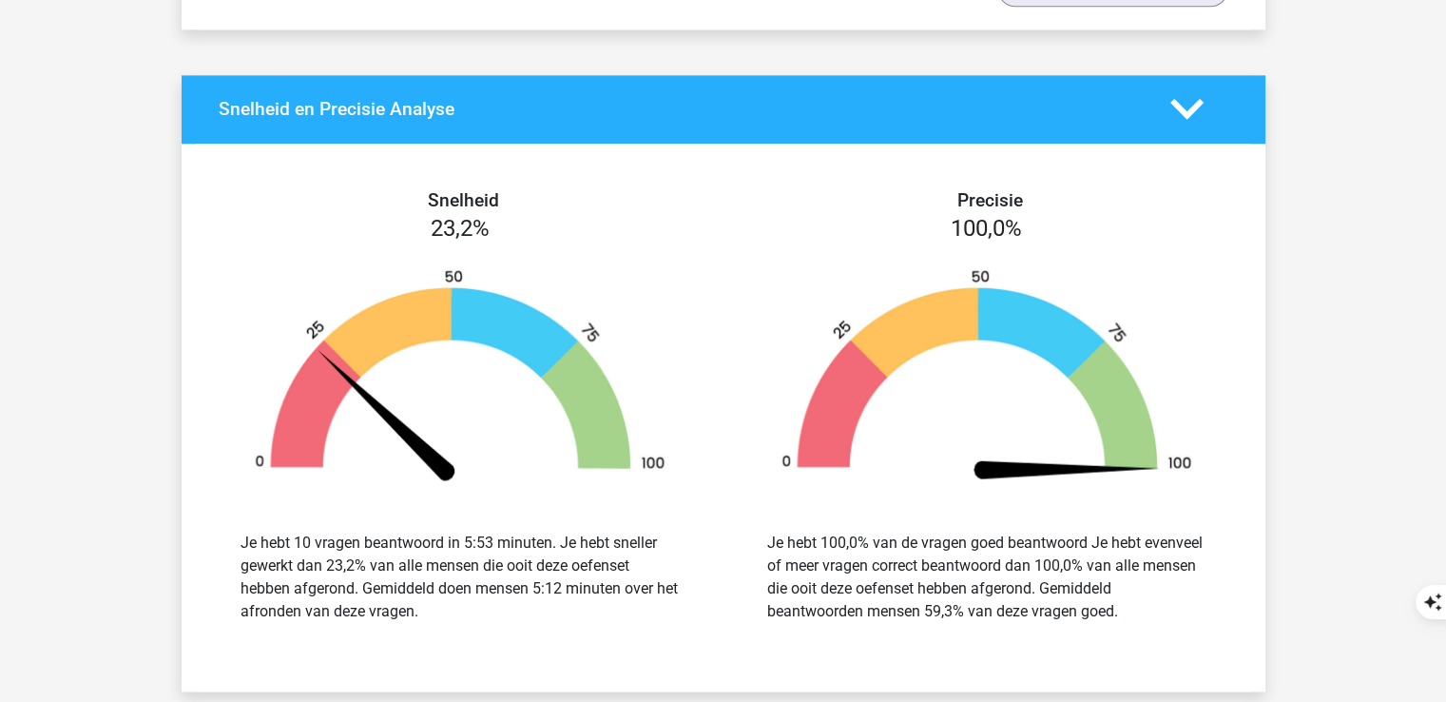
drag, startPoint x: 1133, startPoint y: 606, endPoint x: 750, endPoint y: 537, distance: 389.3
click at [750, 537] on div "Je hebt 100,0% van de vragen goed beantwoord Je hebt evenveel of meer vragen co…" at bounding box center [987, 577] width 498 height 137
click at [892, 281] on img at bounding box center [987, 377] width 470 height 218
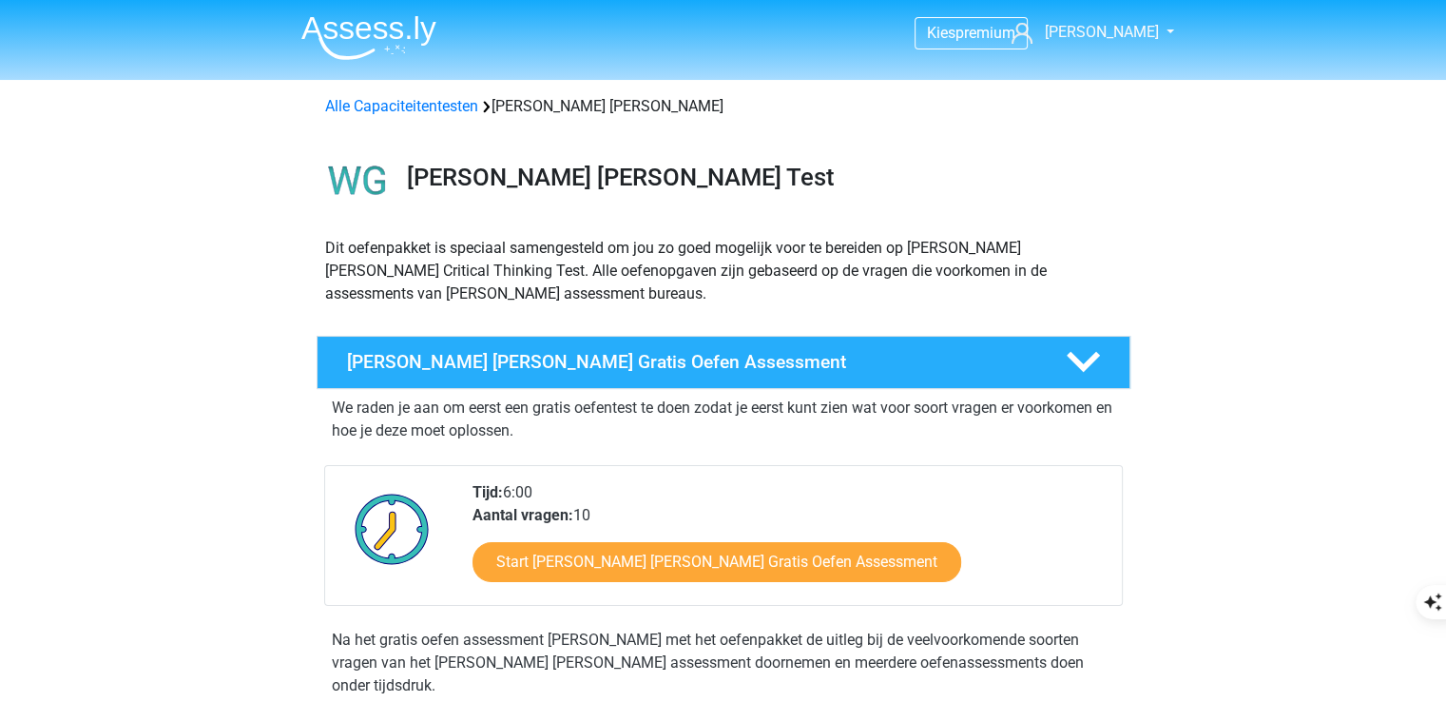
click at [434, 189] on h3 "[PERSON_NAME] [PERSON_NAME] Test" at bounding box center [761, 177] width 708 height 29
drag, startPoint x: 434, startPoint y: 189, endPoint x: 610, endPoint y: 177, distance: 176.3
click at [610, 177] on h3 "[PERSON_NAME] [PERSON_NAME] Test" at bounding box center [761, 177] width 708 height 29
click at [1141, 37] on link "[PERSON_NAME]" at bounding box center [1082, 32] width 156 height 23
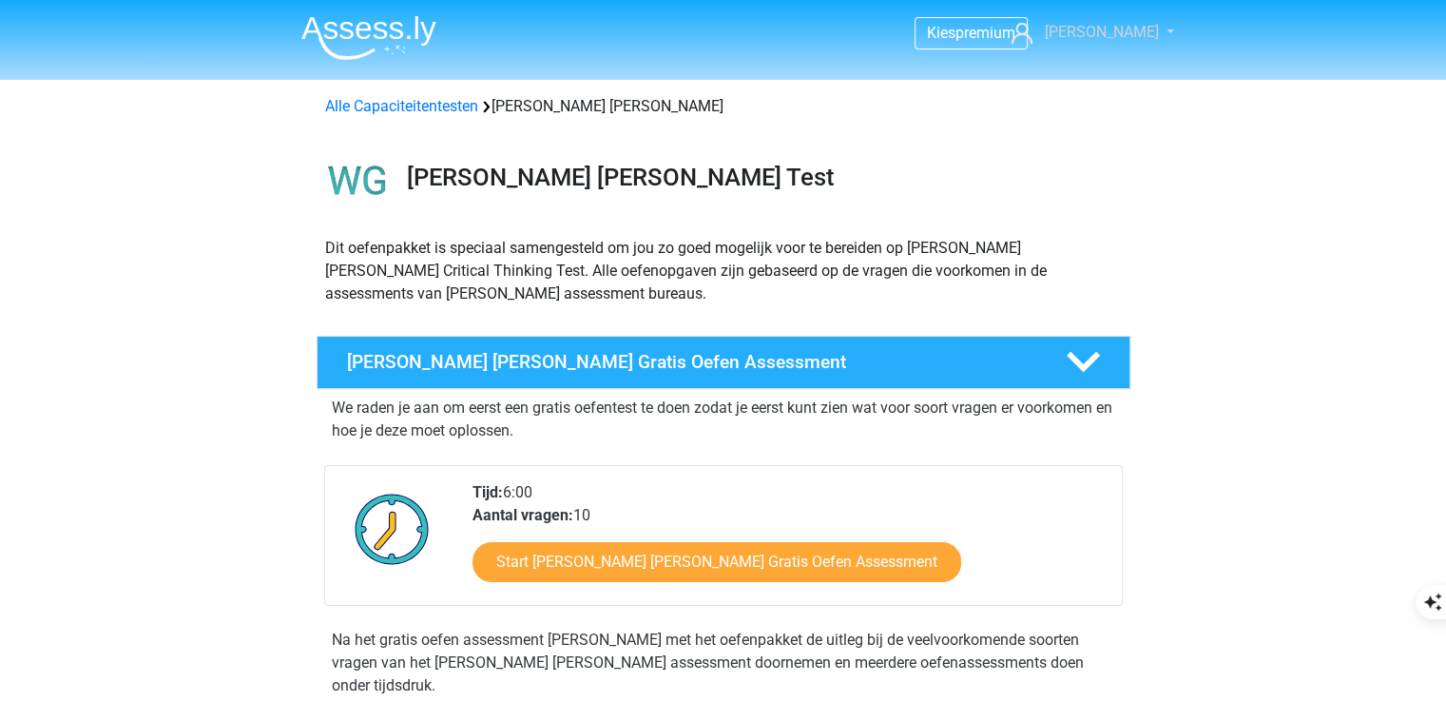
click at [1084, 29] on link "[PERSON_NAME]" at bounding box center [1082, 32] width 156 height 23
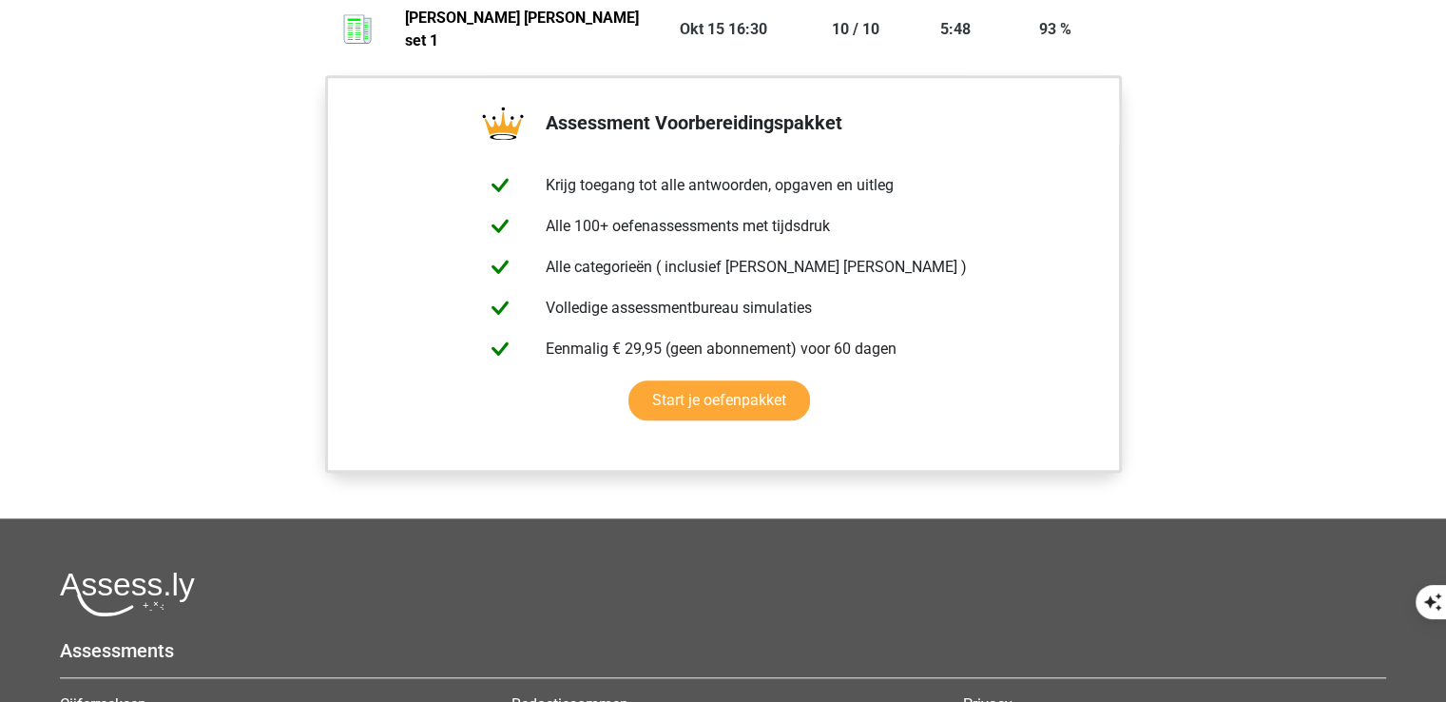
scroll to position [1820, 0]
